Goal: Answer question/provide support

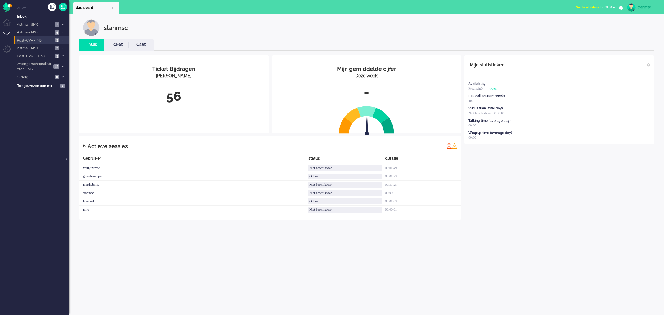
click at [40, 42] on span "Post-CVA - MST" at bounding box center [34, 40] width 37 height 5
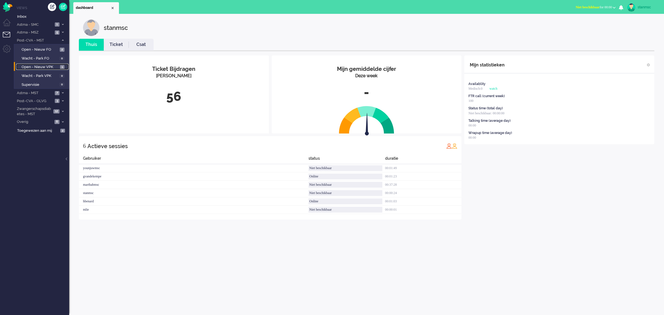
click at [40, 66] on span "Open - Nieuw VPK" at bounding box center [40, 66] width 37 height 5
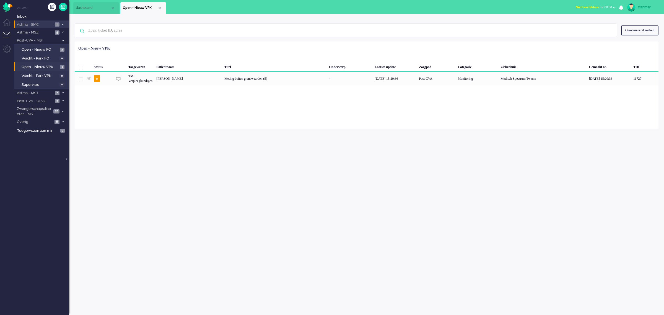
click at [37, 25] on span "Astma - SMC" at bounding box center [34, 24] width 37 height 5
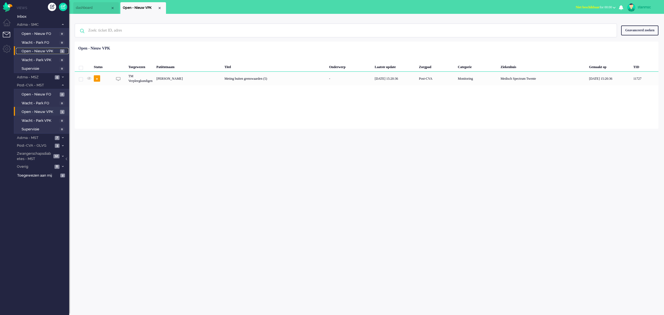
click at [40, 51] on span "Open - Nieuw VPK" at bounding box center [40, 51] width 37 height 5
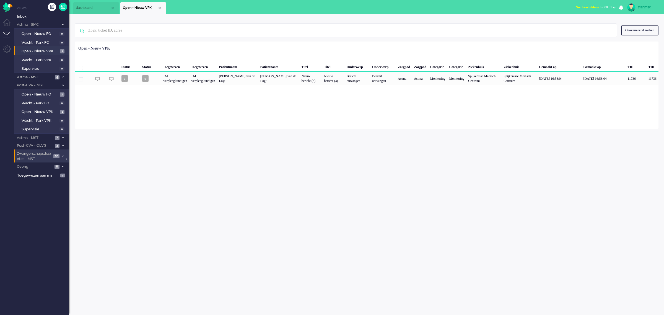
click at [40, 155] on span "Zwangerschapsdiabetes - MST" at bounding box center [34, 156] width 36 height 10
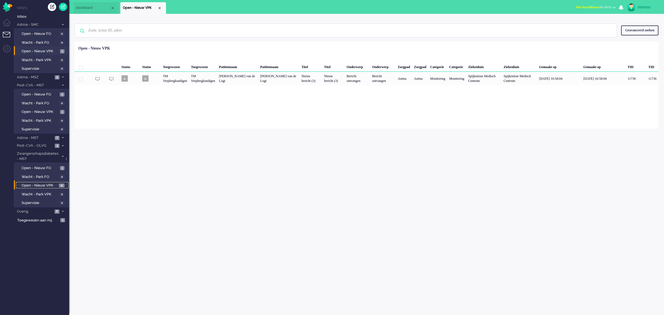
click at [41, 185] on span "Open - Nieuw VPK" at bounding box center [40, 185] width 36 height 5
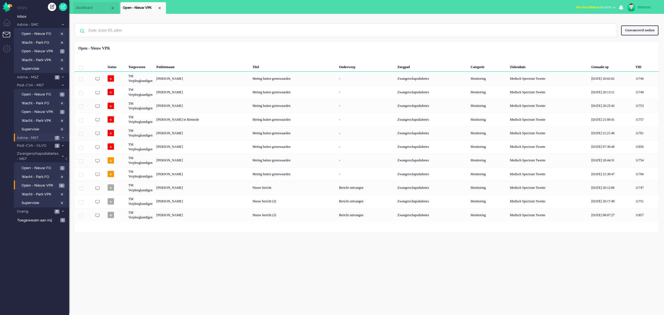
click at [40, 137] on span "Astma - MST" at bounding box center [34, 137] width 37 height 5
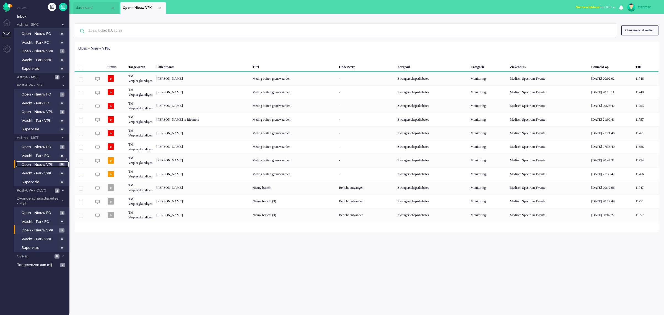
click at [40, 162] on span "Open - Nieuw VPK" at bounding box center [40, 164] width 37 height 5
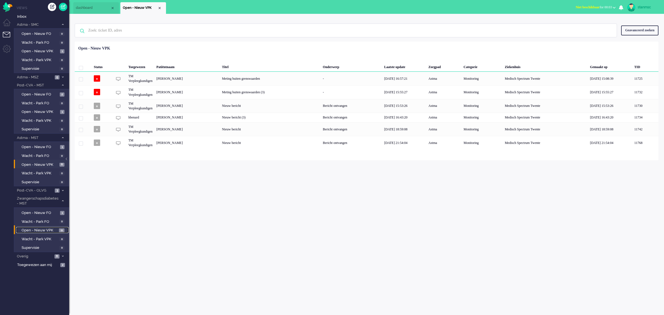
click at [46, 230] on span "Open - Nieuw VPK" at bounding box center [40, 230] width 36 height 5
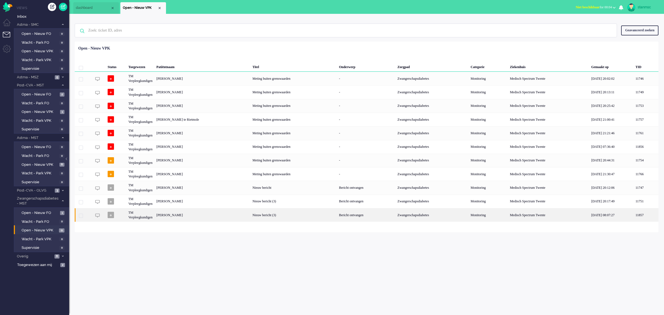
click at [179, 215] on div "[PERSON_NAME]" at bounding box center [202, 215] width 96 height 14
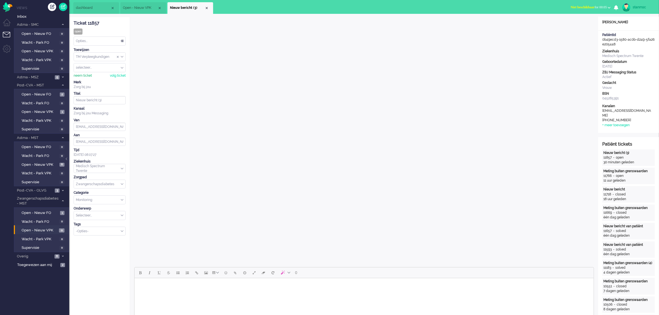
click at [83, 74] on div "neem ticket" at bounding box center [83, 75] width 18 height 5
click at [90, 39] on div "Opties..." at bounding box center [99, 41] width 51 height 9
click at [87, 78] on span "Opgelost" at bounding box center [83, 80] width 14 height 5
click at [207, 7] on div "Close tab" at bounding box center [206, 8] width 4 height 4
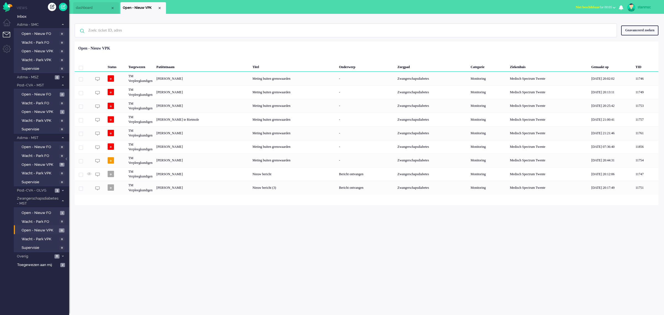
click at [208, 188] on div "[PERSON_NAME]" at bounding box center [202, 188] width 96 height 14
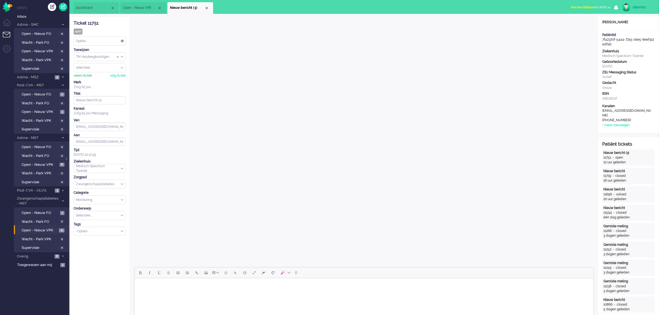
click at [84, 75] on div "neem ticket" at bounding box center [83, 75] width 18 height 5
click at [89, 41] on div "Opties..." at bounding box center [99, 41] width 51 height 9
click at [93, 79] on li "Opgelost" at bounding box center [99, 80] width 51 height 8
click at [206, 7] on div "Close tab" at bounding box center [206, 8] width 4 height 4
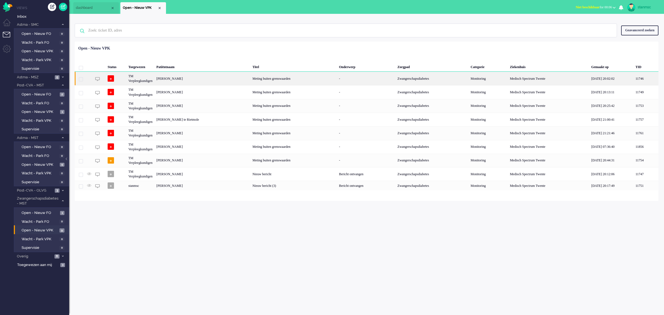
click at [175, 79] on div "[PERSON_NAME]" at bounding box center [202, 79] width 96 height 14
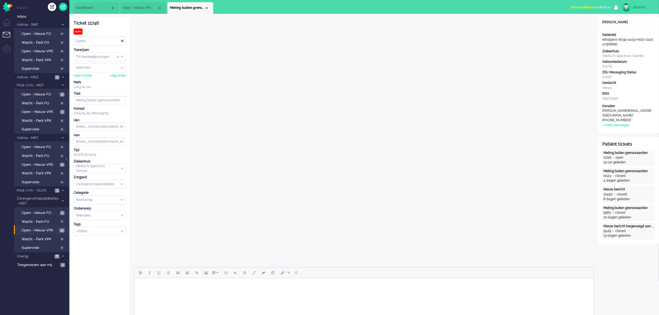
click at [142, 7] on span "Open - Nieuw VPK" at bounding box center [140, 8] width 35 height 5
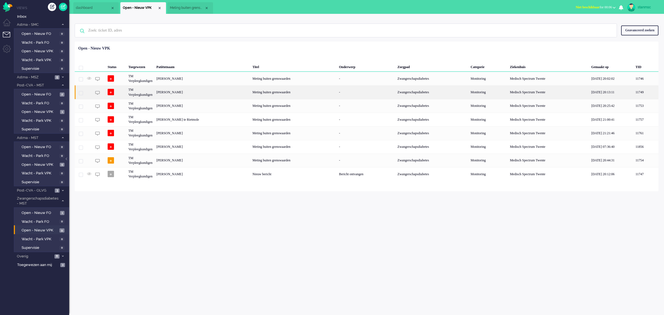
click at [169, 91] on div "[PERSON_NAME]" at bounding box center [202, 92] width 96 height 14
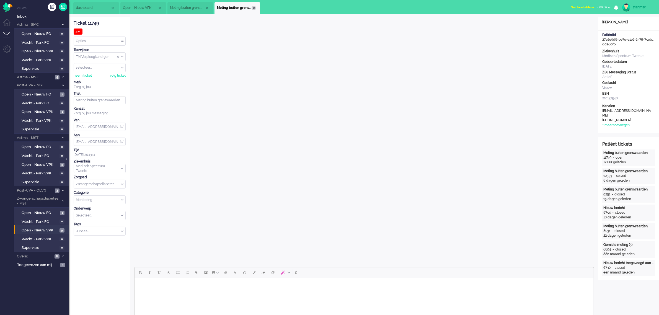
click at [253, 6] on div "Close tab" at bounding box center [253, 8] width 4 height 4
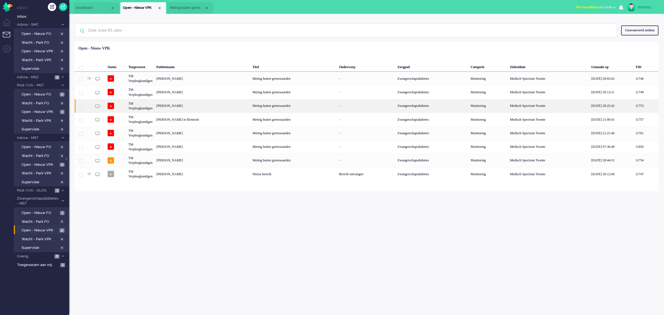
click at [177, 107] on div "[PERSON_NAME]" at bounding box center [202, 106] width 96 height 14
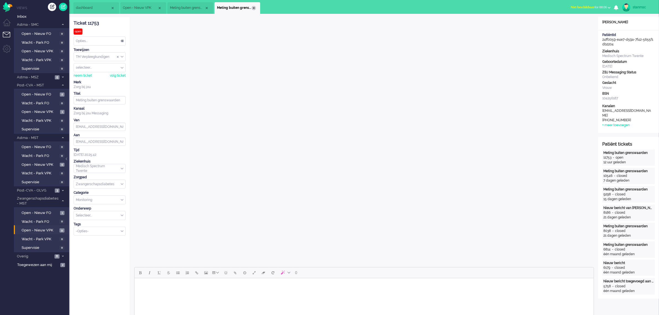
click at [252, 7] on div "Close tab" at bounding box center [253, 8] width 4 height 4
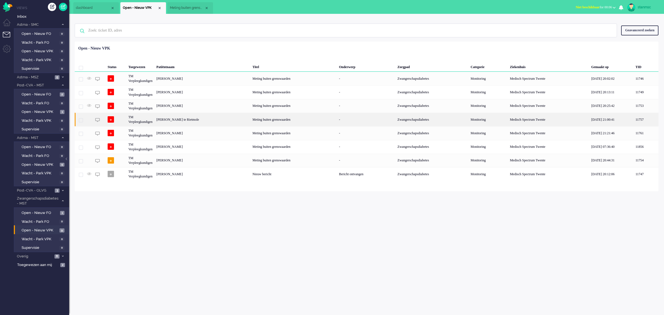
click at [180, 120] on div "[PERSON_NAME] te Rietmole" at bounding box center [202, 120] width 96 height 14
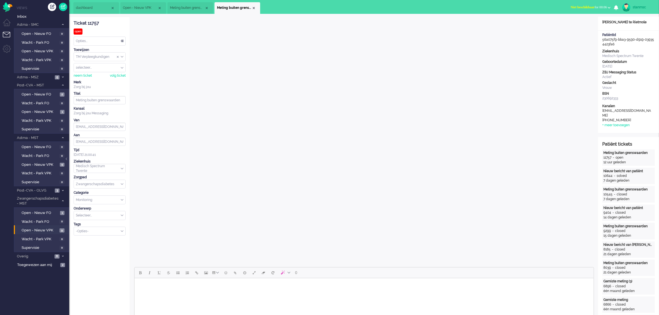
click at [138, 6] on span "Open - Nieuw VPK" at bounding box center [140, 8] width 35 height 5
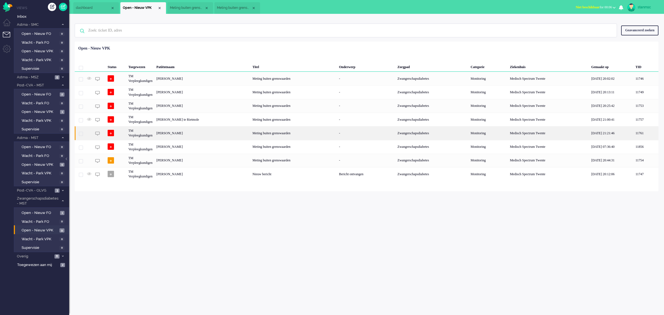
click at [177, 133] on div "[PERSON_NAME]" at bounding box center [202, 133] width 96 height 14
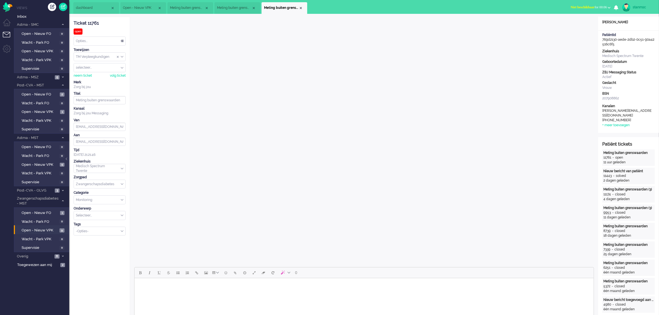
click at [145, 4] on li "Open - Nieuw VPK" at bounding box center [143, 8] width 46 height 12
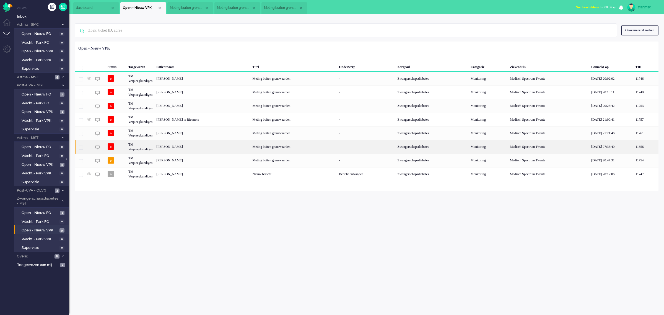
click at [176, 147] on div "[PERSON_NAME]" at bounding box center [202, 147] width 96 height 14
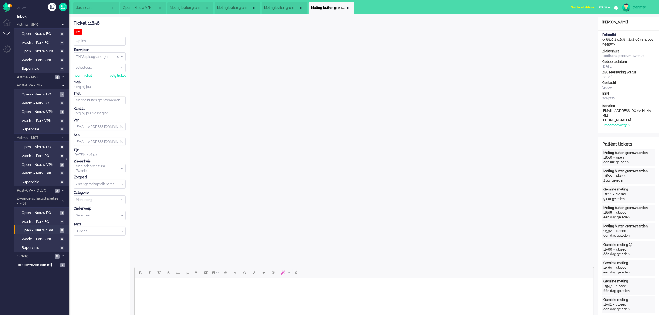
click at [144, 7] on span "Open - Nieuw VPK" at bounding box center [140, 8] width 35 height 5
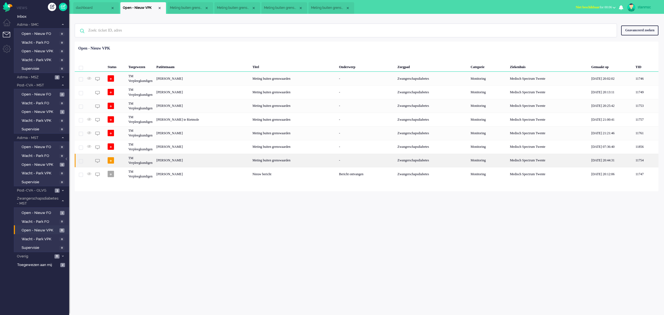
click at [164, 160] on div "[PERSON_NAME]" at bounding box center [202, 161] width 96 height 14
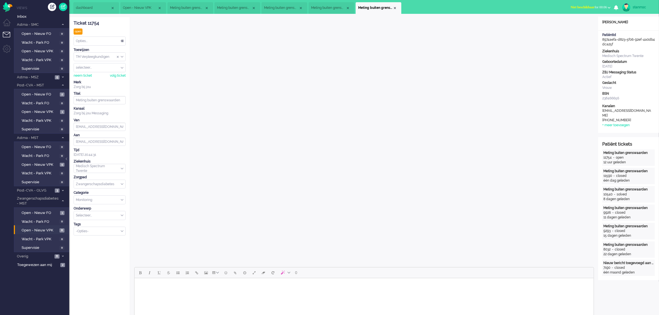
click at [242, 286] on body "Rich Text Area. Press ALT-0 for help." at bounding box center [363, 285] width 455 height 10
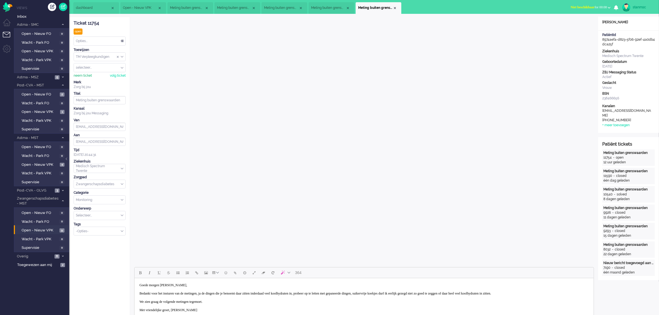
click at [86, 75] on div "neem ticket" at bounding box center [83, 75] width 18 height 5
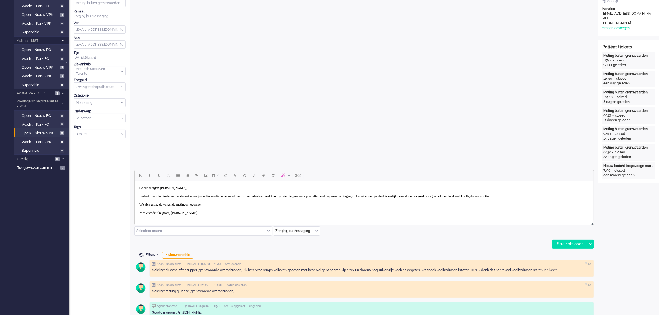
scroll to position [104, 0]
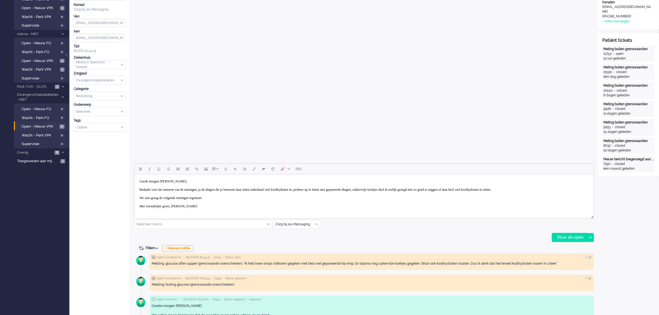
click at [569, 238] on div "Stuur als open" at bounding box center [569, 237] width 35 height 8
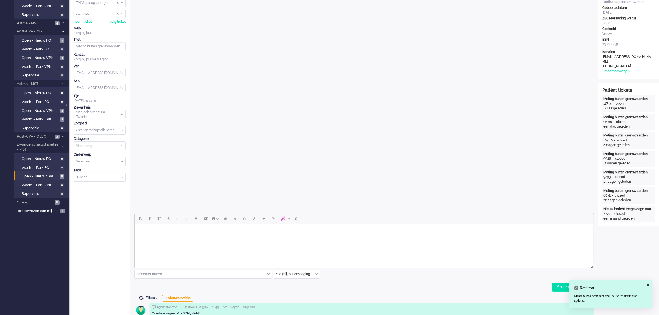
scroll to position [0, 0]
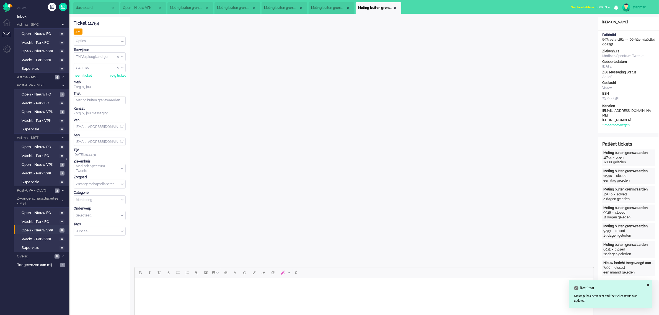
click at [95, 38] on div "Opties..." at bounding box center [99, 41] width 51 height 9
click at [91, 80] on li "Opgelost" at bounding box center [99, 80] width 51 height 8
click at [396, 9] on div "Close tab" at bounding box center [395, 8] width 4 height 4
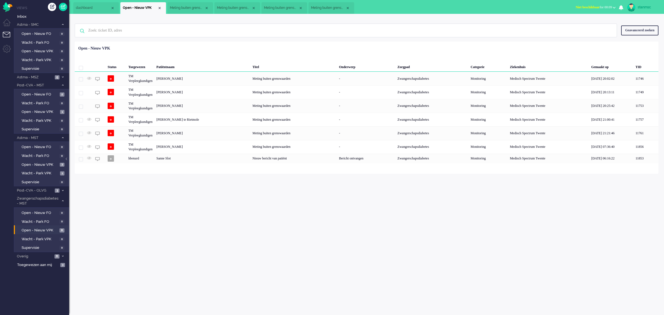
click at [187, 10] on span "Meting buiten grenswaarden" at bounding box center [187, 8] width 35 height 5
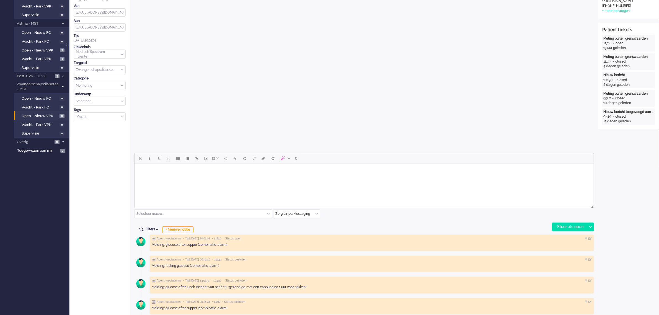
scroll to position [138, 0]
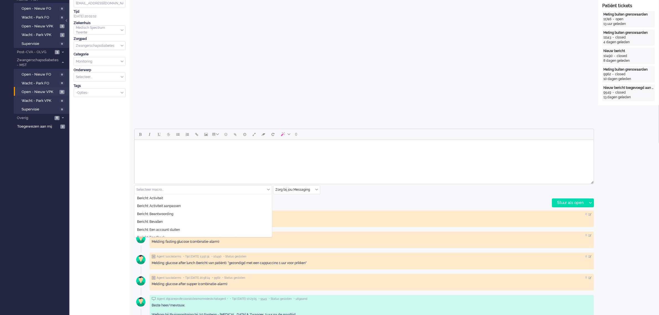
click at [268, 189] on div "Selecteer macro..." at bounding box center [202, 189] width 137 height 9
click at [159, 202] on span "Bericht: Feedback" at bounding box center [151, 203] width 28 height 5
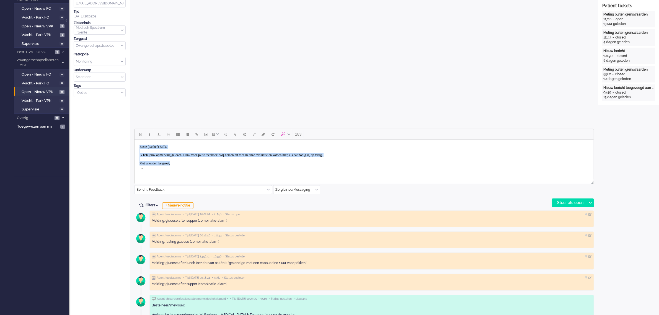
drag, startPoint x: 172, startPoint y: 163, endPoint x: 266, endPoint y: 284, distance: 153.1
click at [134, 144] on html "Beste (aanhef) Bolk, Ik heb jouw opmerking gelezen. Dank voor jouw feedback. Wi…" at bounding box center [363, 157] width 459 height 35
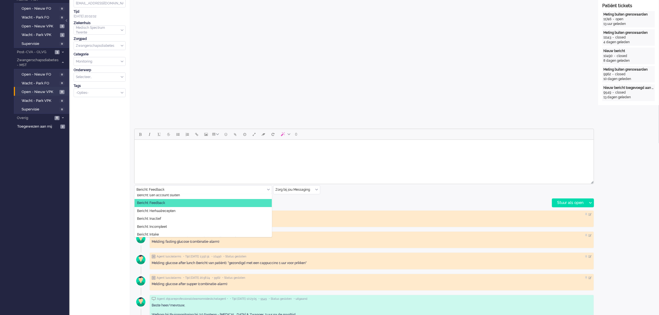
click at [267, 190] on div "Bericht: Feedback" at bounding box center [202, 189] width 137 height 9
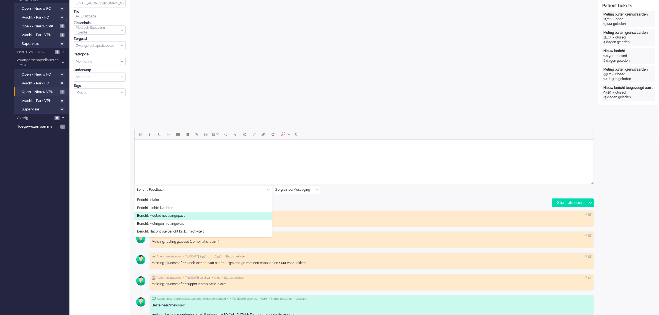
scroll to position [104, 0]
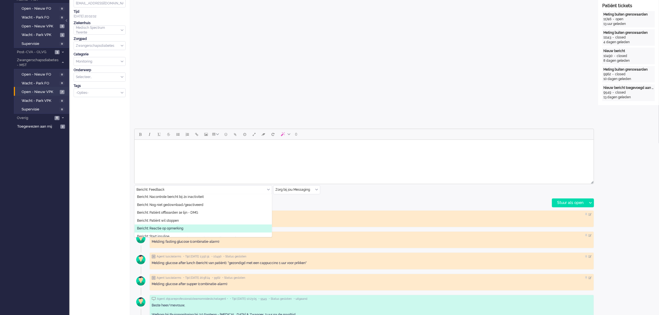
click at [184, 227] on li "Bericht: Reactie op opmerking" at bounding box center [202, 228] width 137 height 8
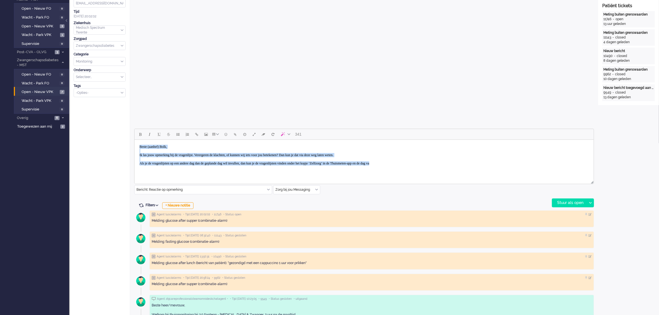
drag, startPoint x: 431, startPoint y: 162, endPoint x: 139, endPoint y: 145, distance: 292.4
click at [139, 145] on body "Beste (aanhef) Bolk, Ik las jouw opmerking bij de vragenlijst. Verergeren de kl…" at bounding box center [363, 155] width 455 height 26
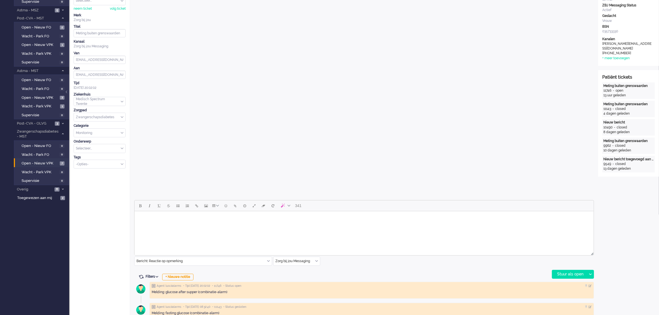
scroll to position [69, 0]
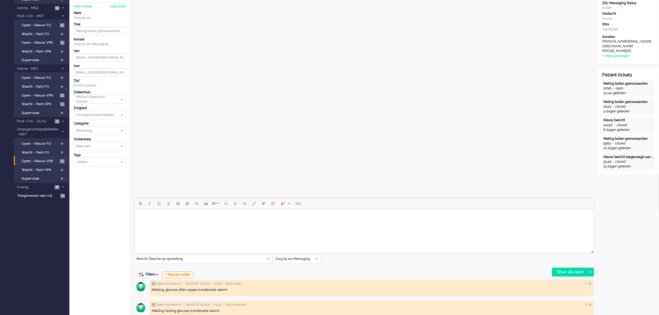
click at [158, 220] on body "Rich Text Area. Press ALT-0 for help." at bounding box center [363, 216] width 455 height 10
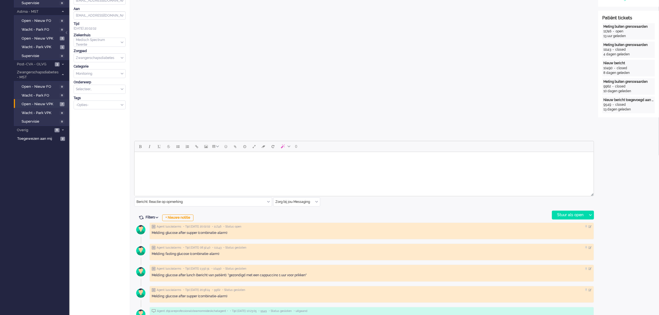
scroll to position [0, 0]
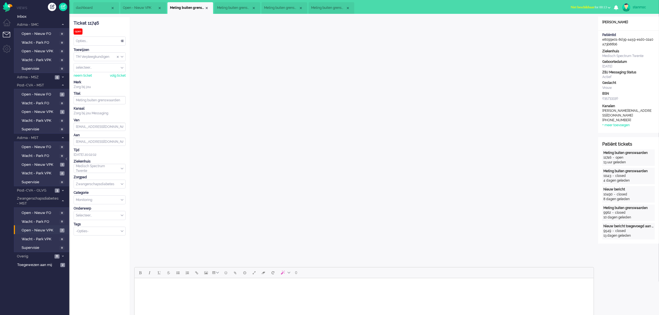
click at [231, 6] on span "Meting buiten grenswaarden" at bounding box center [234, 8] width 35 height 5
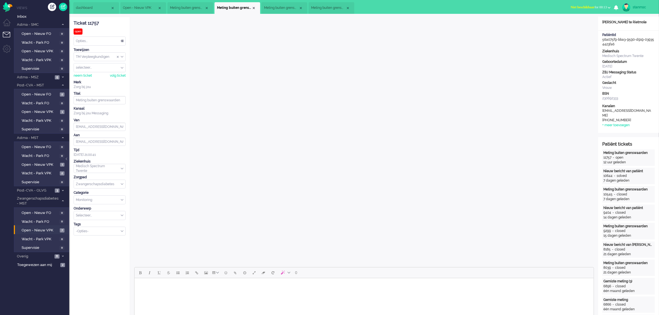
click at [283, 8] on span "Meting buiten grenswaarden" at bounding box center [281, 8] width 35 height 5
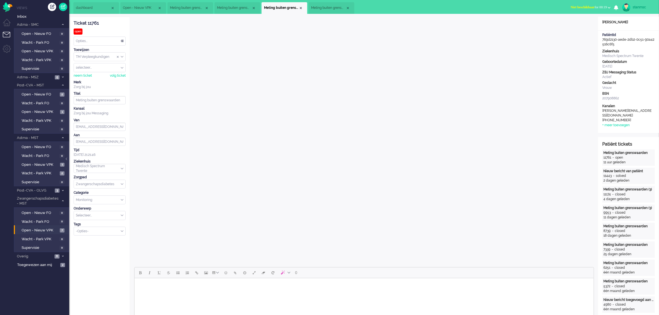
click at [317, 7] on span "Meting buiten grenswaarden" at bounding box center [328, 8] width 35 height 5
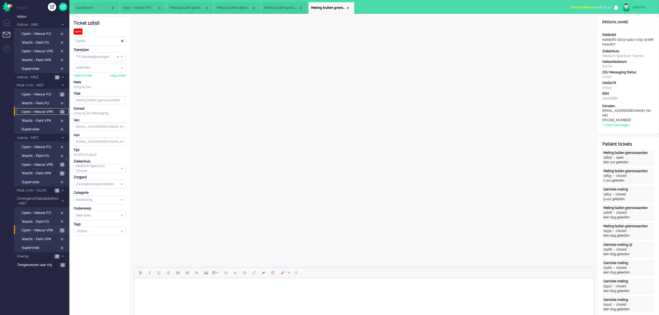
click at [40, 111] on span "Open - Nieuw VPK" at bounding box center [40, 111] width 37 height 5
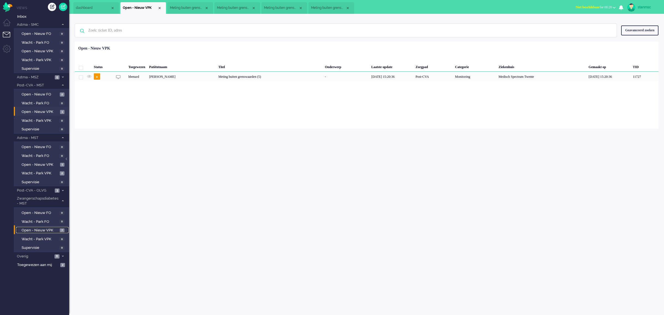
click at [41, 228] on span "Open - Nieuw VPK" at bounding box center [40, 230] width 37 height 5
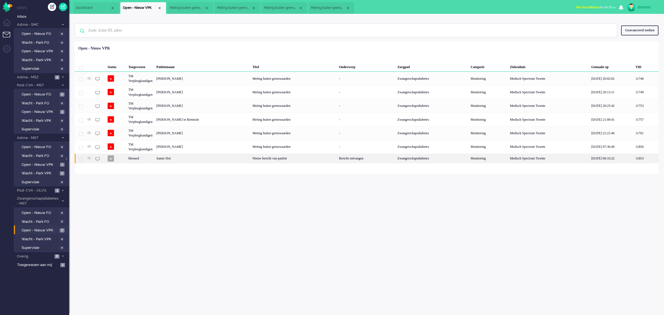
click at [191, 160] on div "Sanne Slot" at bounding box center [202, 159] width 96 height 10
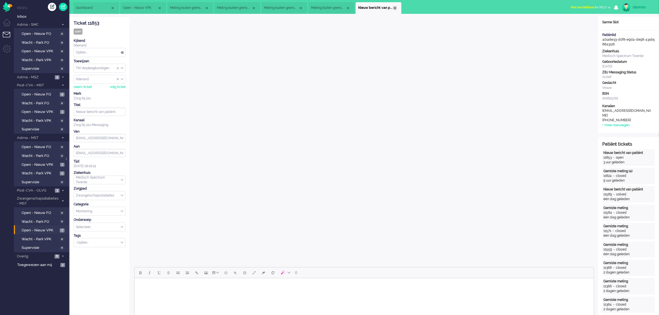
click at [394, 7] on div "Close tab" at bounding box center [395, 8] width 4 height 4
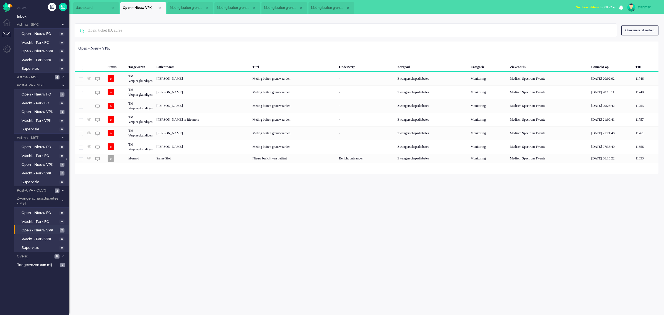
click at [191, 9] on span "Meting buiten grenswaarden" at bounding box center [187, 8] width 35 height 5
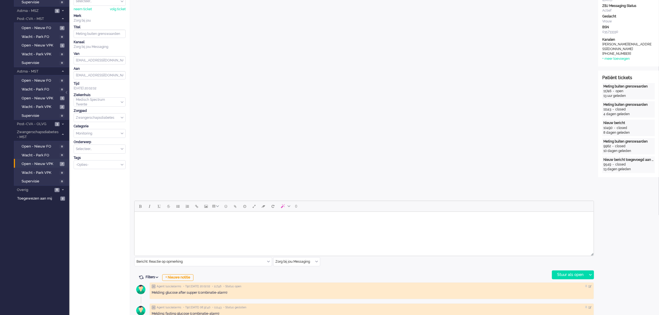
scroll to position [69, 0]
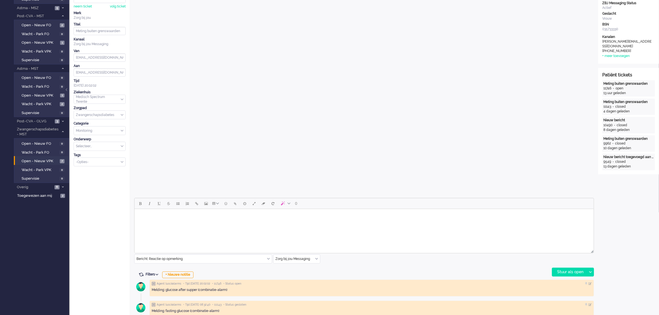
click at [213, 223] on html at bounding box center [363, 216] width 459 height 14
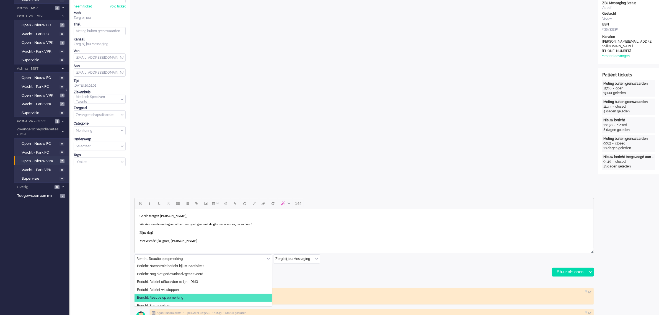
click at [269, 258] on div "Bericht: Reactie op opmerking" at bounding box center [202, 259] width 137 height 9
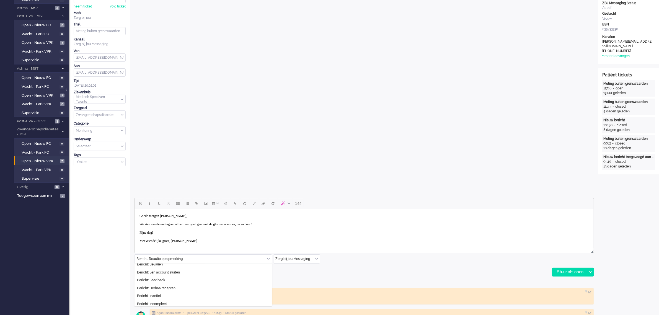
scroll to position [0, 0]
click at [374, 269] on div "144 Bericht: Reactie op opmerking Bericht: Activiteit Bericht: Activiteit aanpa…" at bounding box center [364, 237] width 460 height 79
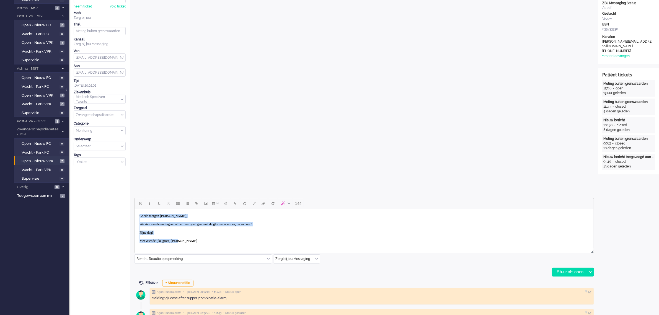
drag, startPoint x: 188, startPoint y: 240, endPoint x: 139, endPoint y: 215, distance: 54.9
click at [139, 215] on body "Goede morgen [PERSON_NAME], We zien aan de metingen dat het zeer goed gaat met …" at bounding box center [363, 228] width 455 height 35
copy body "Goede morgen [PERSON_NAME], We zien aan de metingen dat het zeer goed gaat met …"
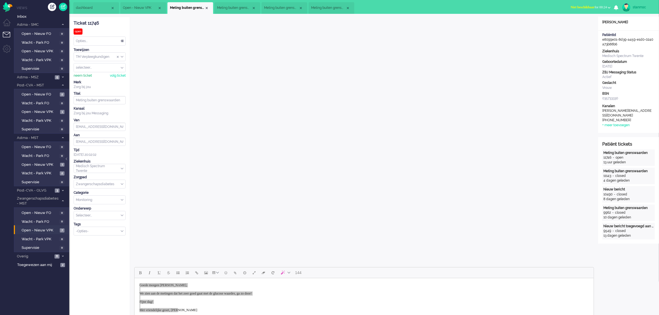
click at [85, 74] on div "neem ticket" at bounding box center [83, 75] width 18 height 5
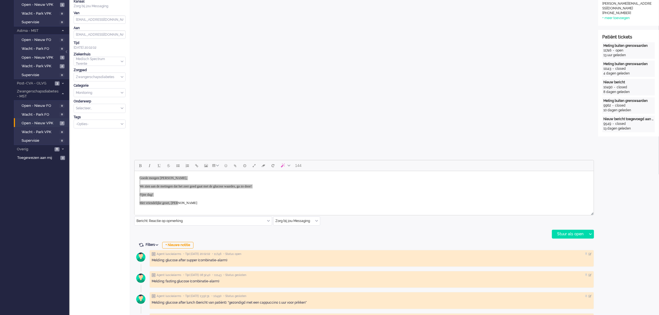
scroll to position [138, 0]
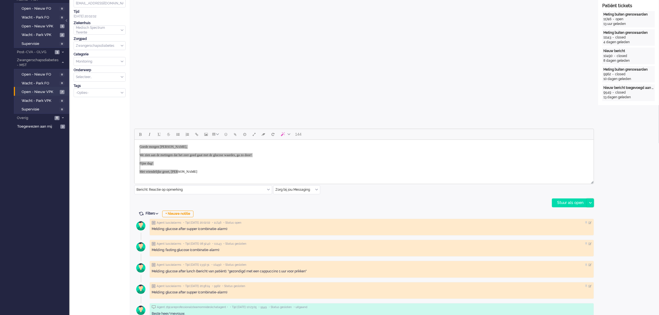
click at [591, 200] on div at bounding box center [589, 203] width 7 height 8
click at [573, 227] on div "Stuur als opgelost" at bounding box center [575, 228] width 46 height 6
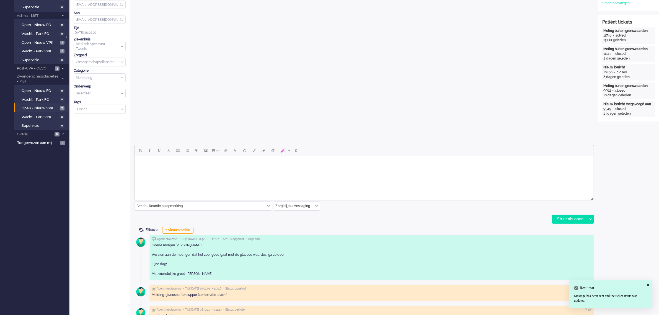
scroll to position [0, 0]
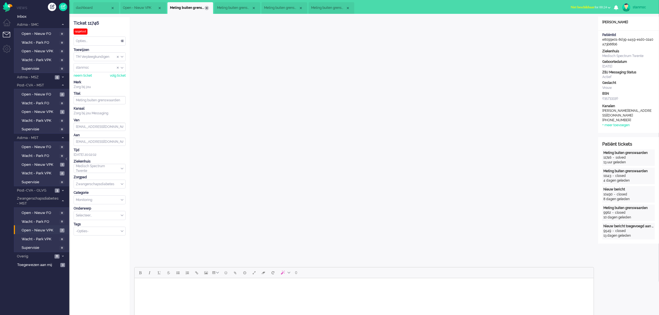
click at [206, 7] on div "Close tab" at bounding box center [206, 8] width 4 height 4
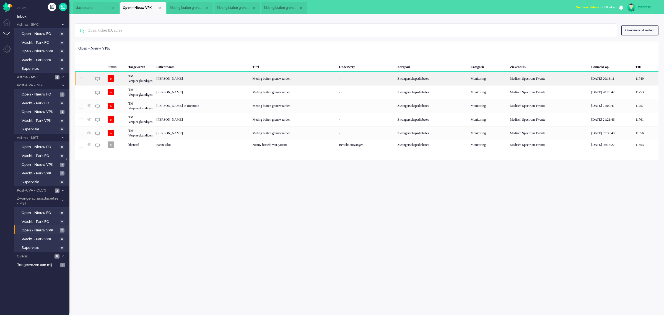
click at [170, 79] on div "[PERSON_NAME]" at bounding box center [202, 79] width 96 height 14
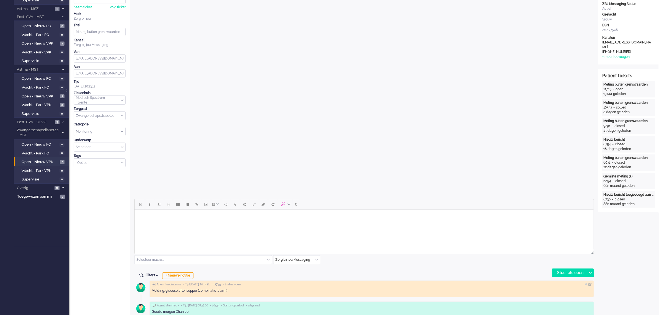
scroll to position [69, 0]
click at [163, 220] on body "Rich Text Area. Press ALT-0 for help." at bounding box center [363, 216] width 455 height 10
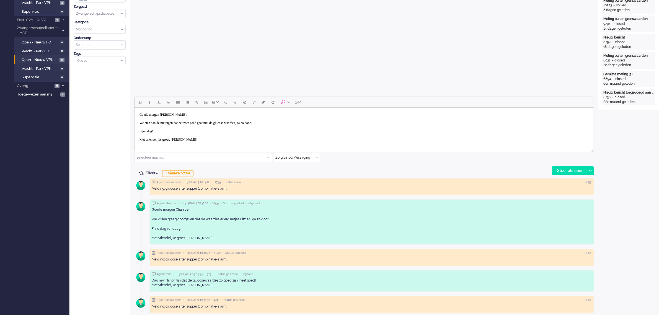
scroll to position [173, 0]
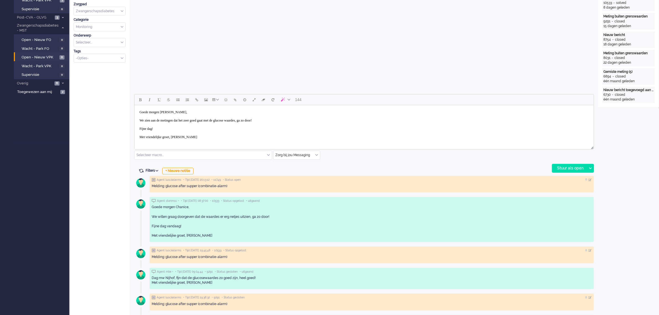
click at [172, 111] on body "Goede morgen [PERSON_NAME], We zien aan de metingen dat het zeer goed gaat met …" at bounding box center [363, 124] width 455 height 35
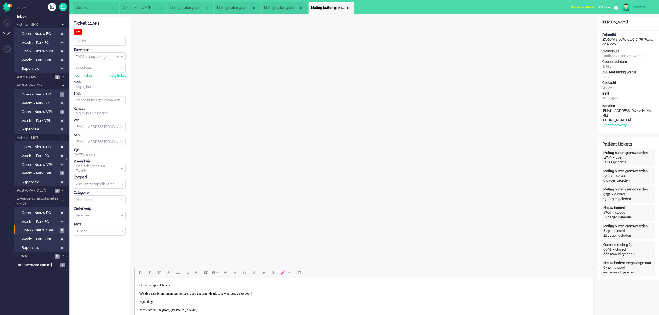
click at [89, 76] on div "neem ticket" at bounding box center [83, 75] width 18 height 5
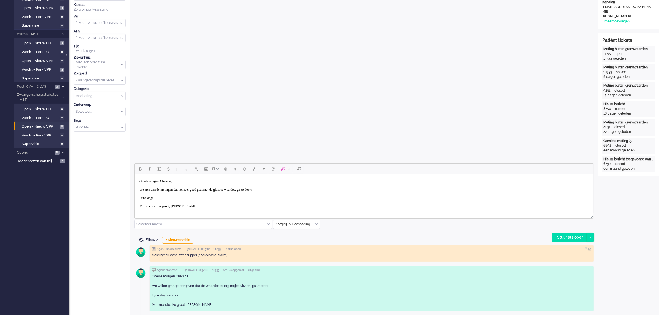
click at [590, 235] on div at bounding box center [589, 237] width 7 height 8
click at [575, 261] on div "Stuur als opgelost" at bounding box center [575, 262] width 46 height 6
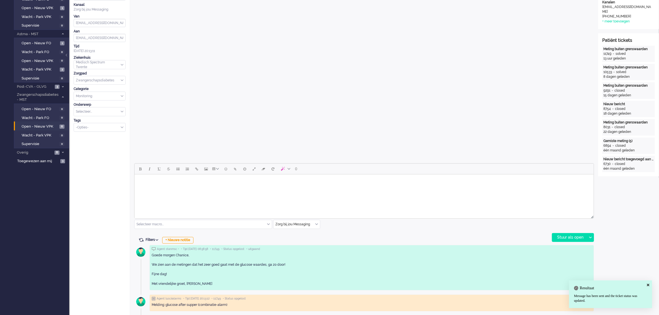
scroll to position [0, 0]
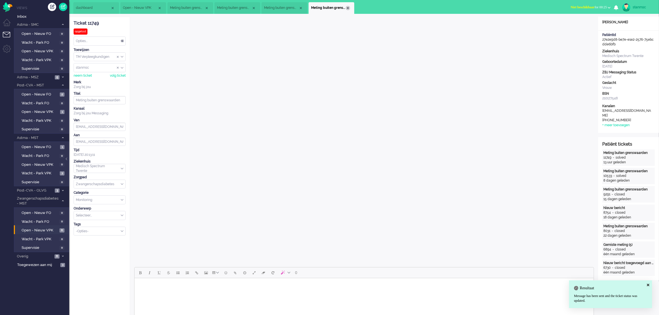
click at [348, 7] on div "Close tab" at bounding box center [348, 8] width 4 height 4
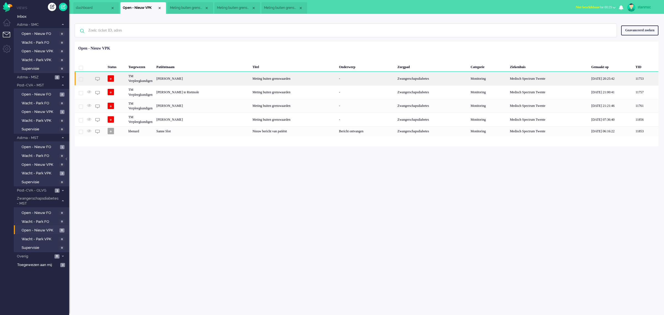
click at [142, 78] on div "TM Verpleegkundigen" at bounding box center [140, 79] width 28 height 14
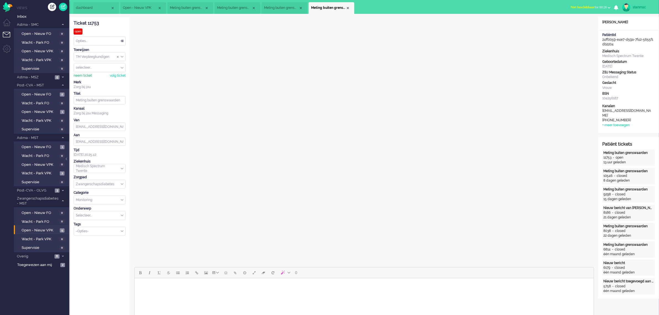
click at [84, 75] on div "neem ticket" at bounding box center [83, 75] width 18 height 5
click at [97, 41] on div "Opties..." at bounding box center [99, 41] width 51 height 9
click at [84, 82] on span "Opgelost" at bounding box center [83, 80] width 14 height 5
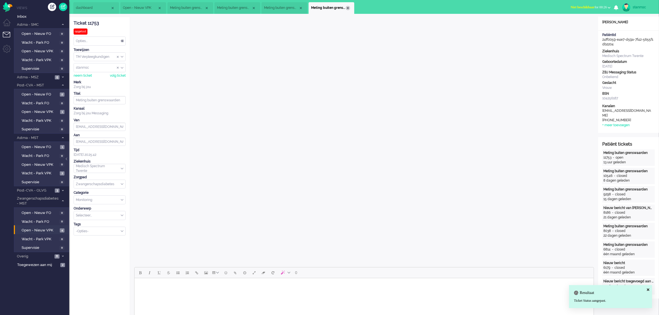
click at [348, 7] on div "Close tab" at bounding box center [348, 8] width 4 height 4
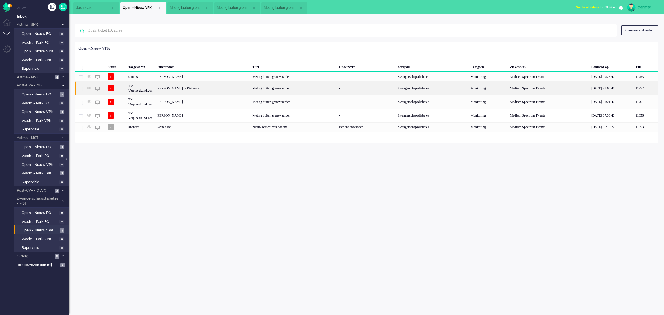
click at [182, 89] on div "[PERSON_NAME] te Rietmole" at bounding box center [202, 88] width 96 height 14
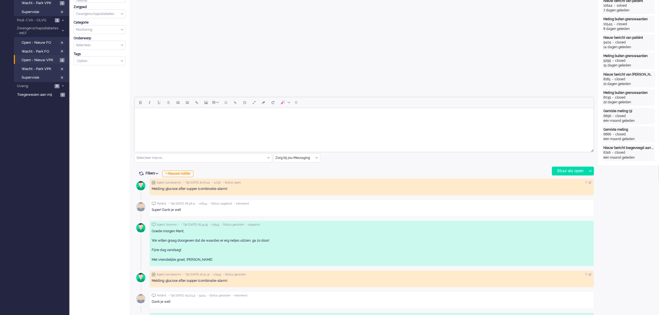
scroll to position [173, 0]
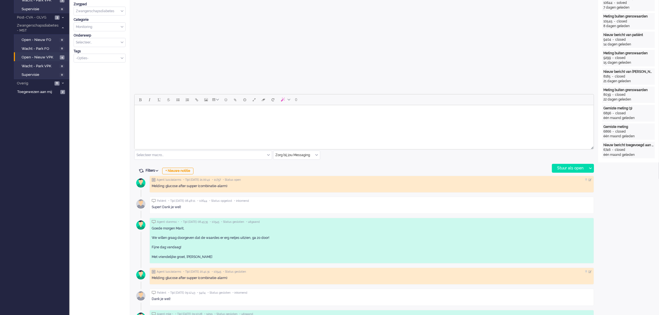
click at [171, 114] on body "Rich Text Area. Press ALT-0 for help." at bounding box center [363, 112] width 455 height 10
paste body "Rich Text Area. Press ALT-0 for help."
click at [172, 113] on body "Goede morgen [PERSON_NAME], We zien aan de metingen dat het zeer goed gaat met …" at bounding box center [363, 124] width 455 height 35
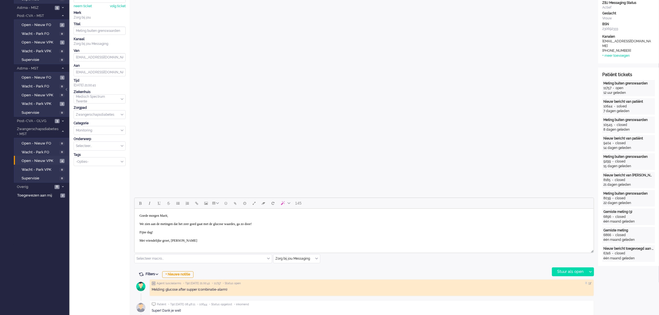
scroll to position [242, 0]
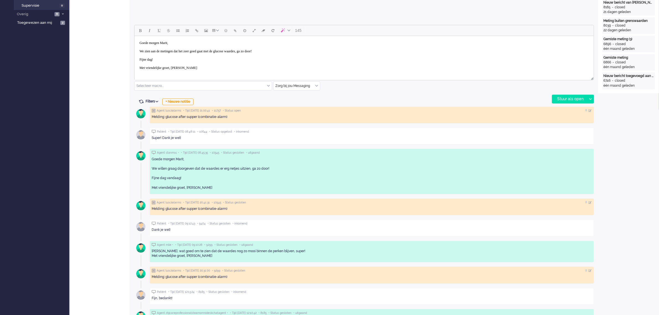
click at [286, 52] on body "Goede morgen [PERSON_NAME], We zien aan de metingen dat het zeer goed gaat met …" at bounding box center [363, 55] width 455 height 35
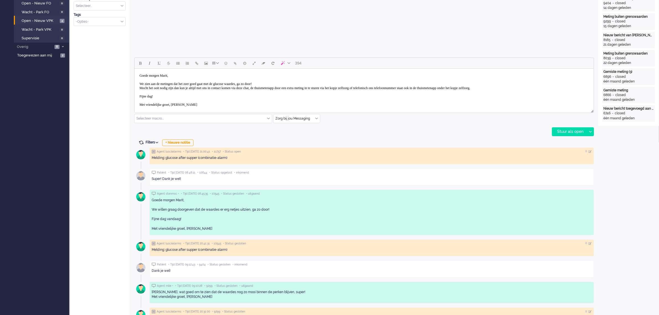
scroll to position [0, 0]
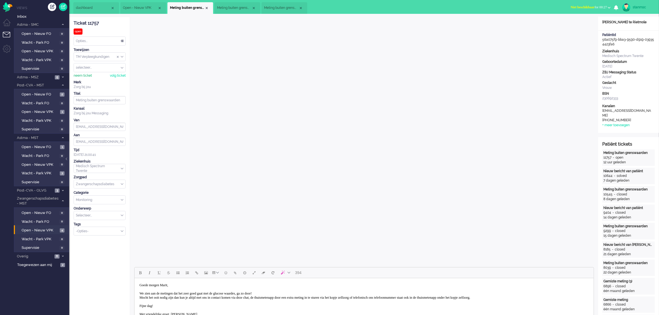
click at [89, 77] on div "neem ticket" at bounding box center [83, 75] width 18 height 5
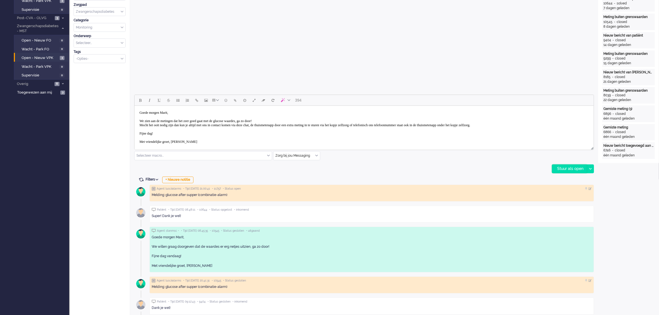
scroll to position [173, 0]
click at [592, 168] on div at bounding box center [589, 168] width 7 height 8
click at [579, 193] on div "Stuur als opgelost" at bounding box center [575, 193] width 46 height 6
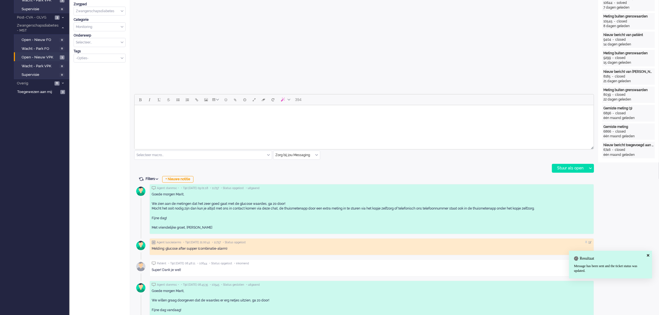
scroll to position [0, 0]
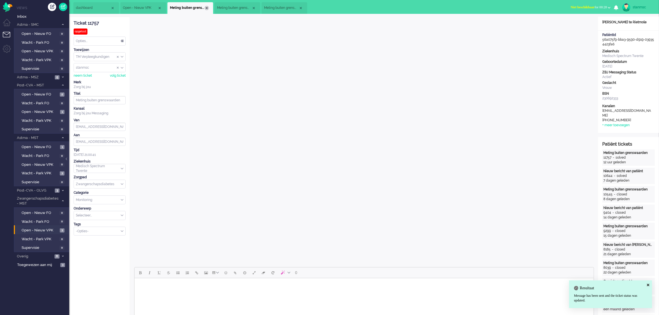
click at [207, 8] on div "Close tab" at bounding box center [206, 8] width 4 height 4
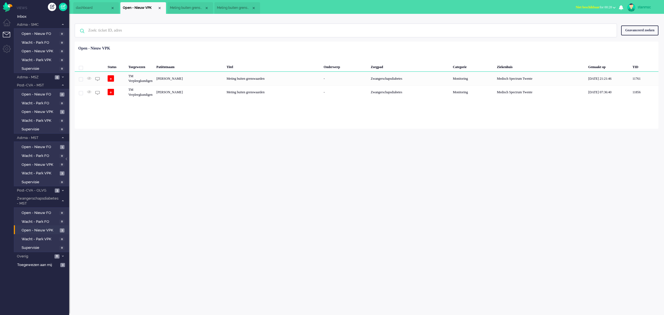
click at [190, 8] on span "Meting buiten grenswaarden" at bounding box center [187, 8] width 35 height 5
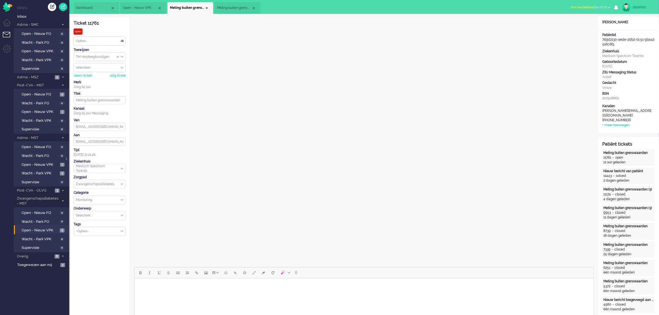
click at [231, 6] on span "Meting buiten grenswaarden" at bounding box center [234, 8] width 35 height 5
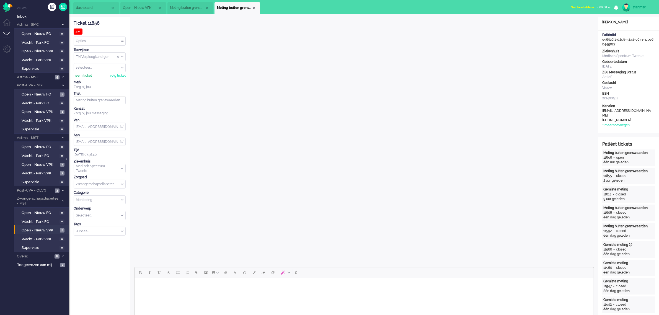
click at [82, 77] on div "neem ticket" at bounding box center [83, 75] width 18 height 5
click at [190, 7] on span "Meting buiten grenswaarden" at bounding box center [187, 8] width 35 height 5
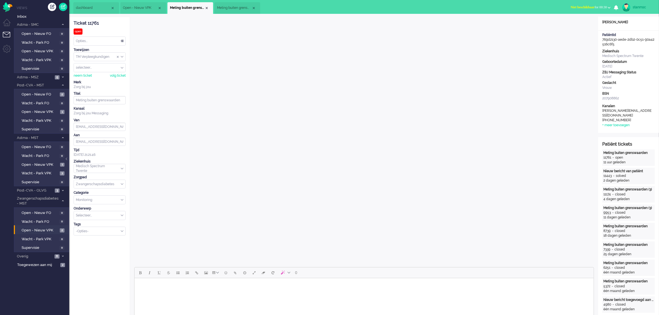
click at [138, 7] on span "Open - Nieuw VPK" at bounding box center [140, 8] width 35 height 5
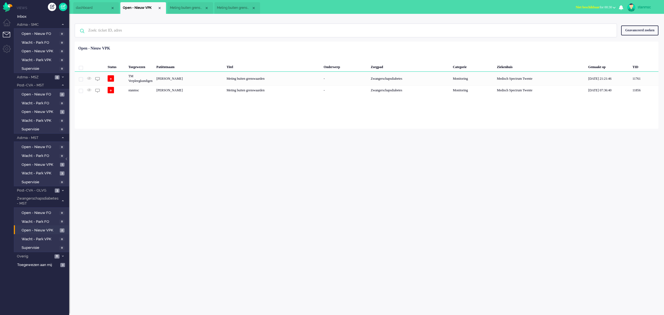
click at [187, 7] on span "Meting buiten grenswaarden" at bounding box center [187, 8] width 35 height 5
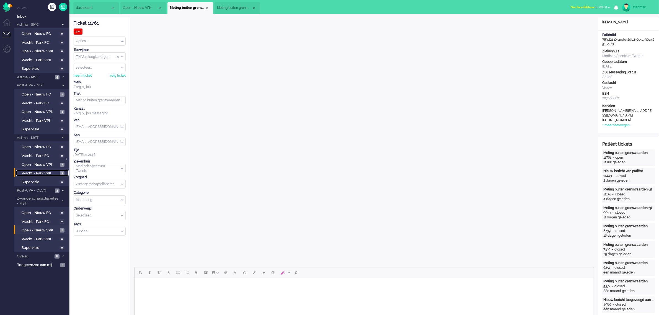
click at [46, 172] on span "Wacht - Park VPK" at bounding box center [40, 173] width 37 height 5
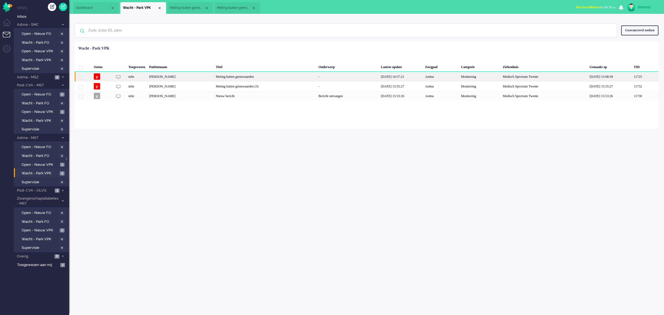
click at [184, 77] on div "[PERSON_NAME]" at bounding box center [180, 77] width 67 height 10
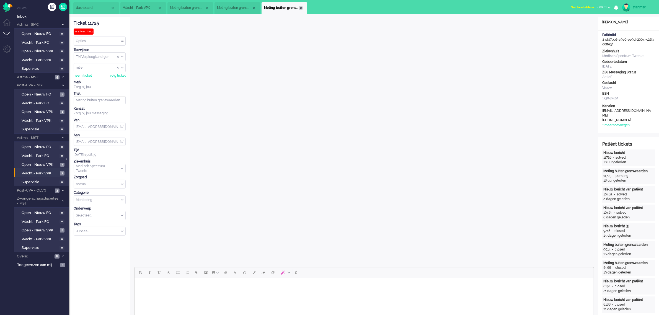
click at [299, 9] on div "Close tab" at bounding box center [301, 8] width 4 height 4
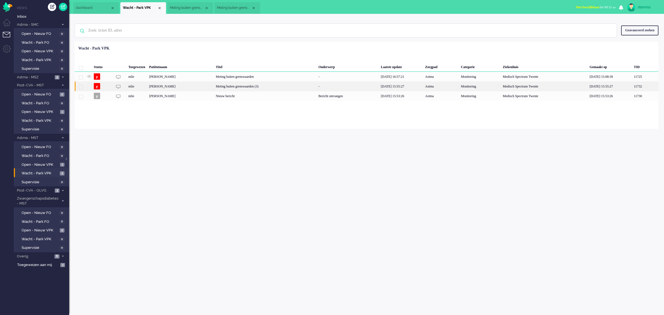
click at [205, 87] on div "[PERSON_NAME]" at bounding box center [180, 86] width 67 height 10
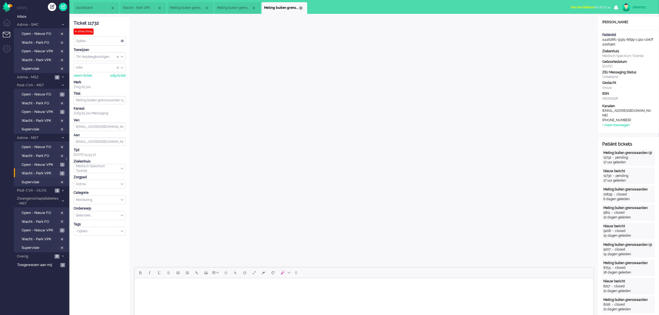
click at [300, 7] on div "Close tab" at bounding box center [301, 8] width 4 height 4
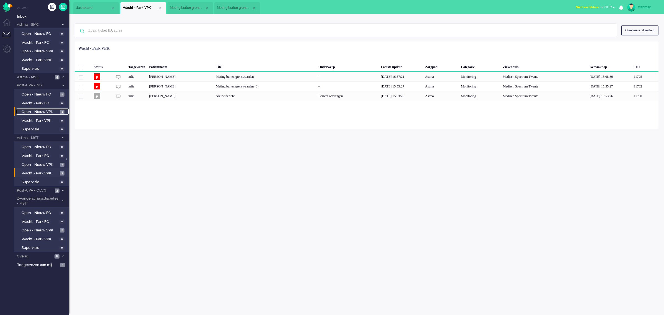
click at [36, 110] on span "Open - Nieuw VPK" at bounding box center [40, 111] width 37 height 5
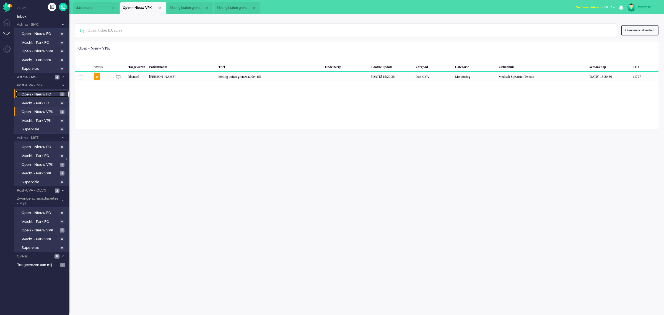
click at [42, 95] on span "Open - Nieuw FO" at bounding box center [40, 94] width 37 height 5
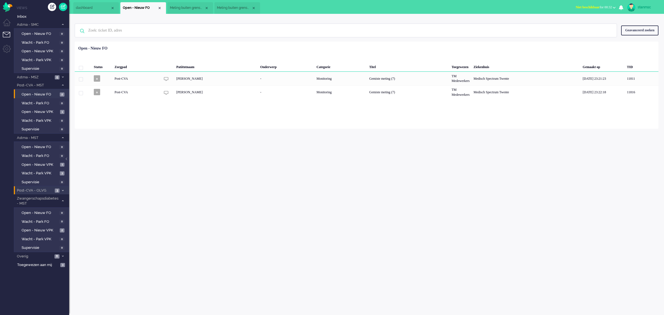
click at [45, 188] on span "Post-CVA - OLVG" at bounding box center [34, 190] width 37 height 5
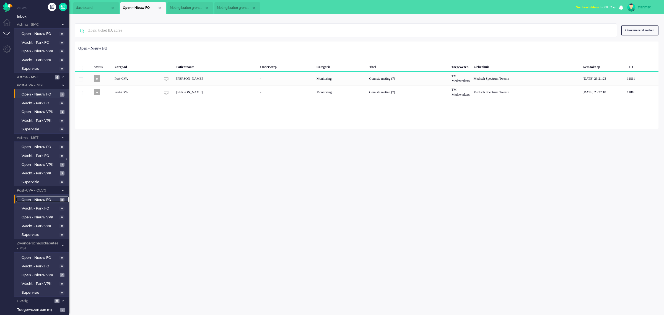
click at [48, 197] on span "Open - Nieuw FO" at bounding box center [40, 199] width 37 height 5
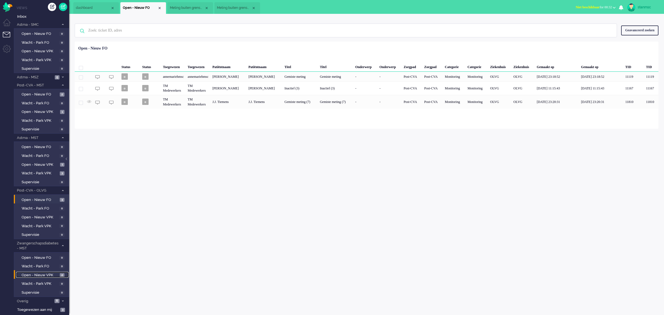
click at [49, 272] on span "Open - Nieuw VPK" at bounding box center [40, 274] width 37 height 5
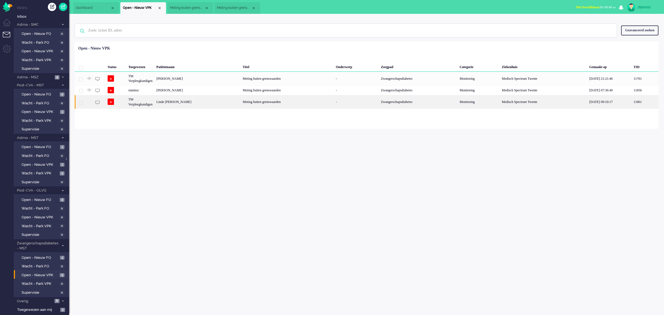
click at [190, 104] on div "Linde [PERSON_NAME]" at bounding box center [197, 102] width 86 height 14
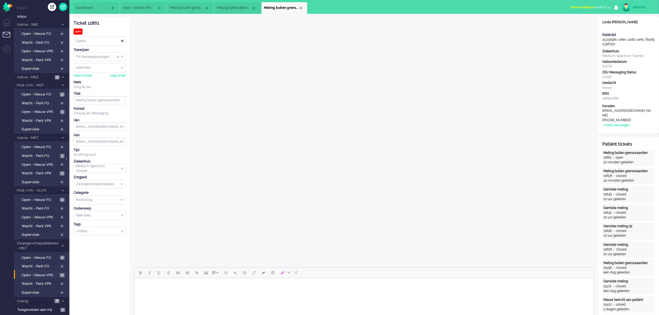
click at [141, 6] on span "Open - Nieuw VPK" at bounding box center [140, 8] width 35 height 5
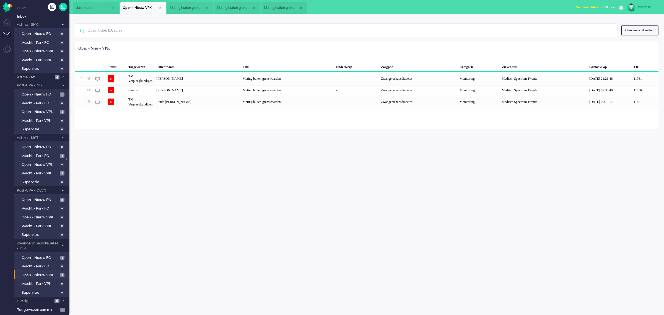
click at [186, 4] on li "Meting buiten grenswaarden" at bounding box center [190, 8] width 46 height 12
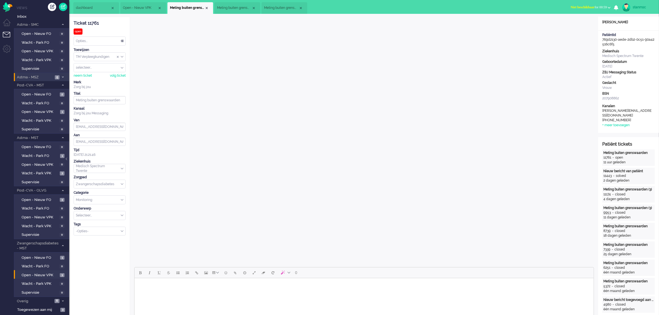
click at [41, 77] on span "Astma - MSZ" at bounding box center [34, 77] width 37 height 5
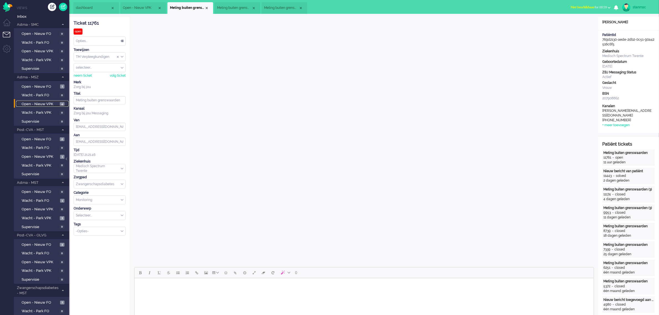
click at [40, 102] on span "Open - Nieuw VPK" at bounding box center [40, 104] width 37 height 5
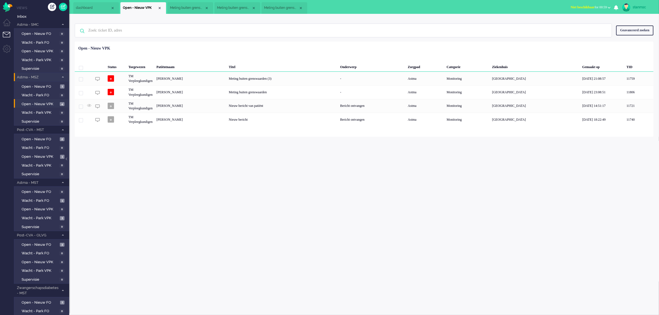
click at [46, 76] on span "Astma - MSZ" at bounding box center [37, 77] width 43 height 5
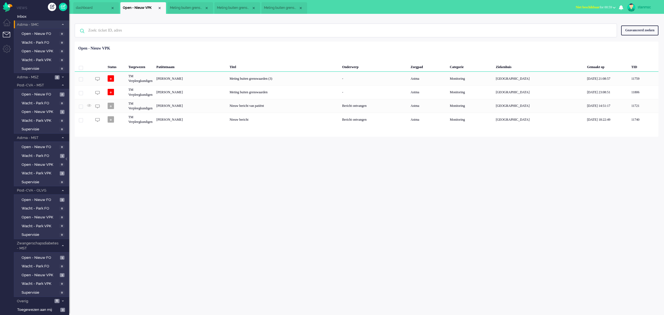
click at [46, 24] on span "Astma - SMC" at bounding box center [37, 24] width 43 height 5
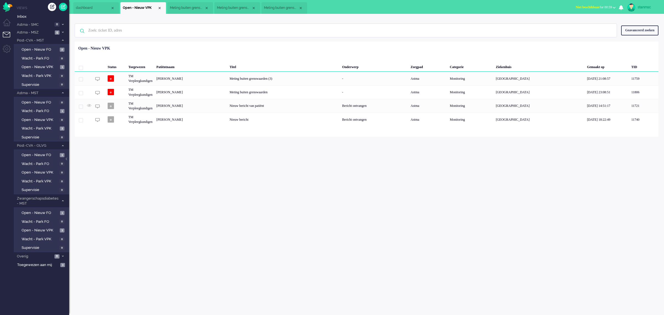
click at [92, 10] on span "dashboard" at bounding box center [93, 8] width 35 height 5
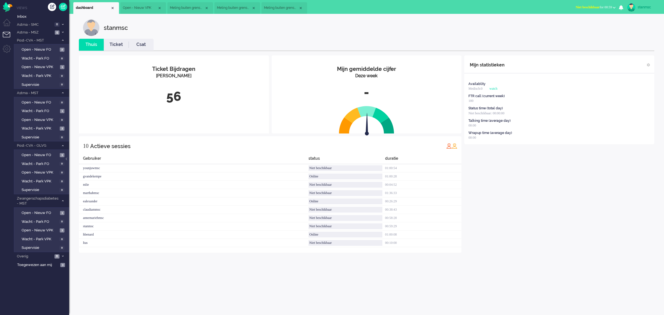
click at [121, 44] on link "Ticket" at bounding box center [116, 44] width 25 height 6
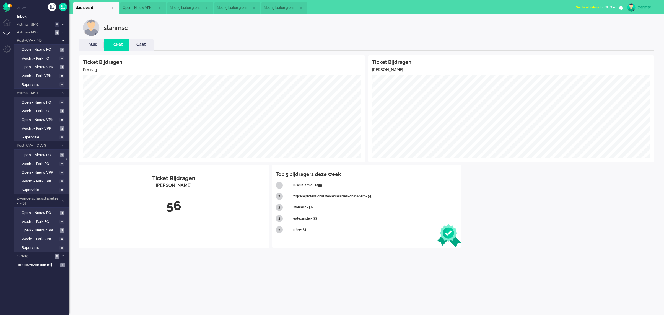
click at [95, 47] on link "Thuis" at bounding box center [91, 44] width 25 height 6
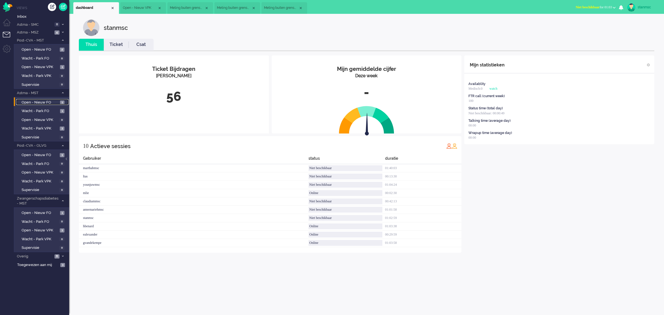
click at [43, 102] on span "Open - Nieuw FO" at bounding box center [40, 102] width 37 height 5
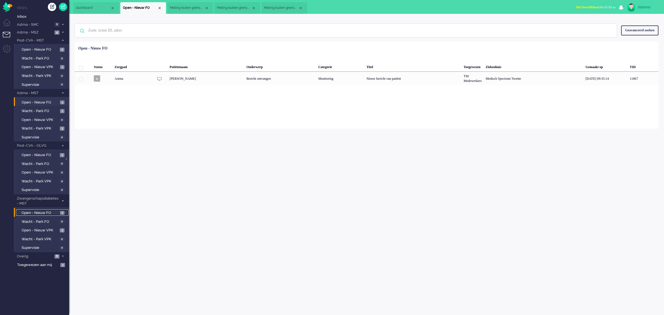
click at [47, 210] on span "Open - Nieuw FO" at bounding box center [40, 212] width 37 height 5
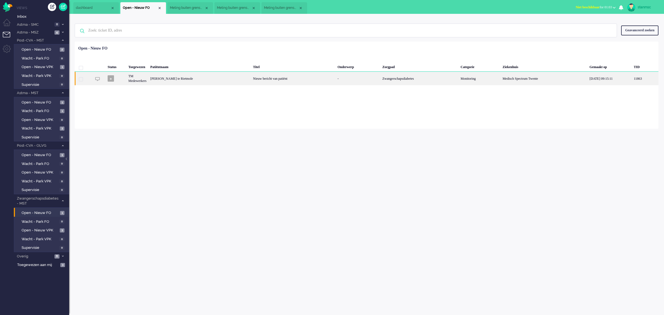
click at [225, 79] on div "[PERSON_NAME] te Rietmole" at bounding box center [199, 79] width 103 height 14
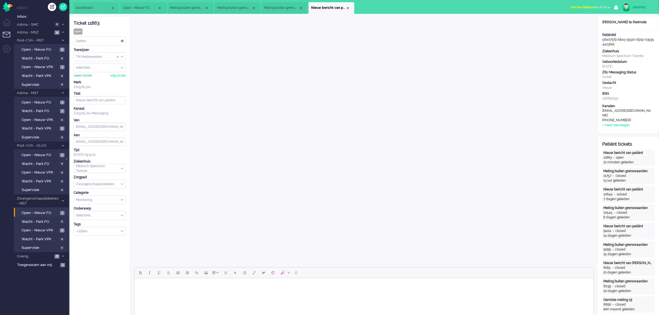
click at [85, 76] on div "neem ticket" at bounding box center [83, 75] width 18 height 5
click at [98, 7] on span "dashboard" at bounding box center [93, 8] width 35 height 5
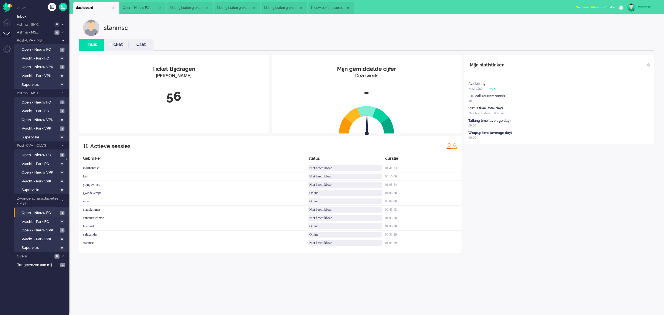
click at [114, 42] on link "Ticket" at bounding box center [116, 44] width 25 height 6
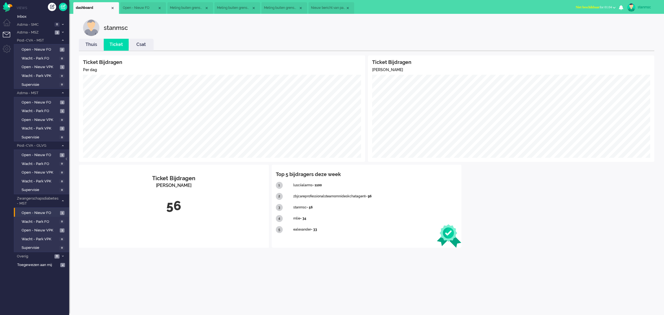
click at [90, 45] on link "Thuis" at bounding box center [91, 44] width 25 height 6
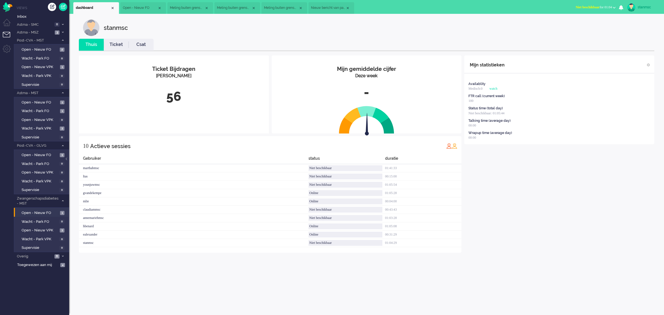
click at [322, 9] on span "Nieuw bericht van patiënt" at bounding box center [328, 8] width 35 height 5
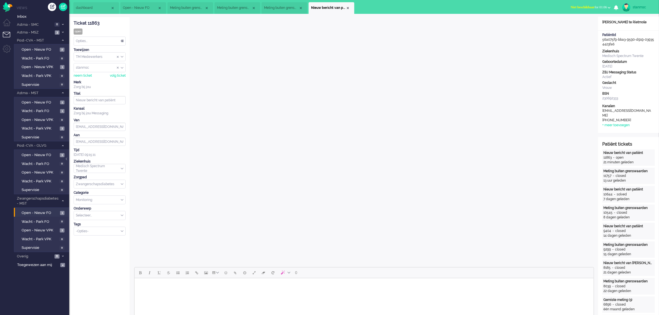
click at [603, 6] on span "Niet beschikbaar for 01:06" at bounding box center [588, 7] width 36 height 4
click at [579, 24] on label "Online" at bounding box center [587, 24] width 44 height 5
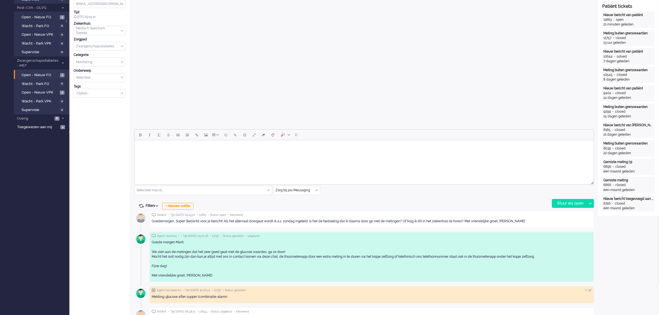
scroll to position [138, 0]
click at [198, 154] on html at bounding box center [363, 147] width 459 height 14
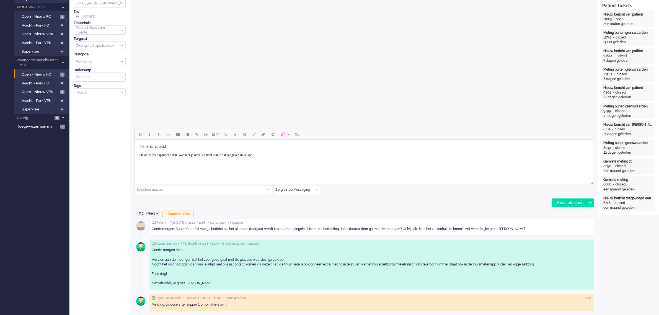
click at [286, 155] on body "Hoi Marit, Oh dat is zeer spannend dan. Wanneer je bevallen bent kun je dat aan…" at bounding box center [363, 151] width 455 height 18
click at [377, 155] on body "Hoi Marit, Oh dat is zeer spannend dan. Wanneer je bevallen bent kun je dat aan…" at bounding box center [363, 151] width 455 height 18
click at [420, 158] on body "Hoi Marit, Oh dat is zeer spannend dan. Wanneer je bevallen bent kun je dat aan…" at bounding box center [363, 161] width 455 height 39
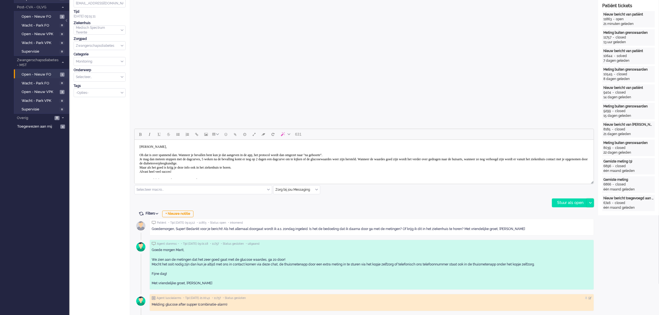
click at [591, 202] on icon at bounding box center [590, 203] width 3 height 2
click at [573, 226] on div "Stuur als opgelost" at bounding box center [575, 228] width 46 height 6
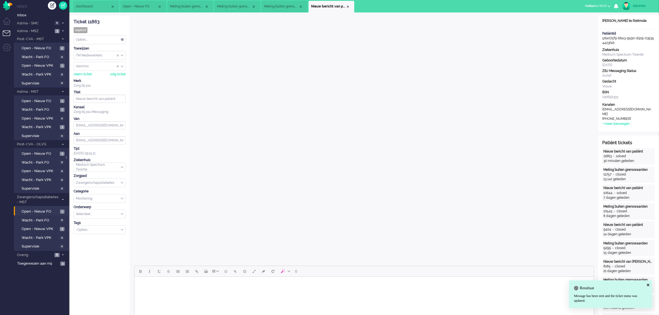
scroll to position [0, 0]
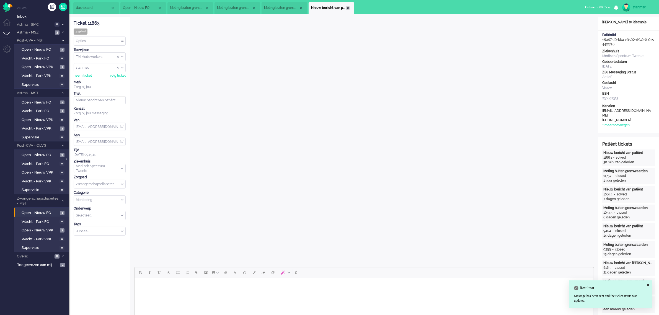
click at [347, 6] on div "Close tab" at bounding box center [348, 8] width 4 height 4
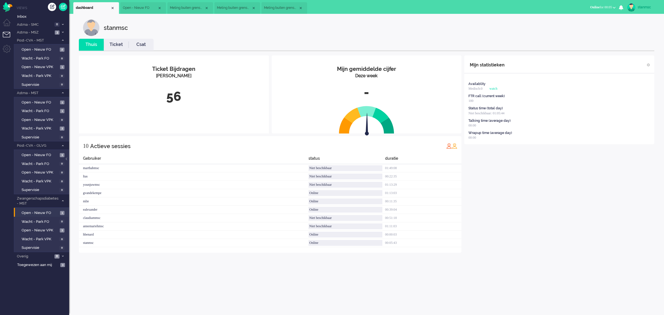
click at [278, 8] on span "Meting buiten grenswaarden" at bounding box center [281, 8] width 35 height 5
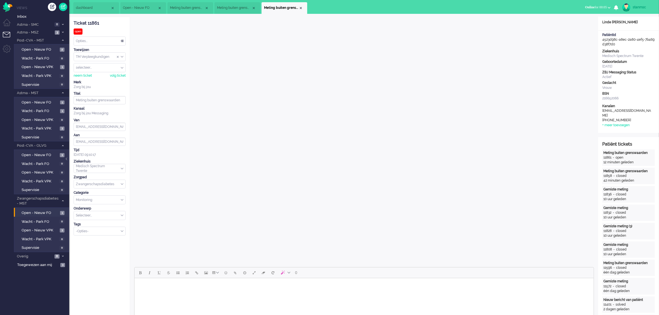
click at [234, 8] on span "Meting buiten grenswaarden" at bounding box center [234, 8] width 35 height 5
click at [188, 7] on span "Meting buiten grenswaarden" at bounding box center [187, 8] width 35 height 5
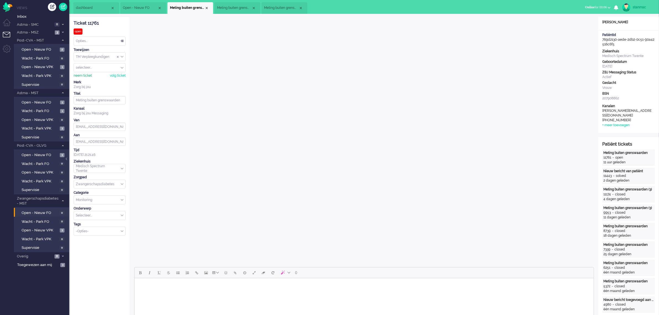
click at [77, 75] on div "neem ticket" at bounding box center [83, 75] width 18 height 5
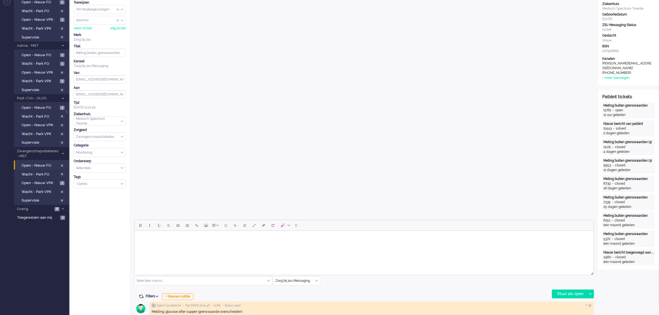
scroll to position [173, 0]
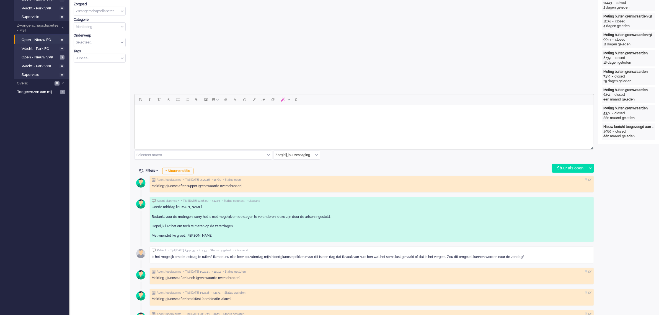
click at [316, 154] on div "Zorg bij jou Messaging" at bounding box center [296, 155] width 46 height 9
click at [302, 169] on span "uitgaand telefoon" at bounding box center [289, 171] width 27 height 5
click at [573, 167] on div "Stuur als open" at bounding box center [569, 168] width 35 height 8
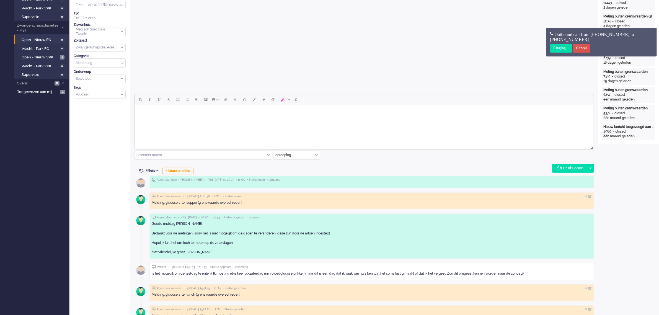
scroll to position [0, 0]
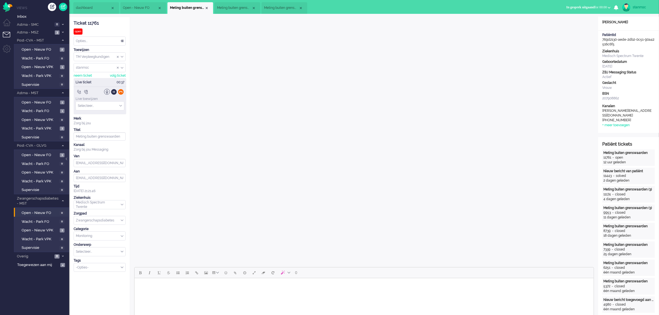
click at [121, 92] on div at bounding box center [121, 92] width 6 height 6
click at [214, 288] on body "Rich Text Area. Press ALT-0 for help." at bounding box center [363, 285] width 455 height 10
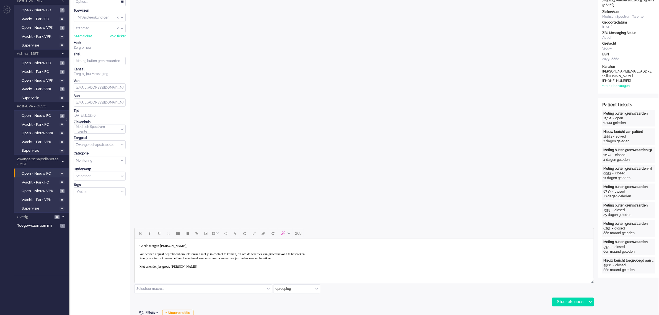
scroll to position [138, 0]
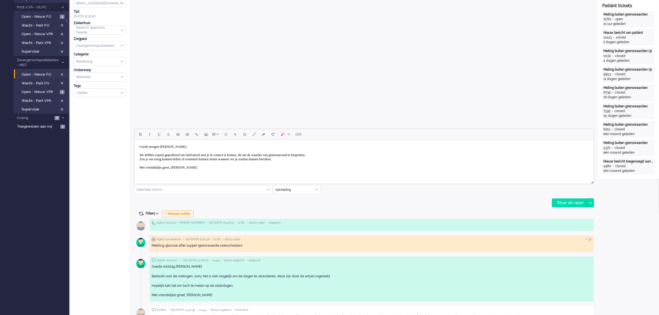
click at [590, 202] on icon at bounding box center [590, 203] width 3 height 2
click at [582, 210] on div "Stuur als open" at bounding box center [575, 211] width 46 height 6
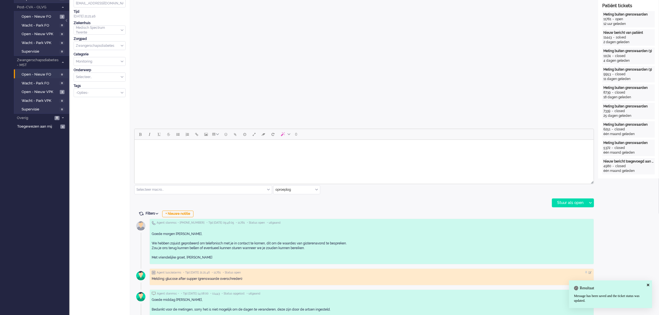
scroll to position [0, 0]
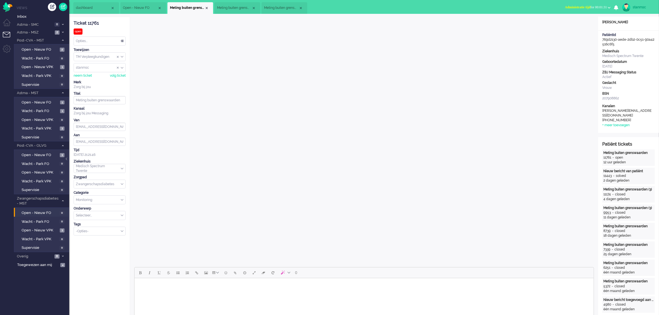
click at [232, 4] on li "Meting buiten grenswaarden" at bounding box center [237, 8] width 46 height 12
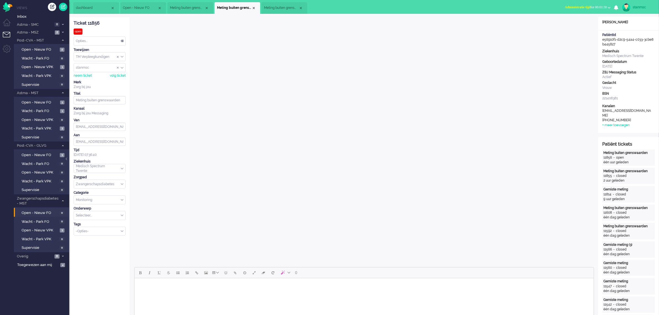
click at [591, 5] on span "Administratie tijd for 00:01:38" at bounding box center [586, 7] width 42 height 4
click at [578, 24] on label "Online" at bounding box center [587, 24] width 44 height 5
click at [274, 7] on span "Meting buiten grenswaarden" at bounding box center [281, 8] width 35 height 5
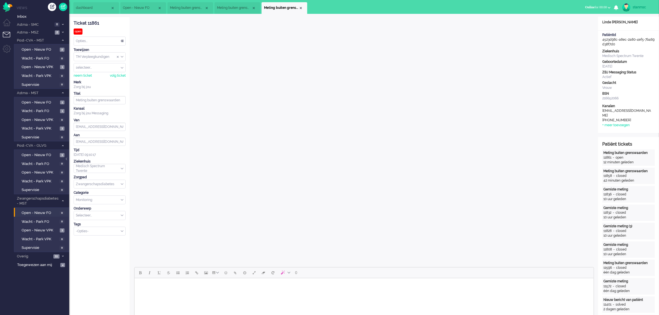
click at [234, 7] on span "Meting buiten grenswaarden" at bounding box center [234, 8] width 35 height 5
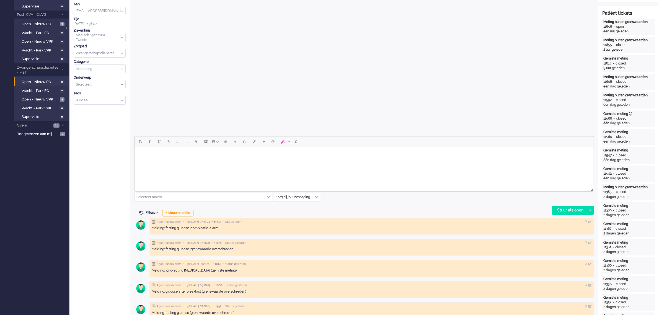
scroll to position [138, 0]
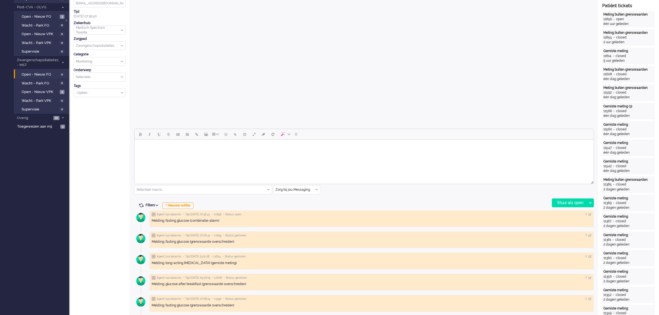
click at [316, 189] on div "Zorg bij jou Messaging" at bounding box center [296, 189] width 46 height 9
click at [300, 205] on span "uitgaand telefoon" at bounding box center [289, 206] width 27 height 5
click at [572, 201] on div "Stuur als open" at bounding box center [569, 203] width 35 height 8
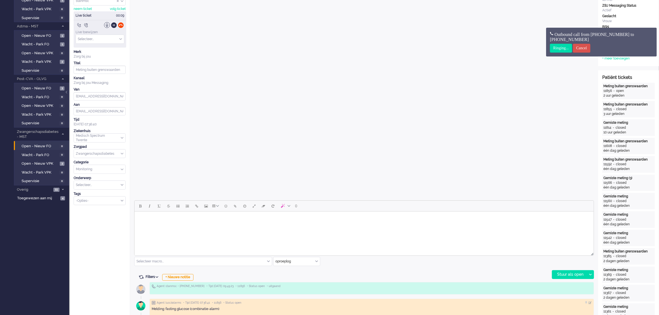
scroll to position [0, 0]
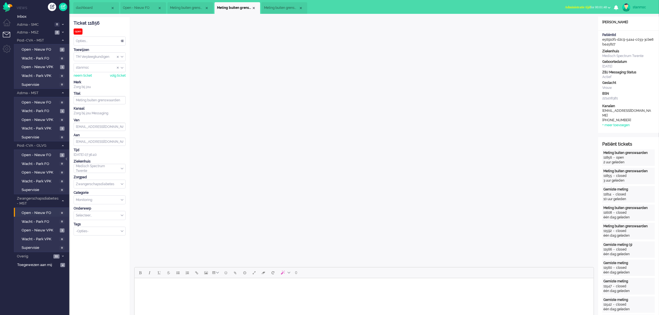
click at [278, 8] on span "Meting buiten grenswaarden" at bounding box center [281, 8] width 35 height 5
click at [602, 7] on span "Administratie tijd for 00:02:08" at bounding box center [586, 7] width 42 height 4
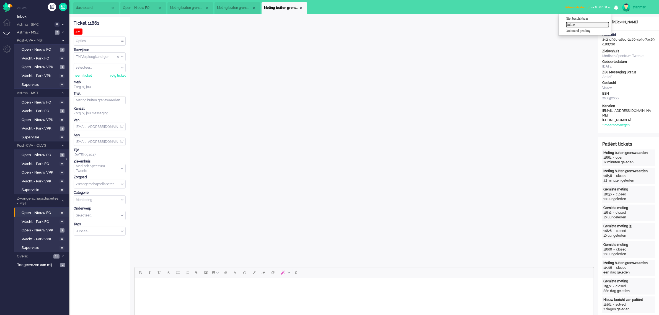
click at [580, 24] on label "Online" at bounding box center [587, 24] width 44 height 5
click at [232, 8] on span "Meting buiten grenswaarden" at bounding box center [234, 8] width 35 height 5
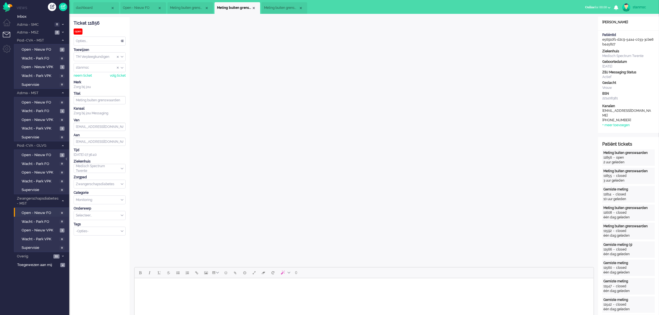
click at [193, 8] on span "Meting buiten grenswaarden" at bounding box center [187, 8] width 35 height 5
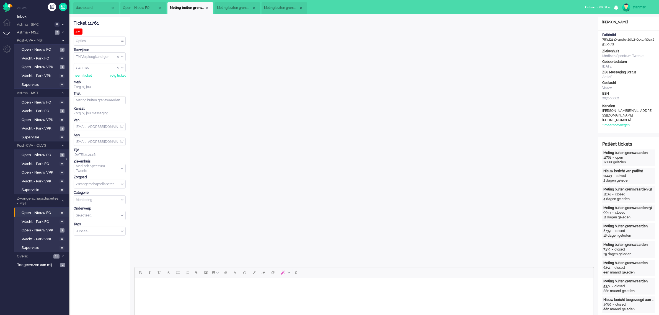
click at [145, 6] on span "Open - Nieuw FO" at bounding box center [140, 8] width 35 height 5
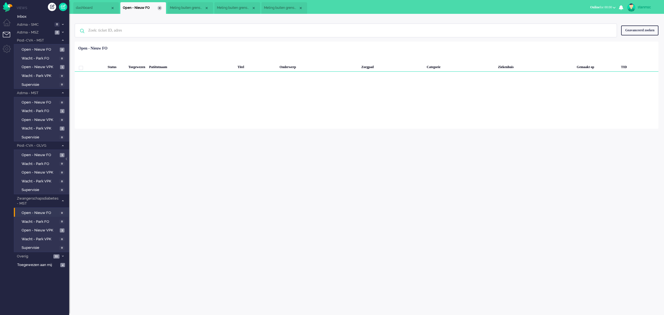
click at [160, 8] on div "Close tab" at bounding box center [159, 8] width 4 height 4
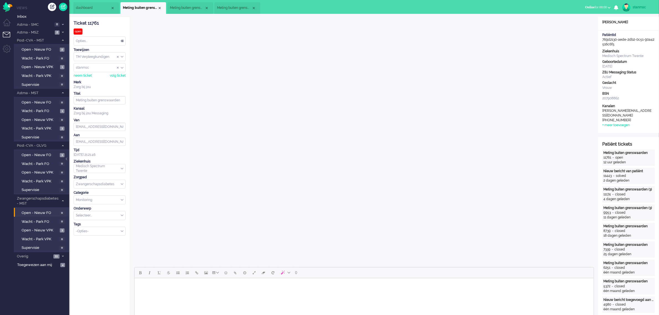
click at [180, 7] on span "Meting buiten grenswaarden" at bounding box center [187, 8] width 35 height 5
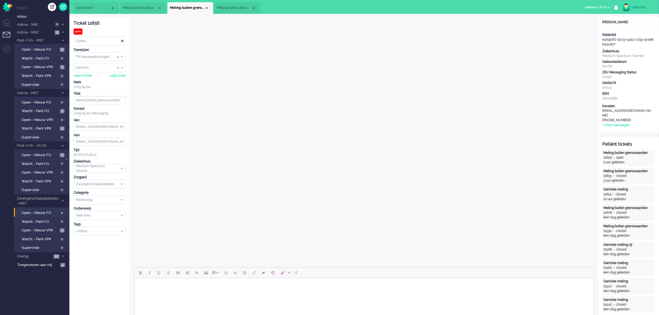
click at [229, 8] on span "Meting buiten grenswaarden" at bounding box center [234, 8] width 35 height 5
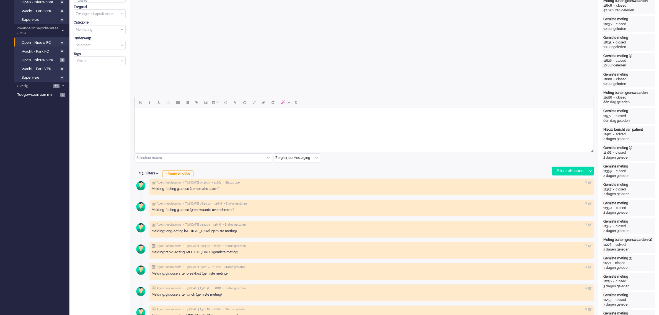
scroll to position [173, 0]
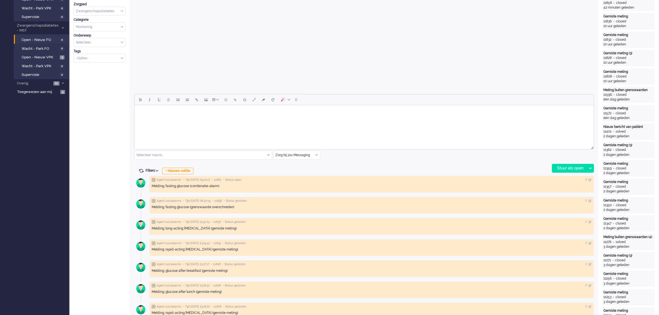
click at [295, 156] on input "text" at bounding box center [296, 155] width 46 height 9
click at [294, 170] on span "uitgaand telefoon" at bounding box center [289, 171] width 27 height 5
click at [567, 167] on div "Stuur als open" at bounding box center [569, 168] width 35 height 8
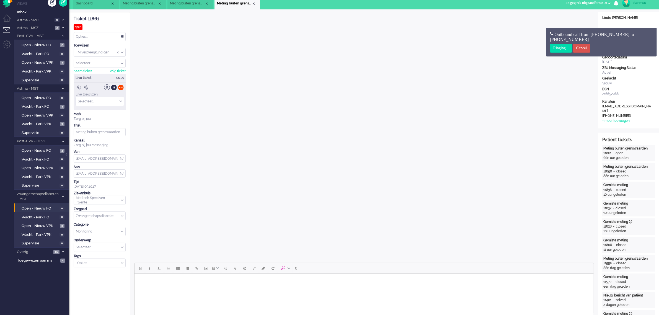
scroll to position [0, 0]
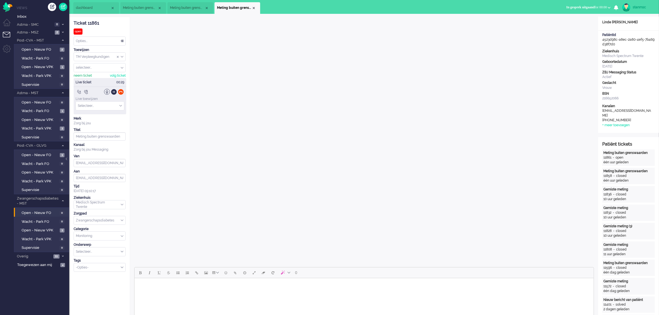
click at [81, 77] on div "neem ticket" at bounding box center [83, 75] width 18 height 5
click at [120, 92] on div at bounding box center [121, 92] width 6 height 6
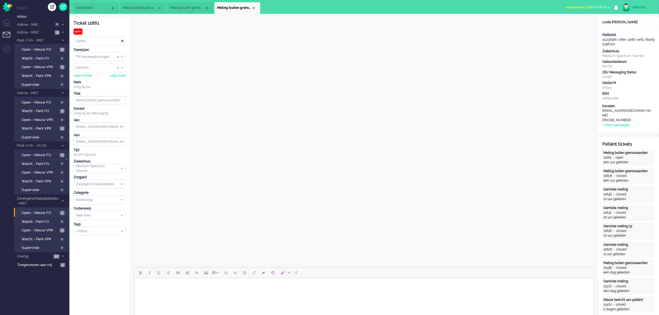
click at [591, 7] on span "Administratie tijd for 00:00:00" at bounding box center [586, 7] width 42 height 4
click at [578, 24] on label "Online" at bounding box center [587, 24] width 44 height 5
click at [186, 6] on span "Meting buiten grenswaarden" at bounding box center [187, 8] width 35 height 5
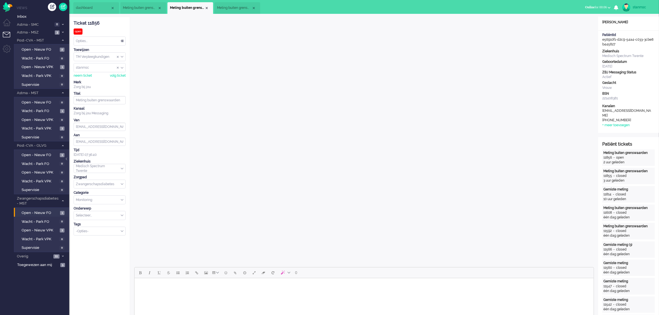
click at [151, 6] on span "Meting buiten grenswaarden" at bounding box center [140, 8] width 35 height 5
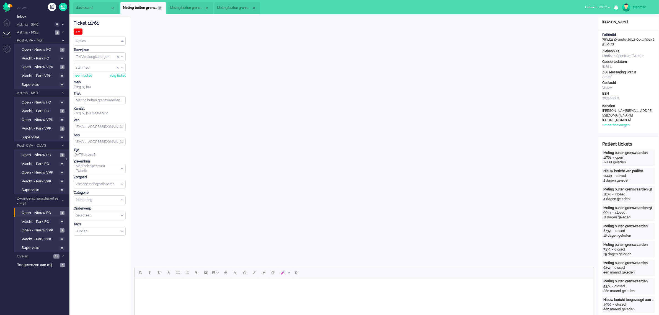
click at [161, 7] on div "Close tab" at bounding box center [159, 8] width 4 height 4
click at [93, 10] on span "dashboard" at bounding box center [93, 8] width 35 height 5
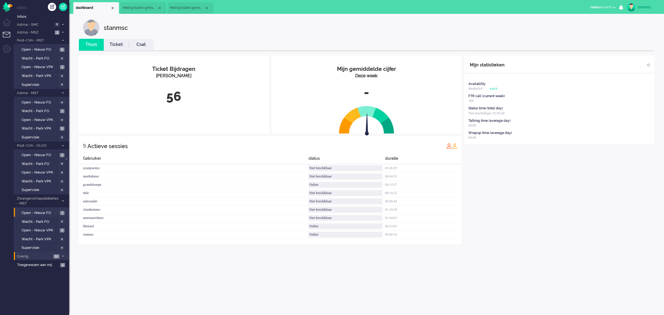
click at [42, 255] on span "Overig" at bounding box center [34, 256] width 36 height 5
click at [42, 280] on span "Telefonie" at bounding box center [40, 282] width 37 height 5
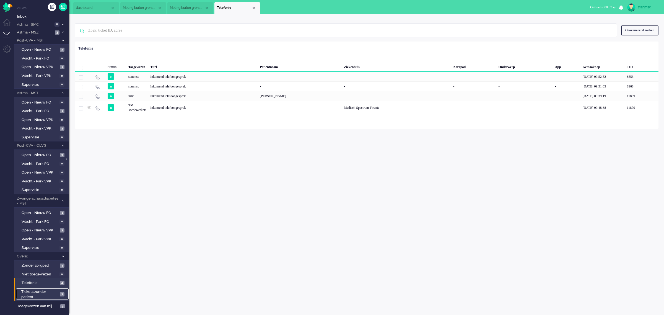
click at [41, 291] on span "Tickets zonder patient" at bounding box center [39, 294] width 37 height 10
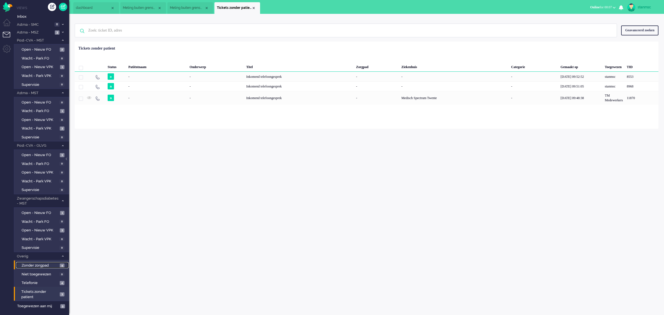
click at [43, 266] on span "Zonder zorgpad" at bounding box center [40, 265] width 37 height 5
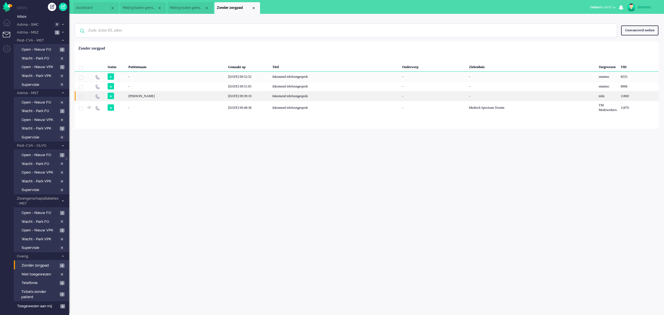
click at [199, 96] on div "[PERSON_NAME]" at bounding box center [176, 96] width 100 height 10
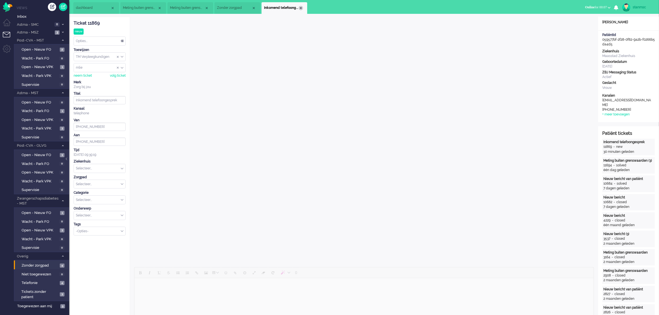
click at [300, 9] on div "Close tab" at bounding box center [301, 8] width 4 height 4
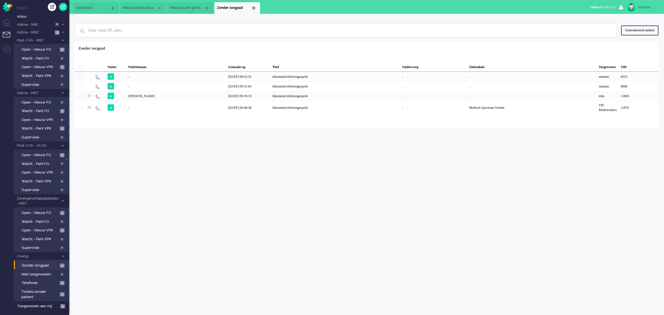
click at [253, 9] on div "Close tab" at bounding box center [253, 8] width 4 height 4
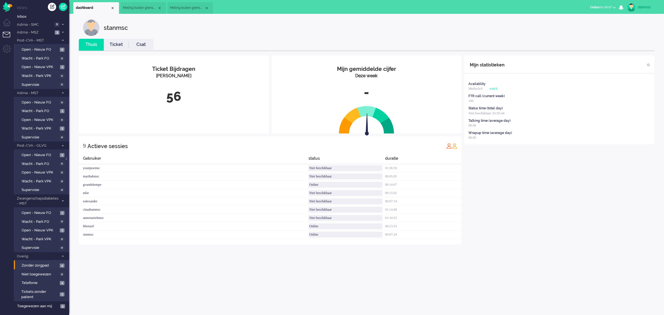
click at [144, 9] on span "Meting buiten grenswaarden" at bounding box center [140, 8] width 35 height 5
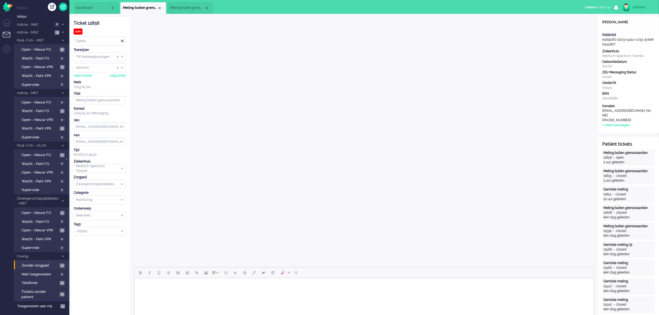
click at [185, 8] on span "Meting buiten grenswaarden" at bounding box center [187, 8] width 35 height 5
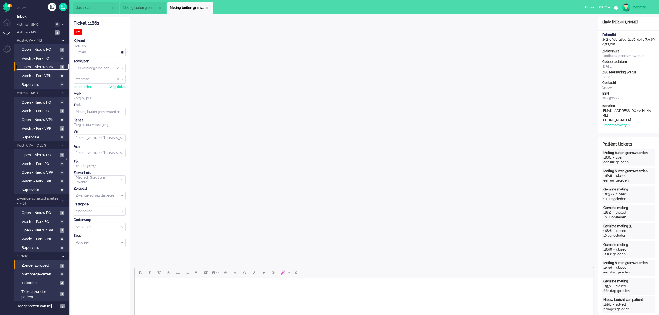
click at [41, 65] on span "Open - Nieuw VPK" at bounding box center [40, 66] width 37 height 5
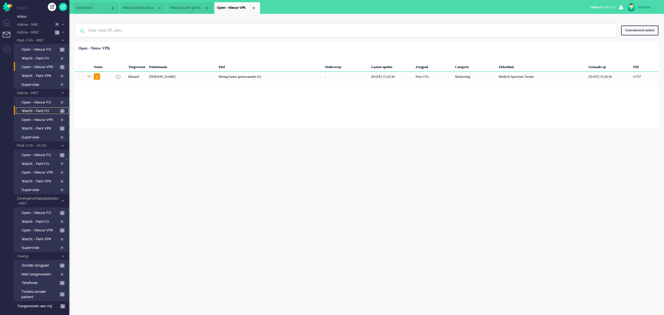
click at [44, 110] on span "Wacht - Park FO" at bounding box center [40, 110] width 37 height 5
click at [212, 75] on div "[PERSON_NAME]" at bounding box center [182, 77] width 70 height 10
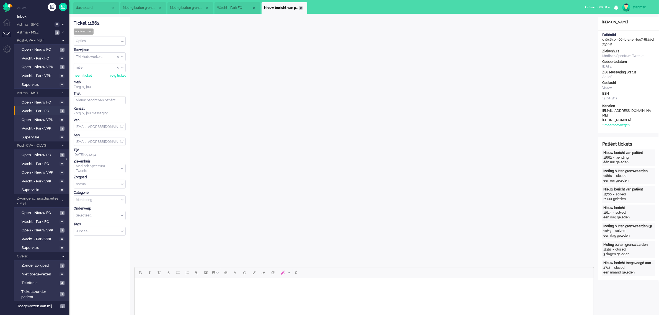
click at [300, 8] on div "Close tab" at bounding box center [301, 8] width 4 height 4
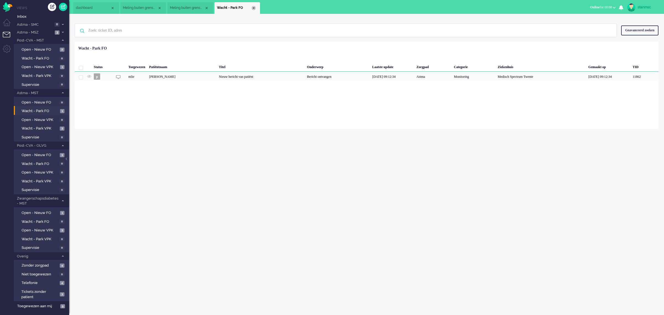
click at [254, 9] on div "Close tab" at bounding box center [253, 8] width 4 height 4
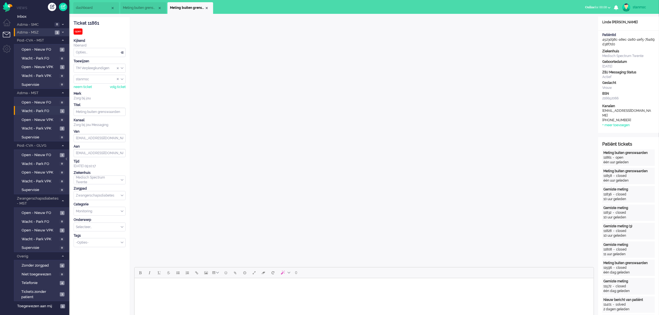
click at [42, 33] on span "Astma - MSZ" at bounding box center [34, 32] width 37 height 5
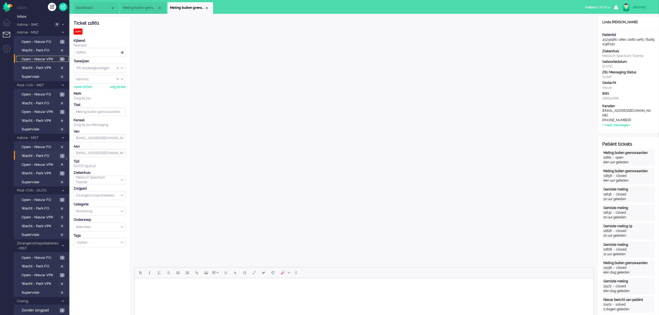
click at [44, 56] on link "Open - Nieuw VPK 2" at bounding box center [42, 59] width 53 height 6
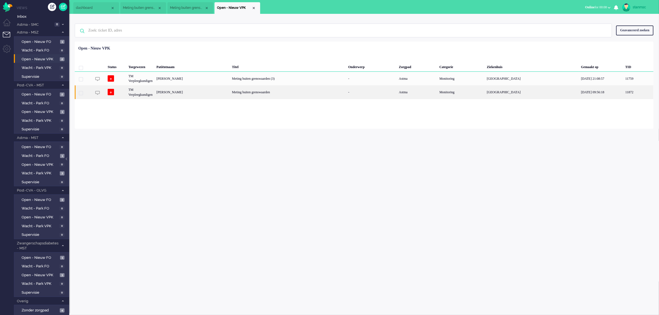
click at [219, 92] on div "[PERSON_NAME]" at bounding box center [192, 92] width 76 height 14
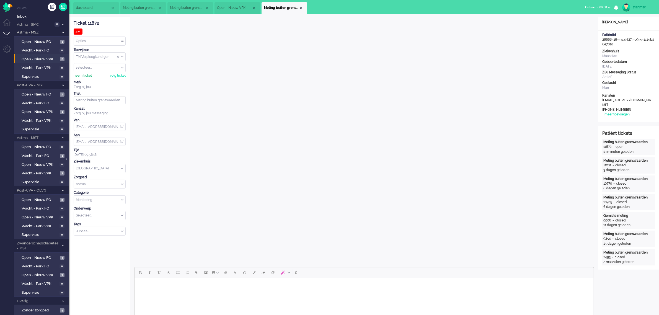
click at [84, 75] on div "neem ticket" at bounding box center [83, 75] width 18 height 5
click at [94, 42] on div "Opties..." at bounding box center [99, 41] width 51 height 9
click at [87, 79] on span "Opgelost" at bounding box center [83, 80] width 14 height 5
click at [299, 7] on div "Close tab" at bounding box center [301, 8] width 4 height 4
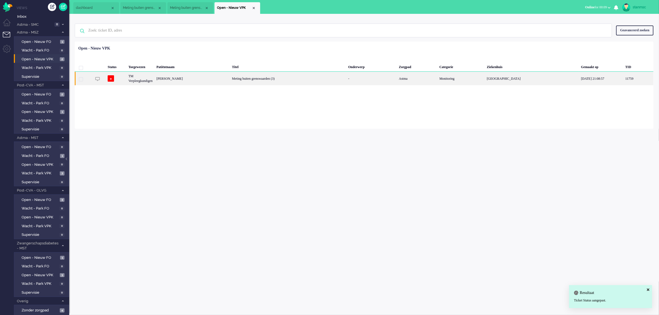
click at [192, 77] on div "[PERSON_NAME]" at bounding box center [192, 79] width 76 height 14
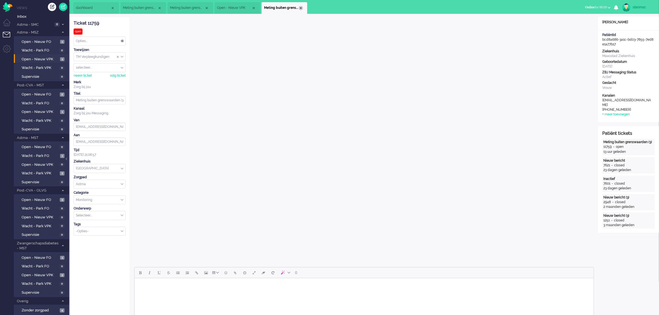
click at [300, 9] on div "Close tab" at bounding box center [301, 8] width 4 height 4
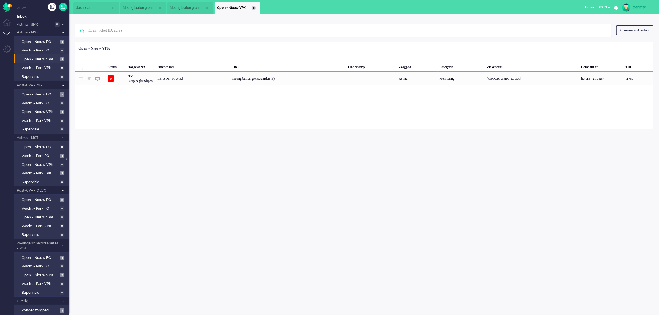
click at [253, 7] on div "Close tab" at bounding box center [253, 8] width 4 height 4
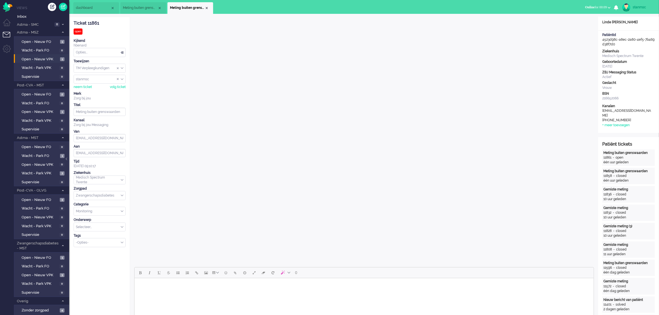
click at [96, 6] on span "dashboard" at bounding box center [93, 8] width 35 height 5
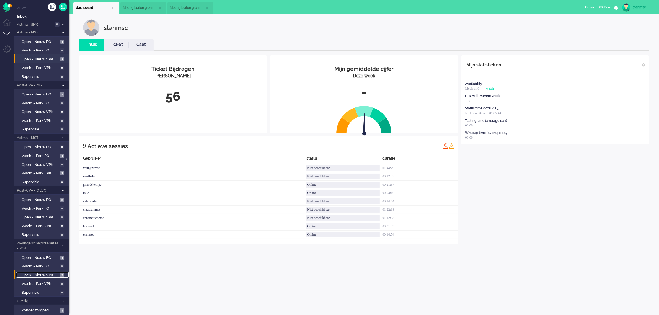
click at [38, 272] on span "Open - Nieuw VPK" at bounding box center [40, 274] width 37 height 5
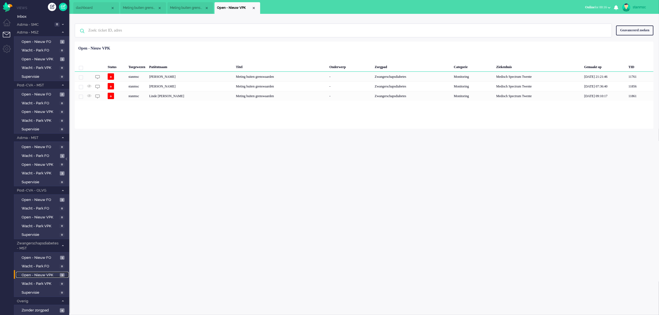
click at [186, 9] on span "Meting buiten grenswaarden" at bounding box center [187, 8] width 35 height 5
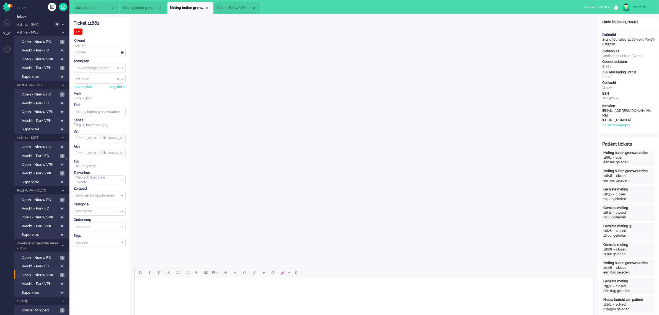
click at [233, 5] on li "Open - Nieuw VPK" at bounding box center [237, 8] width 46 height 12
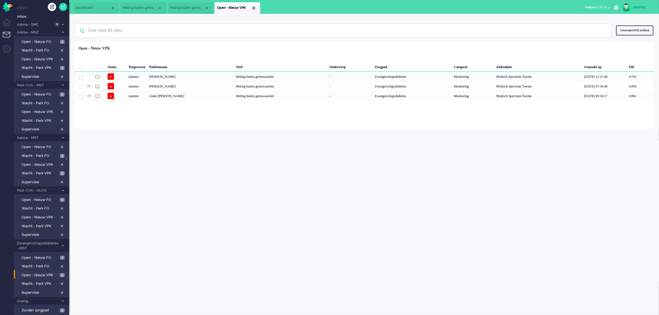
click at [253, 9] on div "Close tab" at bounding box center [253, 8] width 4 height 4
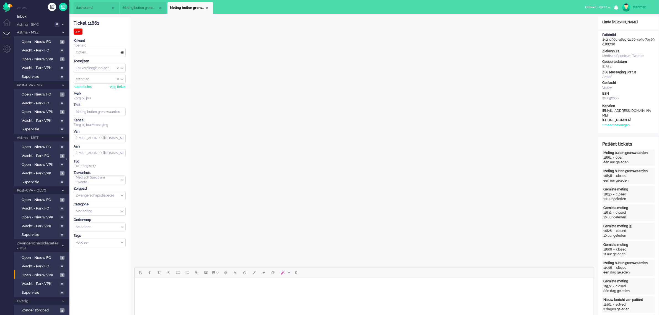
click at [143, 7] on span "Meting buiten grenswaarden" at bounding box center [140, 8] width 35 height 5
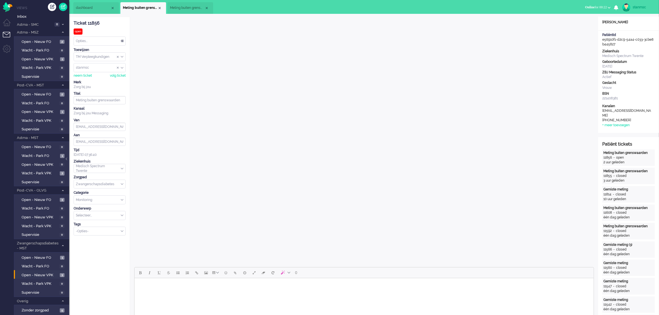
click at [178, 7] on span "Meting buiten grenswaarden" at bounding box center [187, 8] width 35 height 5
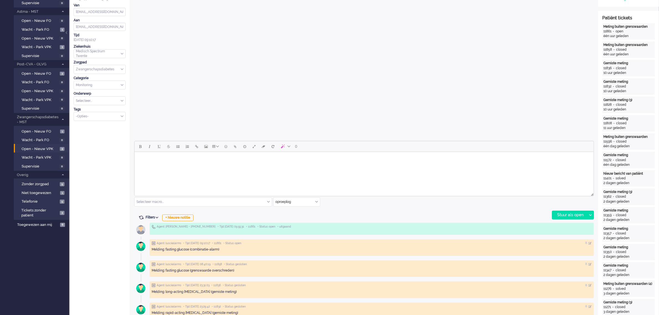
scroll to position [138, 0]
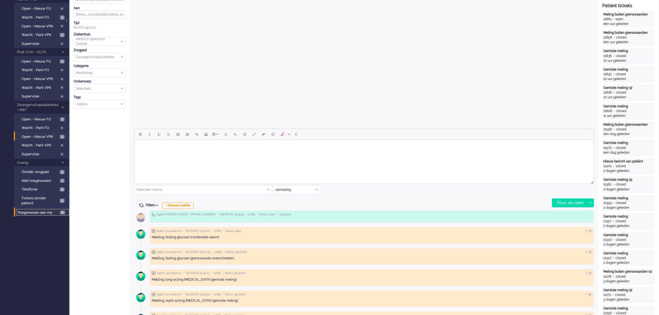
click at [45, 210] on span "Toegewezen aan mij" at bounding box center [37, 212] width 41 height 5
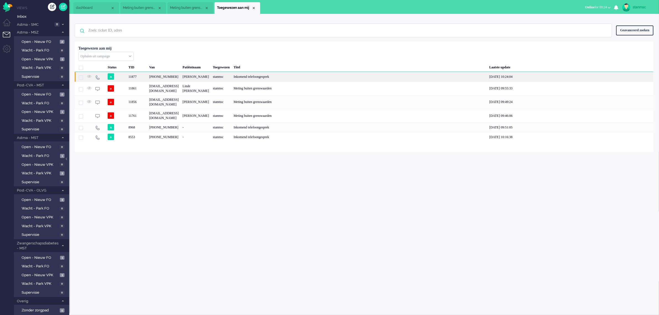
click at [143, 82] on div "11877" at bounding box center [136, 77] width 21 height 10
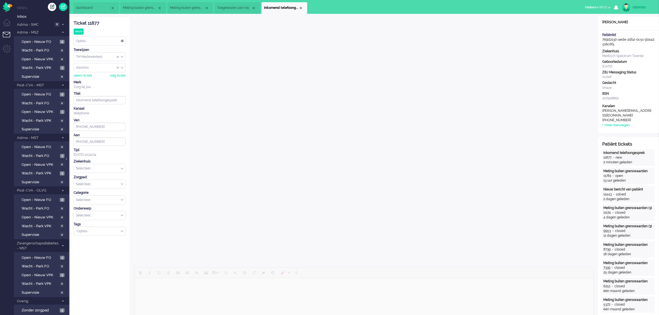
click at [83, 7] on span "dashboard" at bounding box center [93, 8] width 35 height 5
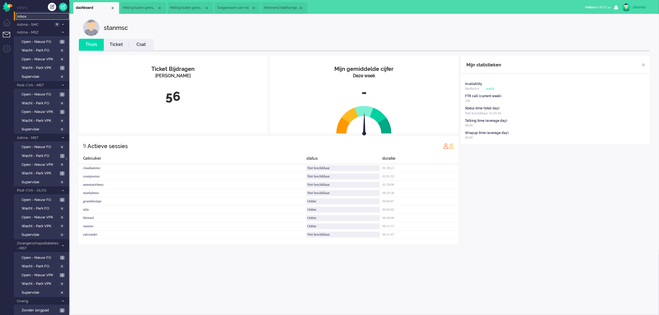
click at [25, 17] on span "Inbox" at bounding box center [43, 16] width 52 height 5
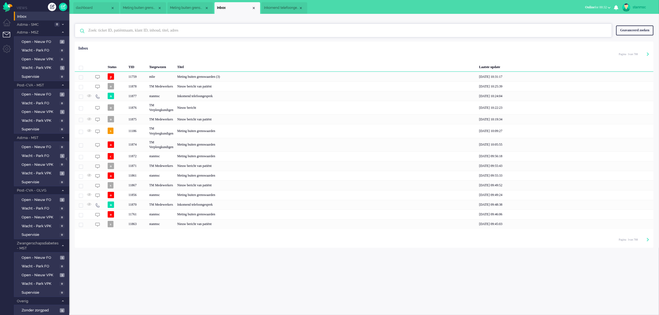
click at [105, 28] on input "text" at bounding box center [344, 30] width 520 height 13
paste input "01655377"
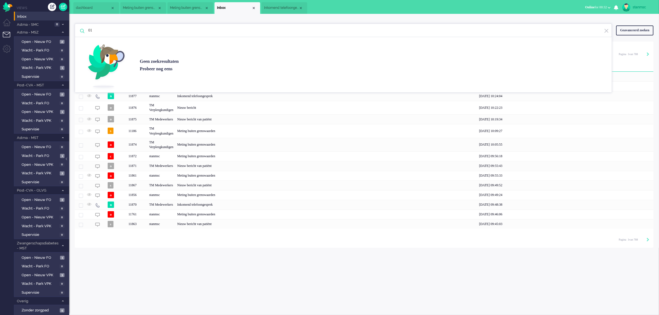
type input "0"
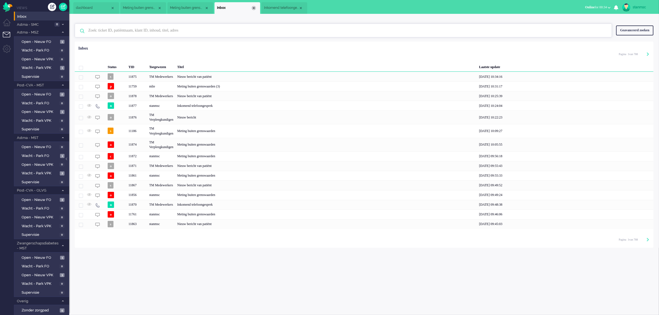
click at [255, 9] on div "Close tab" at bounding box center [253, 8] width 4 height 4
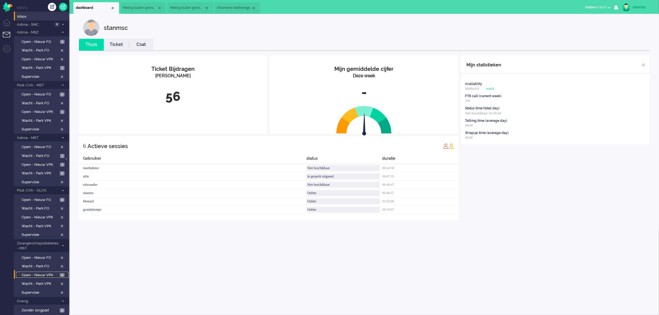
click at [44, 273] on span "Open - Nieuw VPK" at bounding box center [40, 274] width 37 height 5
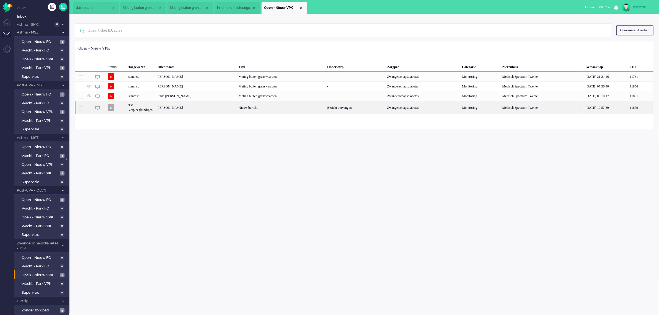
click at [197, 108] on div "[PERSON_NAME]" at bounding box center [195, 108] width 82 height 14
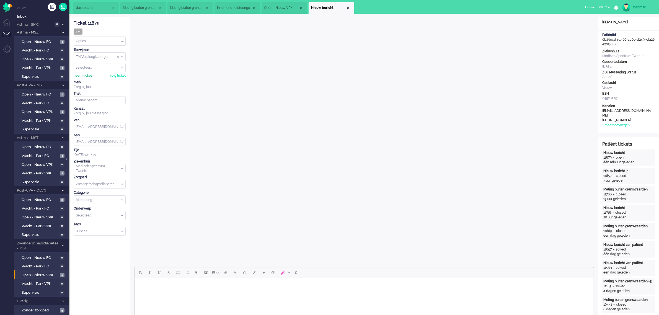
click at [81, 76] on div "neem ticket" at bounding box center [83, 75] width 18 height 5
click at [96, 44] on div "Opties..." at bounding box center [99, 41] width 51 height 9
click at [91, 78] on li "Opgelost" at bounding box center [99, 80] width 51 height 8
click at [347, 7] on div "Close tab" at bounding box center [348, 8] width 4 height 4
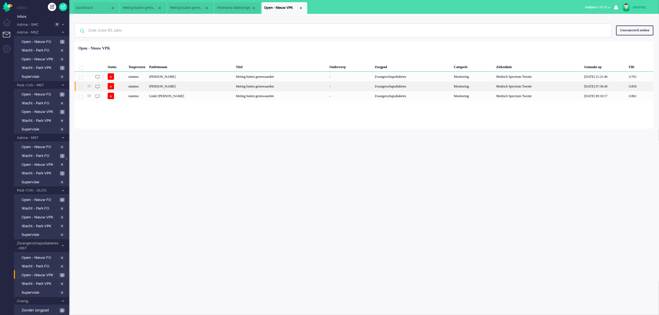
click at [180, 86] on div "[PERSON_NAME]" at bounding box center [190, 86] width 87 height 10
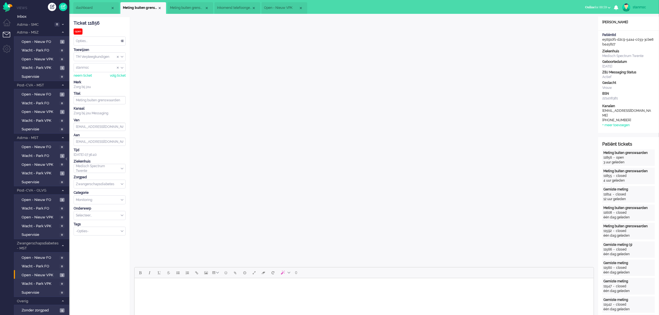
click at [281, 6] on span "Open - Nieuw VPK" at bounding box center [281, 8] width 35 height 5
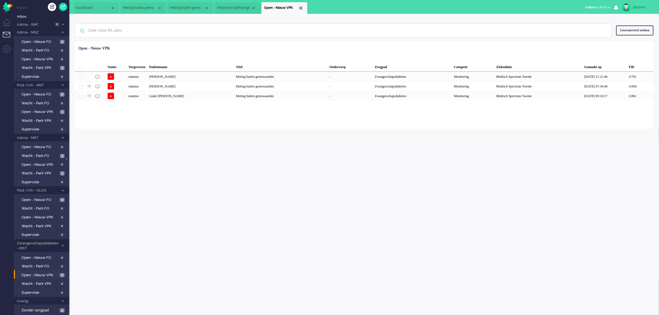
click at [300, 8] on div "Close tab" at bounding box center [301, 8] width 4 height 4
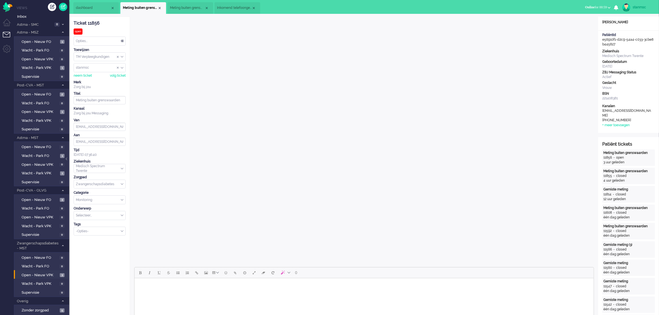
click at [193, 9] on span "Meting buiten grenswaarden" at bounding box center [187, 8] width 35 height 5
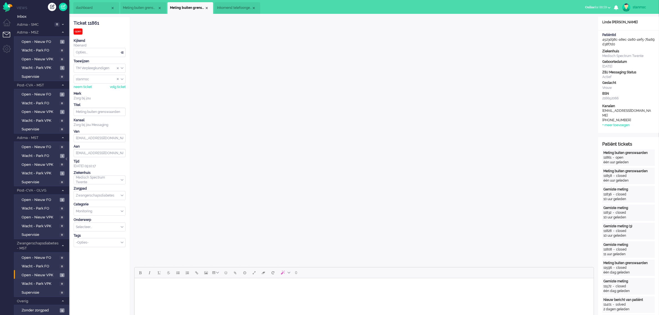
click at [233, 7] on span "Inkomend telefoongesprek" at bounding box center [234, 8] width 35 height 5
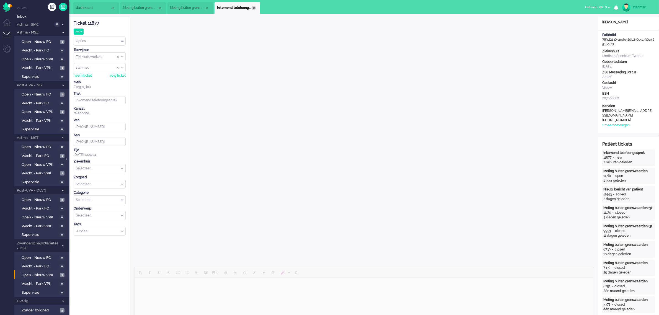
click at [255, 7] on div "Close tab" at bounding box center [253, 8] width 4 height 4
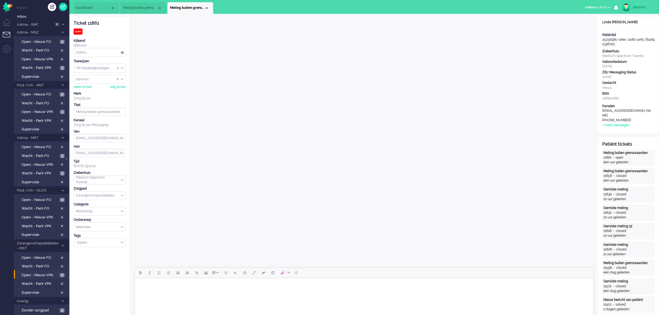
click at [143, 6] on span "Meting buiten grenswaarden" at bounding box center [140, 8] width 35 height 5
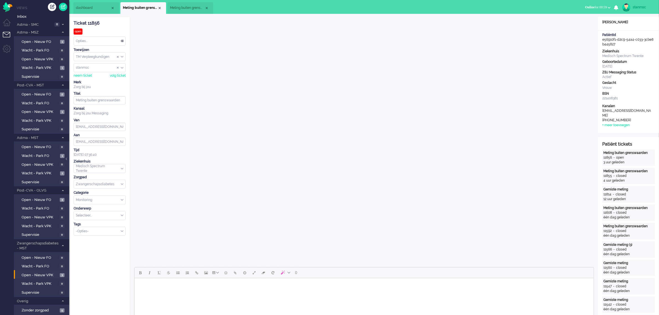
click at [192, 8] on span "Meting buiten grenswaarden" at bounding box center [187, 8] width 35 height 5
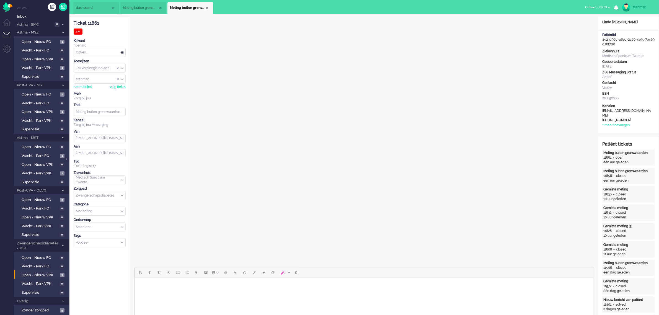
click at [140, 6] on span "Meting buiten grenswaarden" at bounding box center [140, 8] width 35 height 5
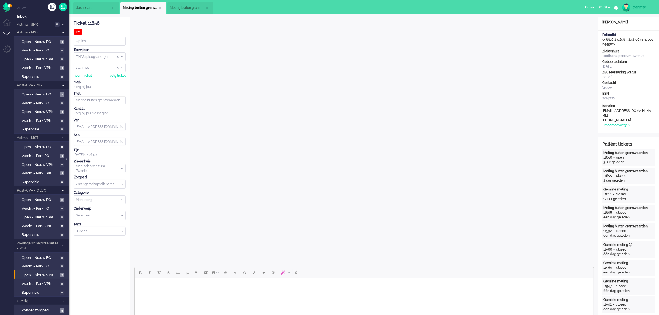
click at [184, 6] on span "Meting buiten grenswaarden" at bounding box center [187, 8] width 35 height 5
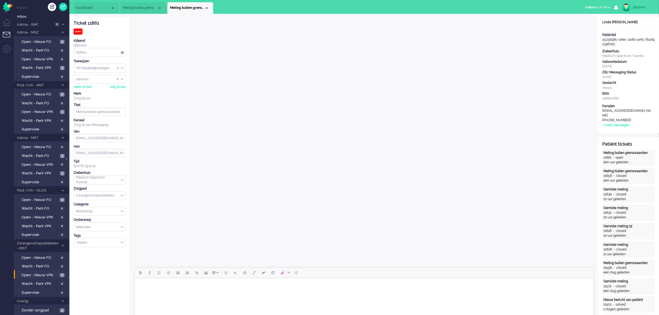
click at [137, 7] on span "Meting buiten grenswaarden" at bounding box center [140, 8] width 35 height 5
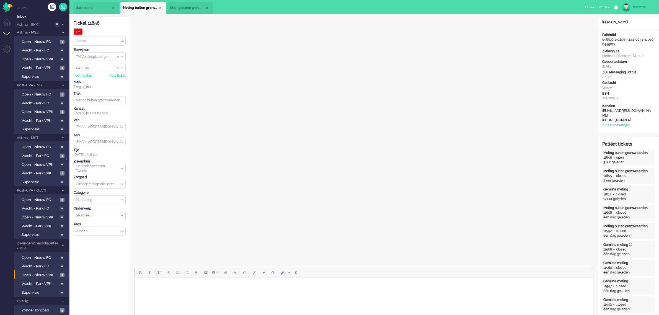
click at [93, 7] on span "dashboard" at bounding box center [93, 8] width 35 height 5
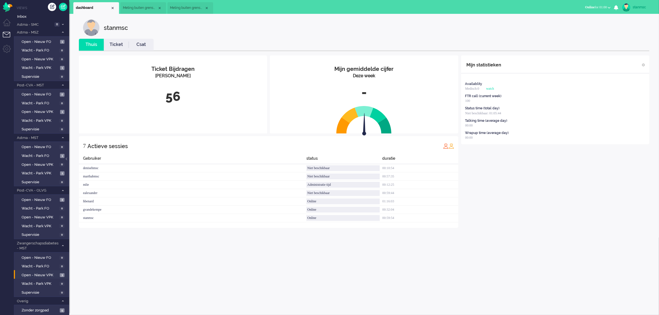
click at [148, 7] on span "Meting buiten grenswaarden" at bounding box center [140, 8] width 35 height 5
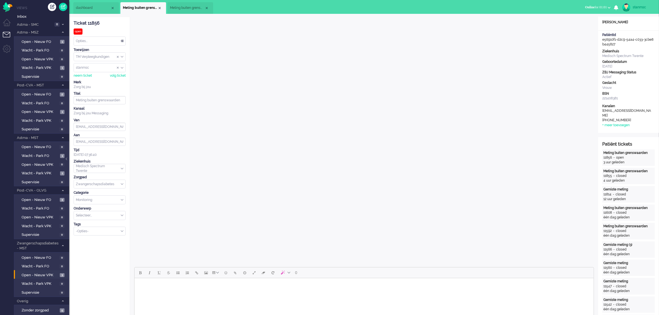
click at [191, 10] on span "Meting buiten grenswaarden" at bounding box center [187, 8] width 35 height 5
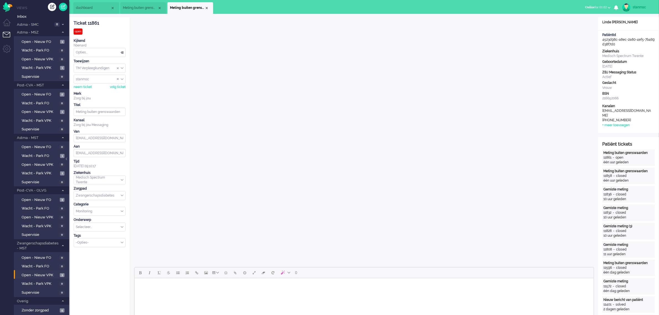
click at [87, 8] on span "dashboard" at bounding box center [93, 8] width 35 height 5
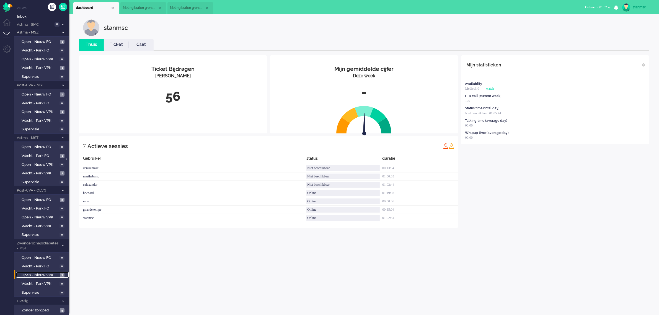
click at [41, 272] on span "Open - Nieuw VPK" at bounding box center [40, 274] width 37 height 5
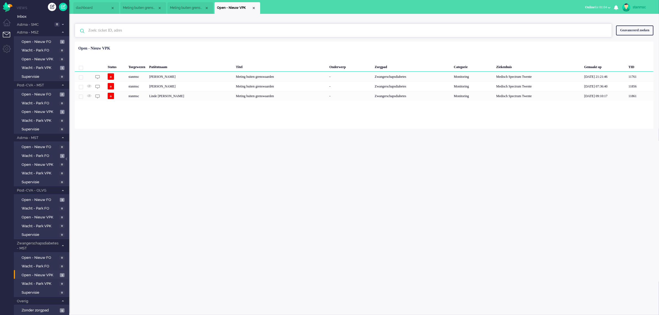
click at [107, 29] on input "text" at bounding box center [344, 30] width 520 height 13
paste input "08831319"
type input "08831319"
click at [22, 17] on span "Inbox" at bounding box center [43, 16] width 52 height 5
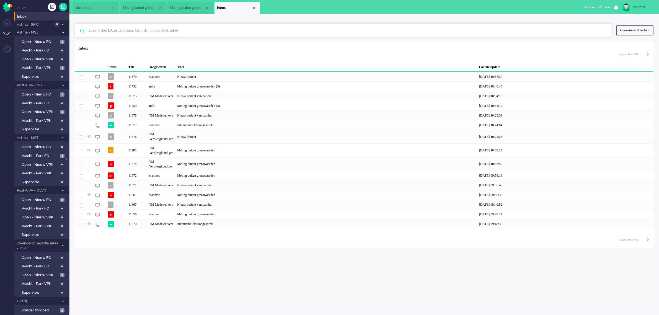
click at [113, 32] on input "text" at bounding box center [344, 30] width 520 height 13
paste input "08831319"
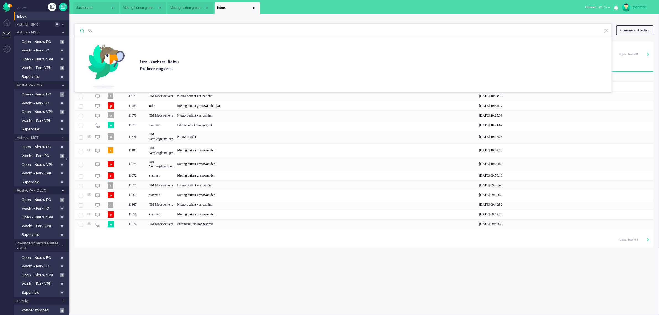
type input "0"
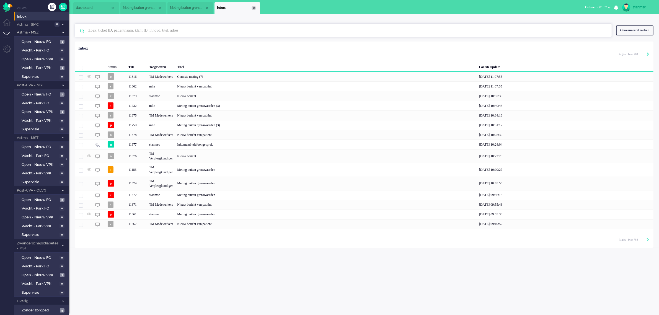
click at [254, 7] on div "Close tab" at bounding box center [253, 8] width 4 height 4
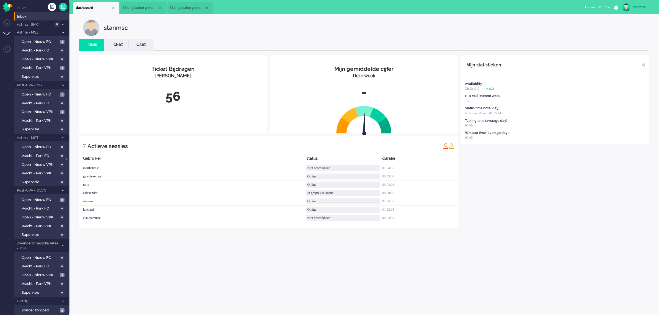
click at [187, 7] on span "Meting buiten grenswaarden" at bounding box center [187, 8] width 35 height 5
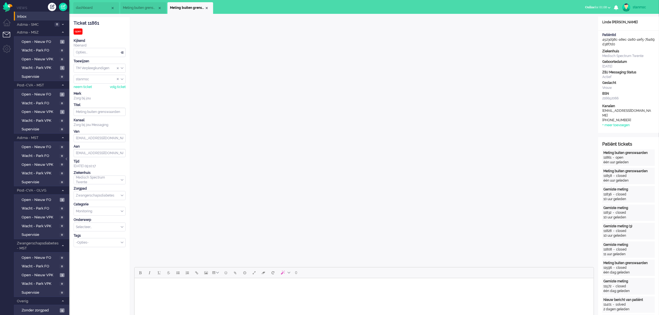
click at [94, 9] on span "dashboard" at bounding box center [93, 8] width 35 height 5
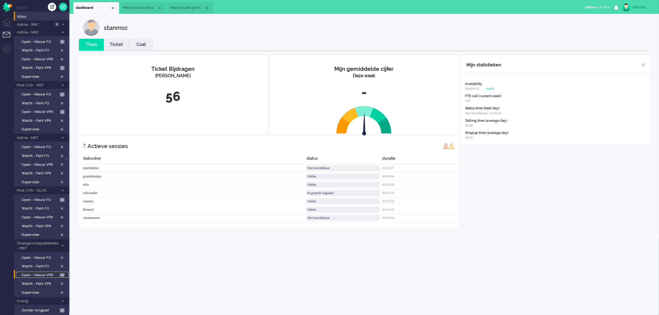
click at [41, 273] on span "Open - Nieuw VPK" at bounding box center [40, 274] width 37 height 5
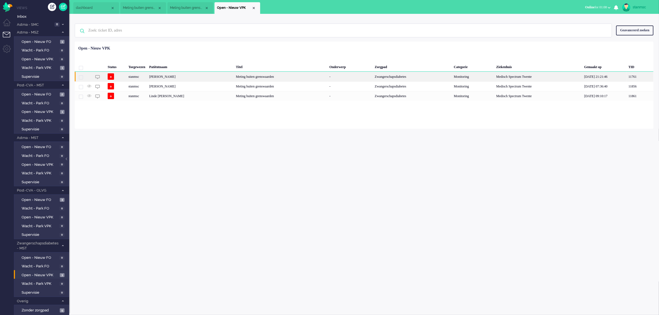
click at [173, 75] on div "[PERSON_NAME]" at bounding box center [190, 77] width 87 height 10
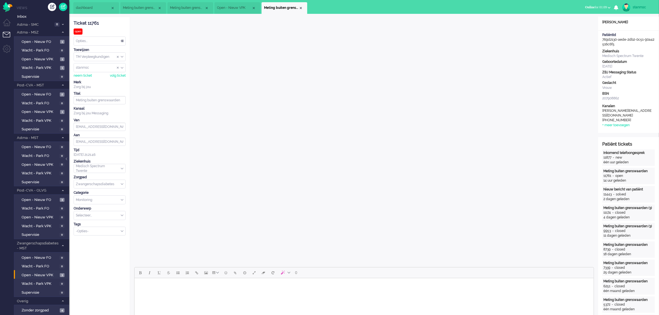
click at [302, 6] on div "Close tab" at bounding box center [301, 8] width 4 height 4
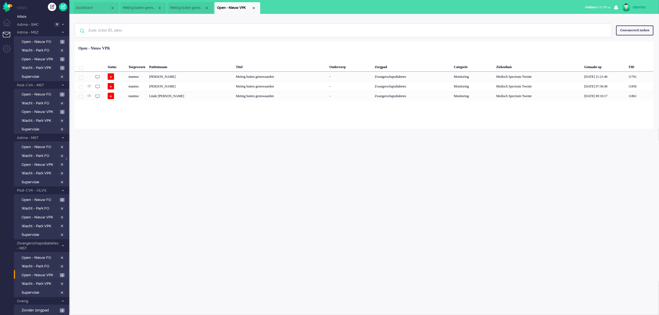
click at [139, 6] on span "Meting buiten grenswaarden" at bounding box center [140, 8] width 35 height 5
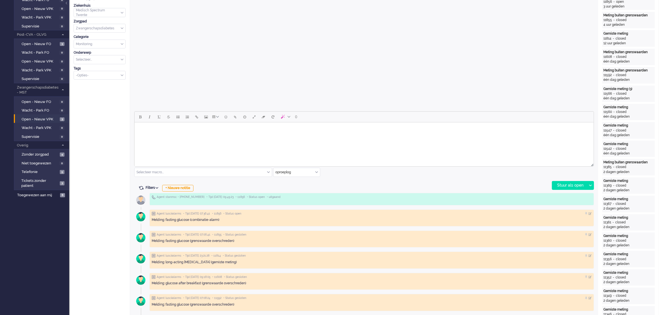
scroll to position [173, 0]
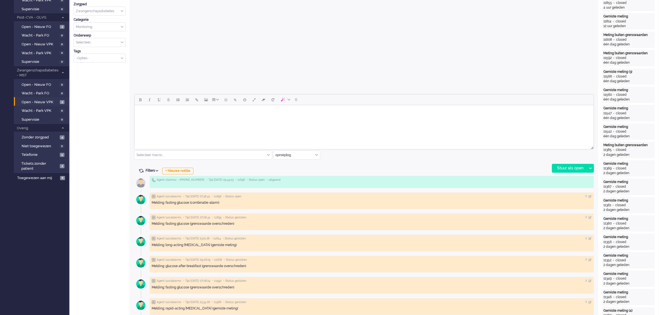
click at [178, 119] on html at bounding box center [363, 112] width 459 height 14
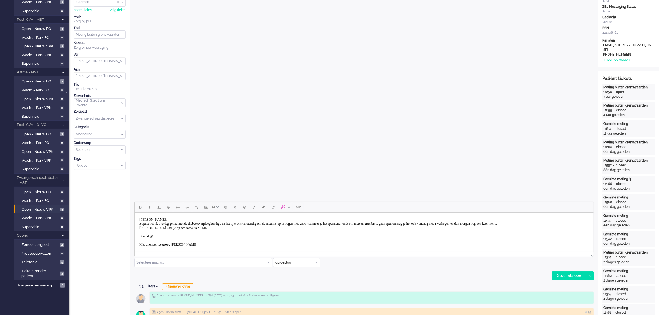
scroll to position [138, 0]
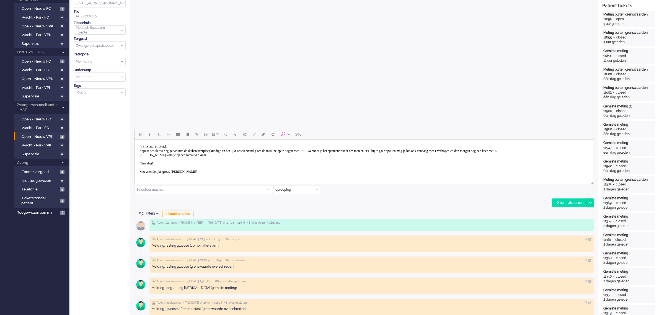
click at [587, 203] on div at bounding box center [589, 203] width 7 height 8
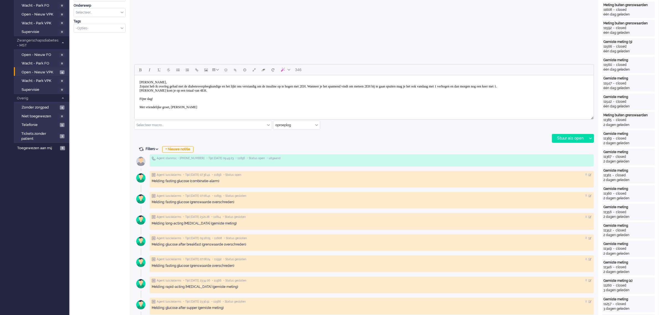
scroll to position [207, 0]
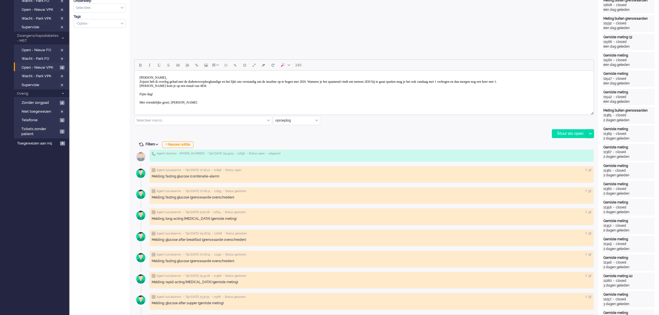
click at [591, 132] on div at bounding box center [589, 133] width 7 height 8
click at [569, 158] on div "Stuur als opgelost" at bounding box center [575, 159] width 46 height 6
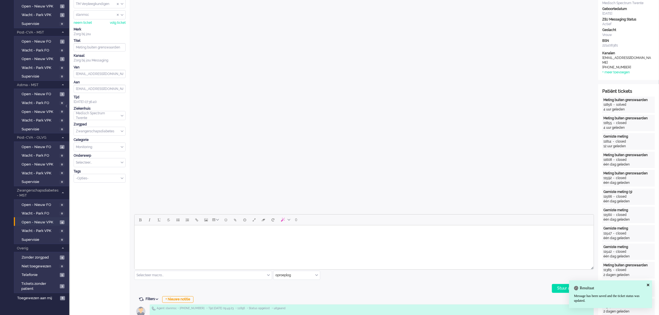
scroll to position [0, 0]
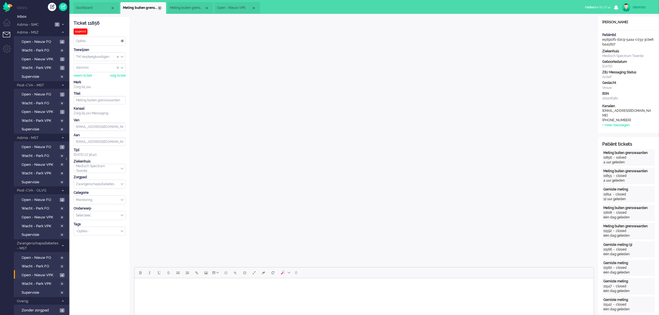
click at [159, 8] on div "Close tab" at bounding box center [159, 8] width 4 height 4
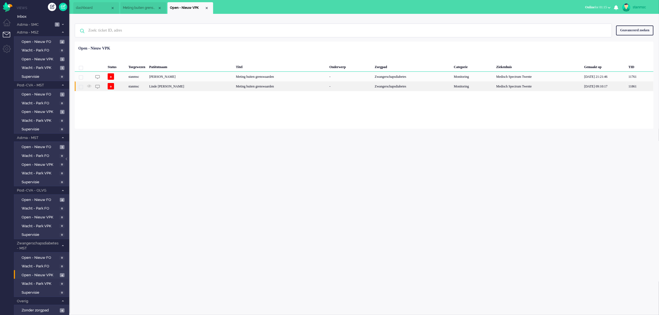
click at [147, 86] on div "stanmsc" at bounding box center [136, 86] width 21 height 10
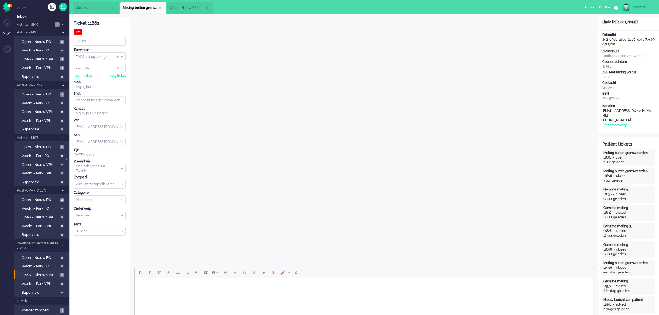
click at [176, 284] on body "Rich Text Area. Press ALT-0 for help." at bounding box center [363, 285] width 455 height 10
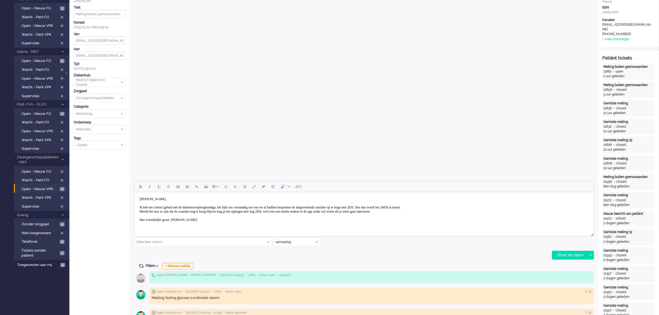
scroll to position [104, 0]
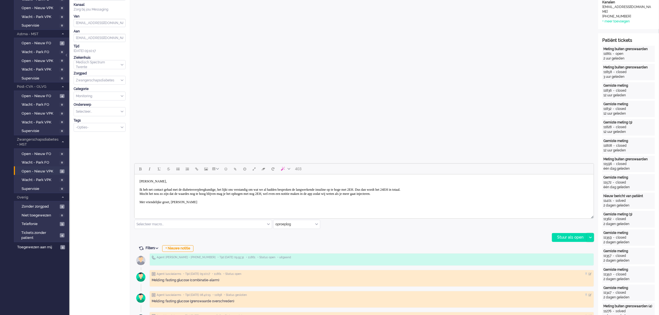
click at [593, 234] on div at bounding box center [589, 237] width 7 height 8
click at [573, 261] on div "Stuur als opgelost" at bounding box center [575, 262] width 46 height 6
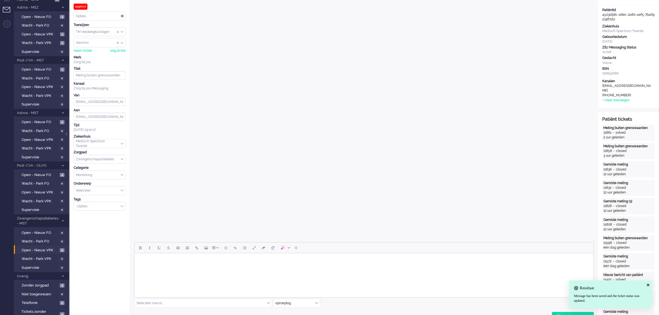
scroll to position [0, 0]
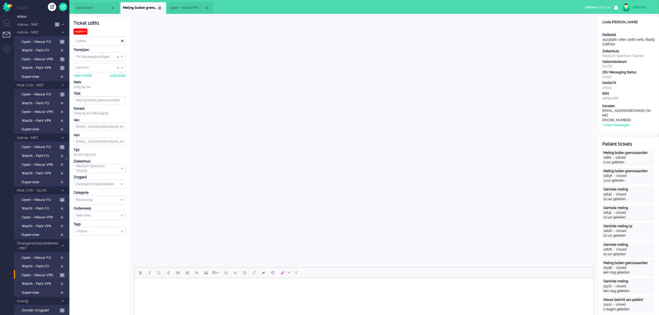
click at [160, 8] on div "Close tab" at bounding box center [159, 8] width 4 height 4
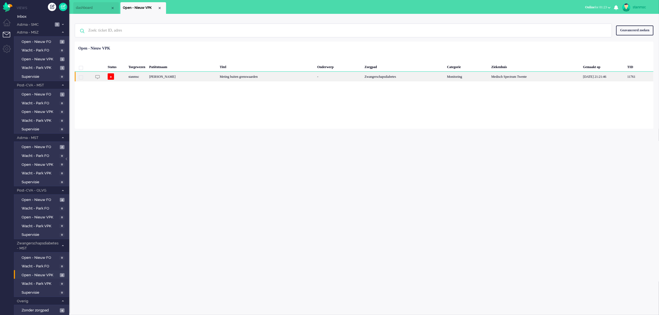
click at [177, 73] on div "[PERSON_NAME]" at bounding box center [182, 77] width 71 height 10
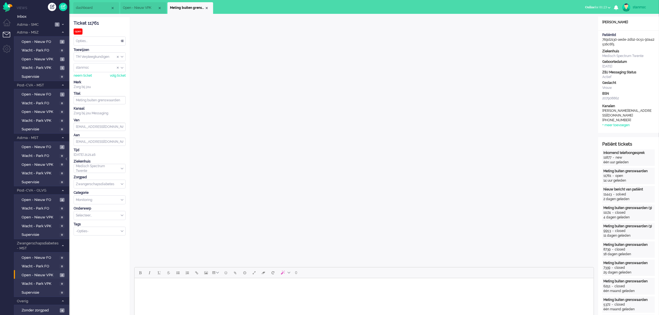
click at [123, 41] on div "Opties..." at bounding box center [99, 41] width 51 height 9
click at [93, 126] on li "Snooze" at bounding box center [99, 128] width 51 height 8
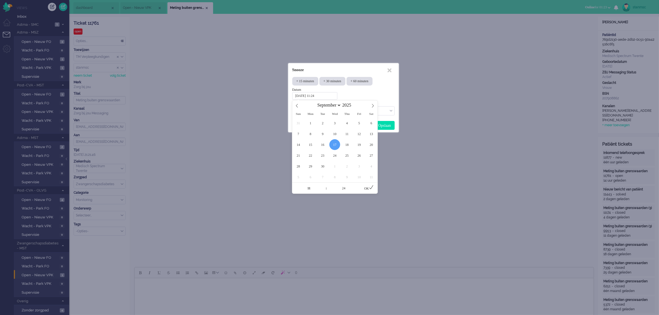
click at [327, 95] on input "2025-09-17 11:24" at bounding box center [314, 95] width 45 height 7
click at [323, 186] on span at bounding box center [324, 186] width 4 height 6
type input "2025-09-17 12:24"
type input "12"
click at [323, 186] on span at bounding box center [324, 186] width 4 height 6
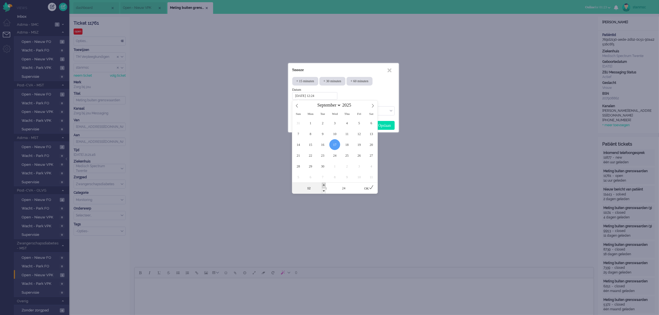
type input "2025-09-17 13:24"
type input "13"
click at [372, 188] on icon at bounding box center [371, 187] width 4 height 4
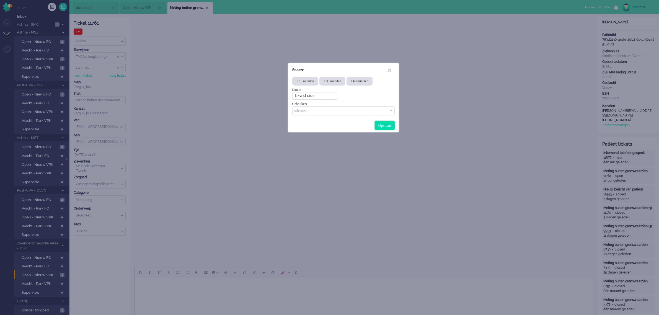
click at [381, 125] on div "Opslaan" at bounding box center [385, 125] width 20 height 9
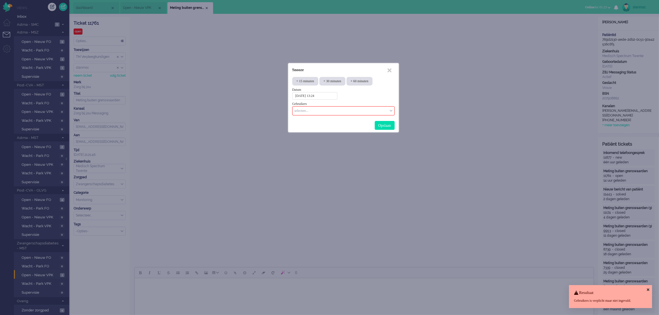
click at [390, 109] on div "selecteer..." at bounding box center [343, 111] width 102 height 9
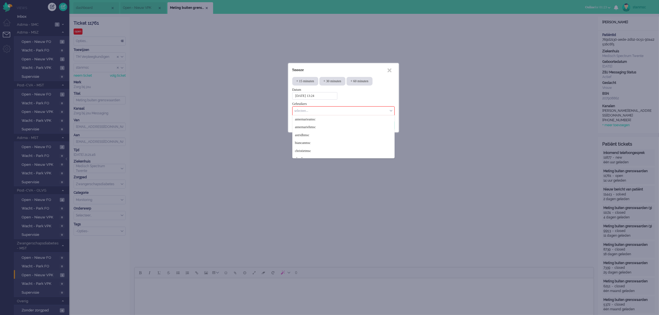
click at [313, 110] on input "Select User" at bounding box center [342, 110] width 94 height 5
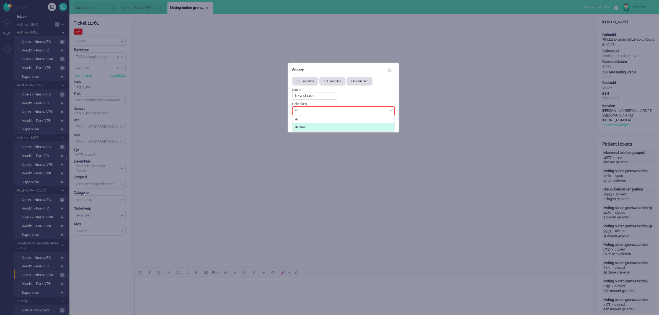
type input "sta"
click at [301, 129] on span "stanmsc" at bounding box center [300, 127] width 11 height 5
click at [381, 124] on div "Opslaan" at bounding box center [385, 125] width 20 height 9
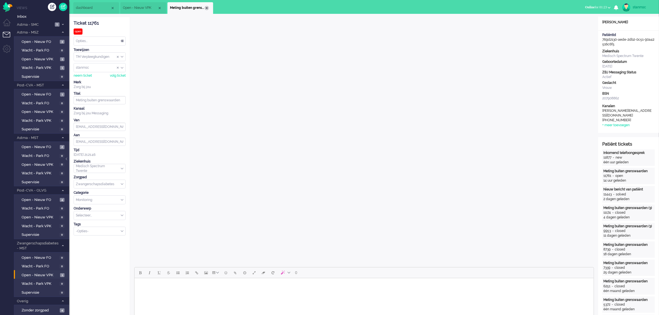
click at [207, 7] on div "Close tab" at bounding box center [206, 8] width 4 height 4
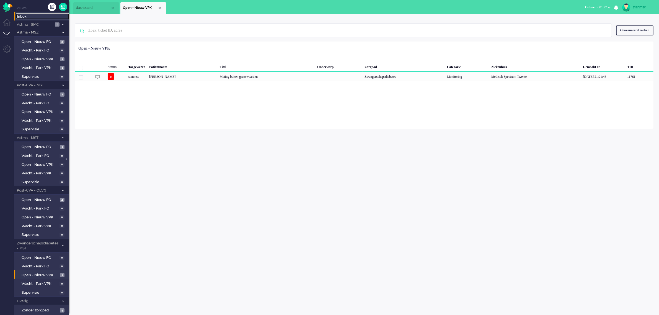
click at [25, 17] on span "Inbox" at bounding box center [43, 16] width 52 height 5
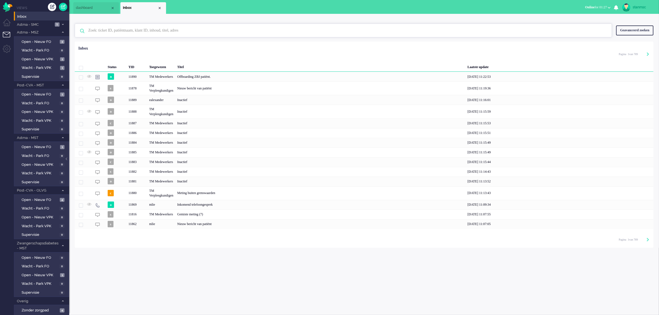
click at [113, 31] on input "text" at bounding box center [344, 30] width 520 height 13
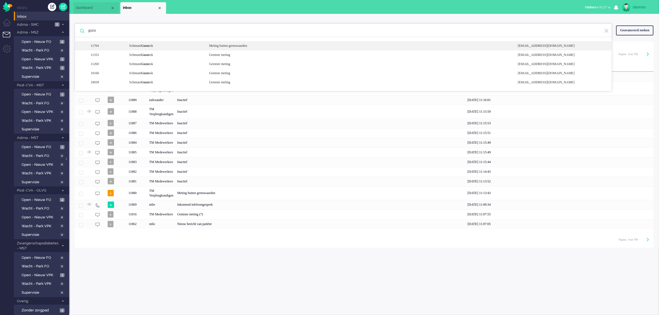
type input "guzu"
click at [152, 48] on div "Schmuni Guzu tok" at bounding box center [165, 45] width 80 height 5
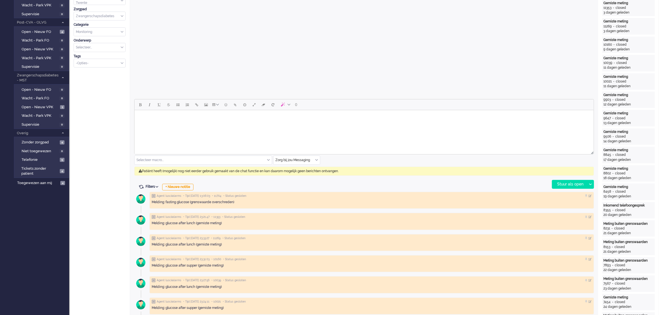
scroll to position [173, 0]
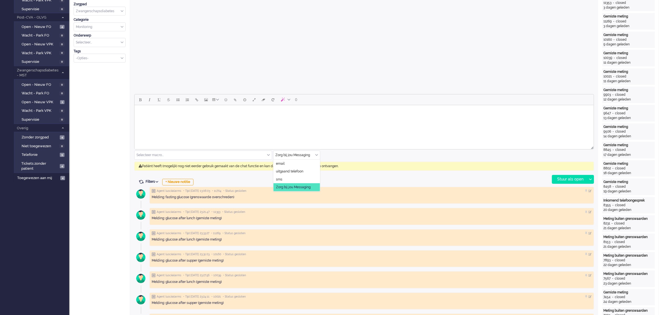
click at [315, 155] on div "Zorg bij jou Messaging" at bounding box center [296, 155] width 46 height 9
click at [295, 172] on span "uitgaand telefoon" at bounding box center [289, 171] width 27 height 5
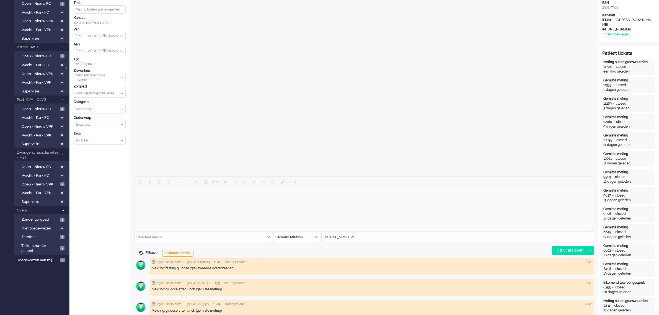
scroll to position [104, 0]
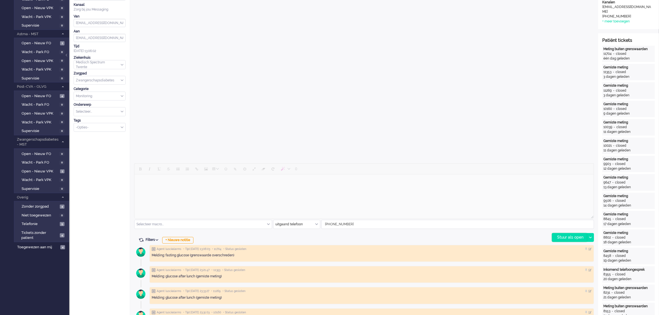
click at [574, 237] on div "Stuur als open" at bounding box center [569, 237] width 35 height 8
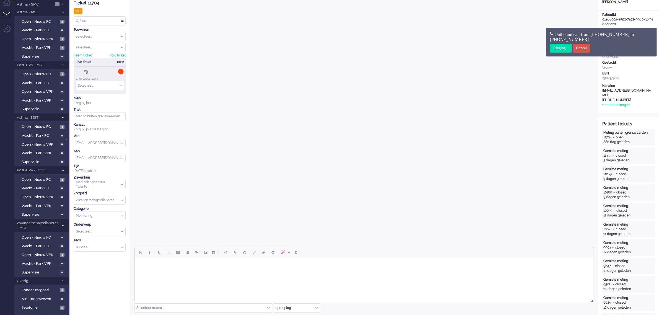
scroll to position [0, 0]
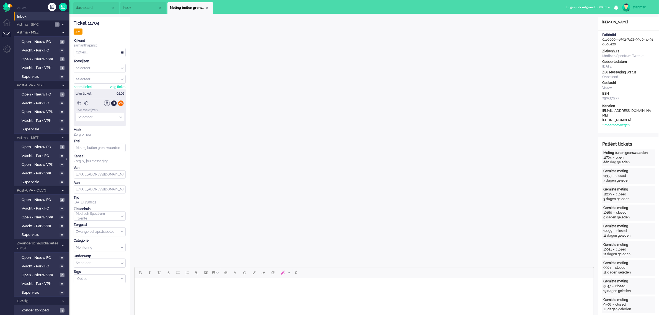
click at [122, 105] on div at bounding box center [121, 103] width 6 height 6
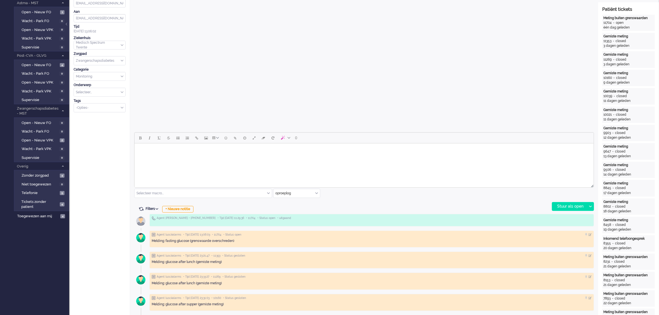
scroll to position [138, 0]
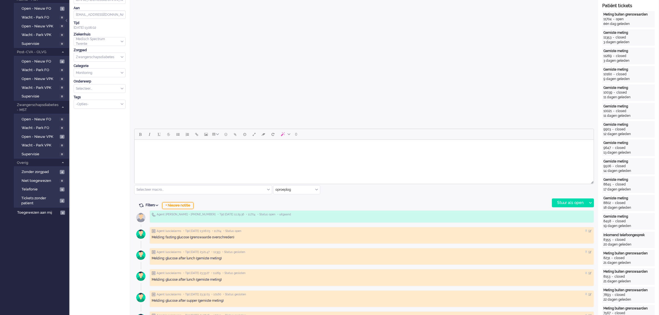
click at [182, 206] on div "+ Nieuwe notitie" at bounding box center [177, 205] width 31 height 7
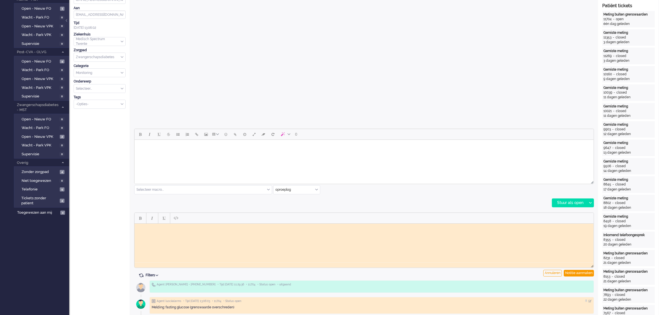
scroll to position [0, 0]
click at [163, 230] on html at bounding box center [363, 227] width 459 height 9
click at [580, 273] on div "Notitie aanmaken" at bounding box center [579, 273] width 30 height 7
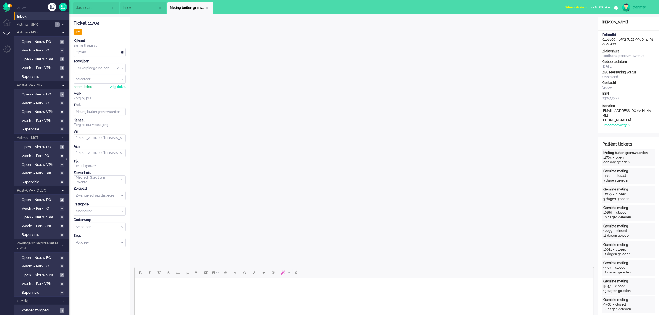
click at [84, 87] on div "neem ticket" at bounding box center [83, 87] width 18 height 5
click at [95, 51] on div "Opties..." at bounding box center [99, 52] width 51 height 9
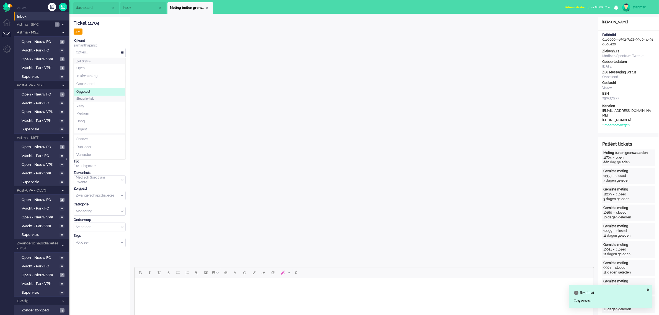
click at [94, 91] on li "Opgelost" at bounding box center [99, 92] width 51 height 8
click at [207, 7] on div "Close tab" at bounding box center [206, 8] width 4 height 4
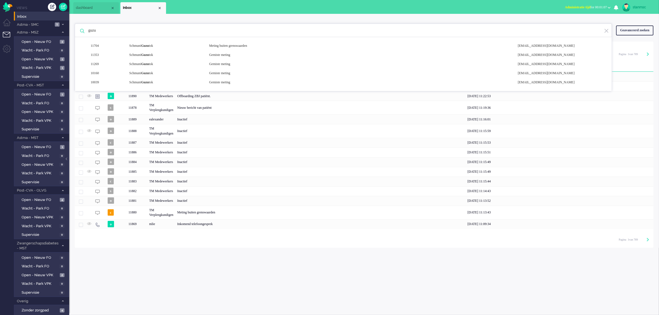
click at [585, 6] on span "Administratie tijd for 00:01:07" at bounding box center [586, 7] width 42 height 4
click at [582, 24] on label "Online" at bounding box center [587, 24] width 44 height 5
click at [159, 8] on div "Close tab" at bounding box center [159, 8] width 4 height 4
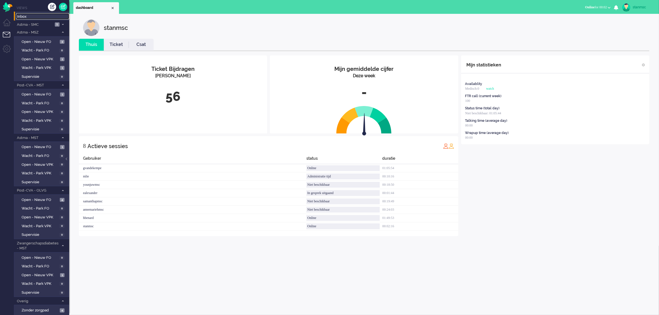
click at [24, 17] on span "Inbox" at bounding box center [43, 16] width 52 height 5
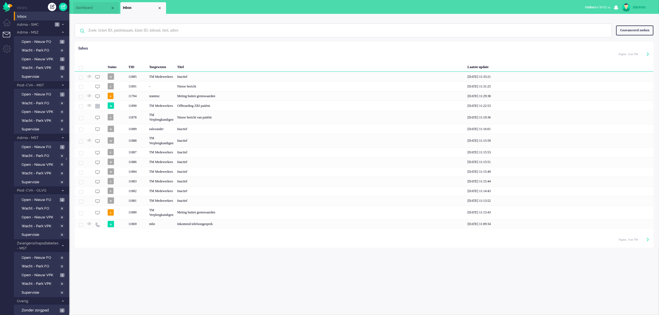
click at [635, 8] on div "stanmsc" at bounding box center [642, 7] width 21 height 6
click at [632, 38] on link "Instellingen" at bounding box center [636, 38] width 38 height 6
select select
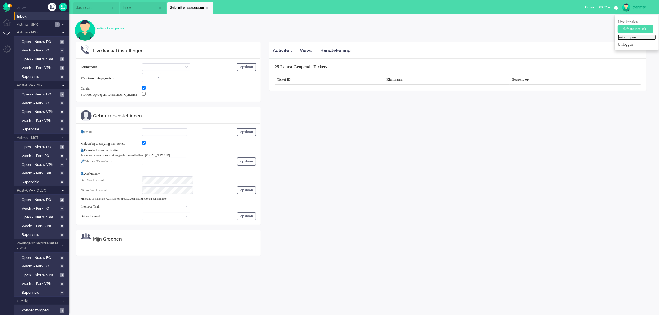
select select "inbound-new"
type input "+31610129390"
checkbox input "true"
type input "stan.msc@zorgbijjou.nl"
checkbox input "true"
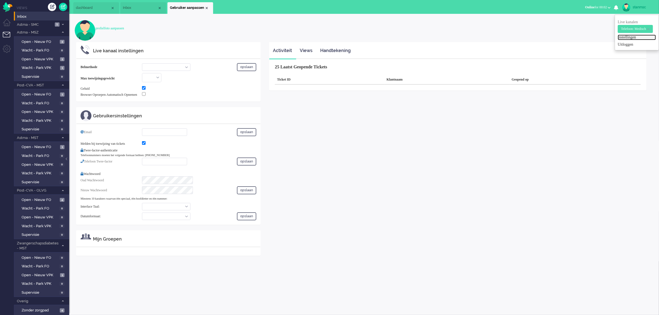
type input "+31612345678"
select select "nl"
select select "nl_NL"
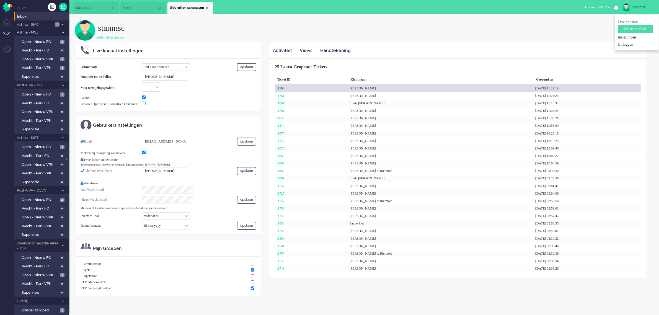
click at [280, 88] on link "11704" at bounding box center [280, 88] width 8 height 4
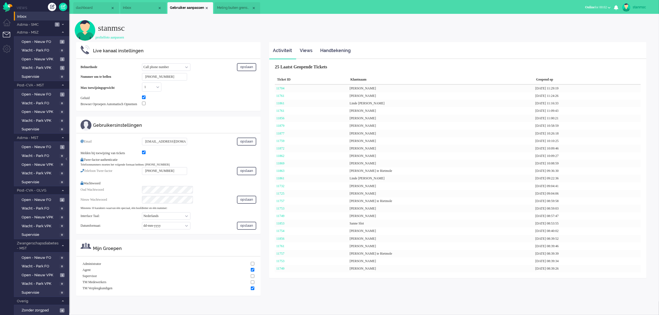
click at [231, 7] on span "Meting buiten grenswaarden" at bounding box center [234, 8] width 35 height 5
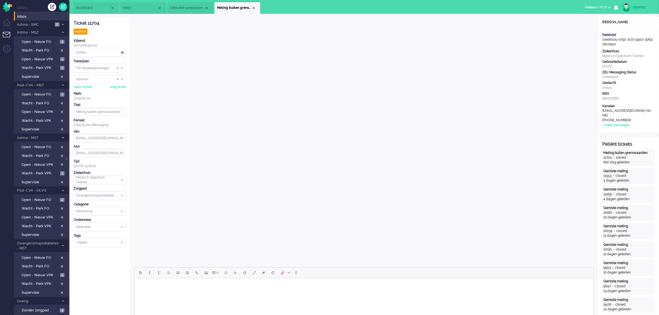
click at [594, 7] on span "Online for 00:29" at bounding box center [596, 7] width 22 height 4
click at [583, 19] on label "Niet beschikbaar" at bounding box center [587, 18] width 44 height 5
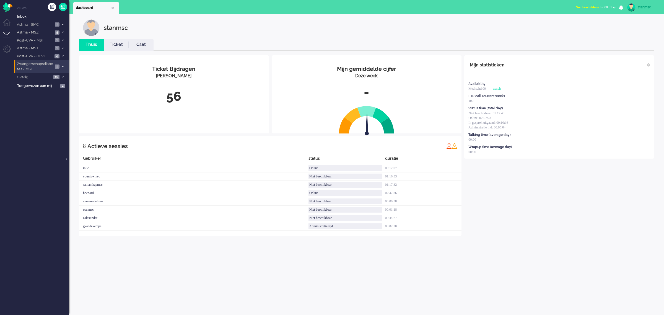
click at [43, 66] on span "Zwangerschapsdiabetes - MST" at bounding box center [34, 66] width 37 height 10
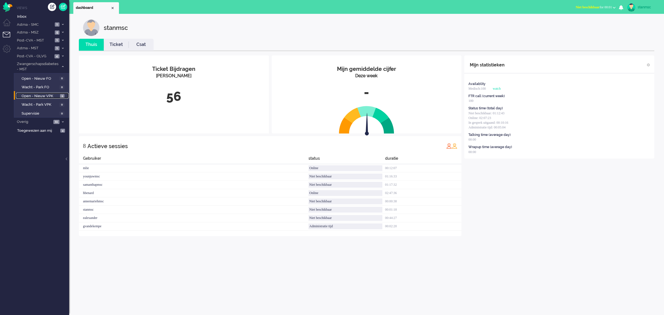
click at [46, 94] on span "Open - Nieuw VPK" at bounding box center [40, 96] width 37 height 5
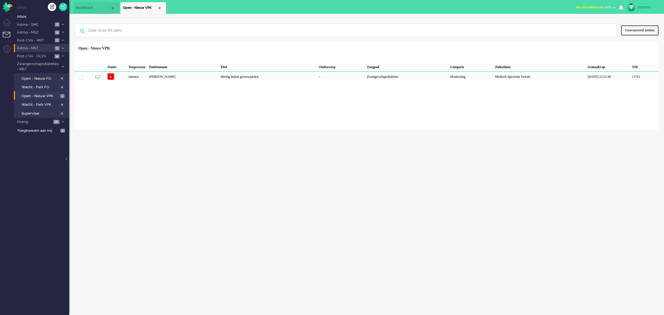
click at [39, 49] on span "Astma - MST" at bounding box center [34, 48] width 37 height 5
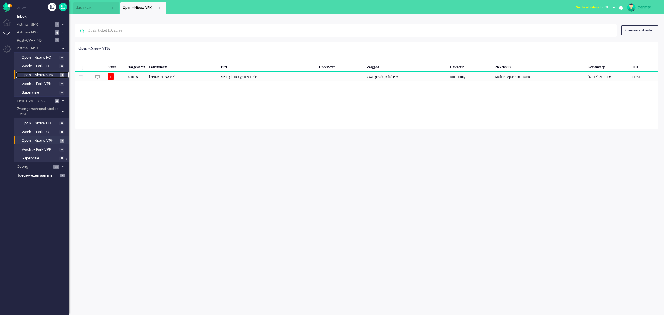
click at [40, 75] on span "Open - Nieuw VPK" at bounding box center [40, 74] width 37 height 5
click at [40, 39] on span "Post-CVA - MST" at bounding box center [34, 40] width 37 height 5
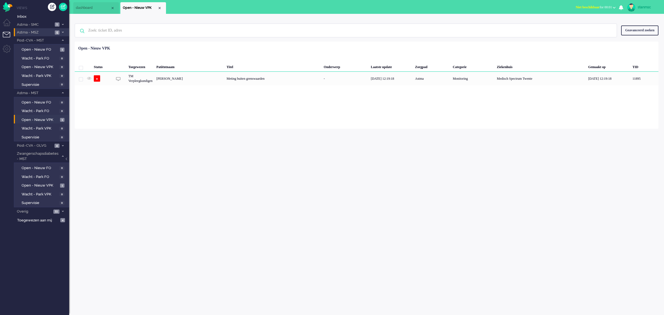
click at [41, 33] on span "Astma - MSZ" at bounding box center [34, 32] width 37 height 5
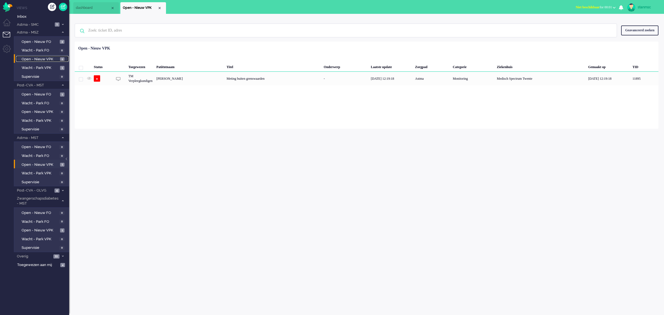
click at [42, 58] on span "Open - Nieuw VPK" at bounding box center [40, 59] width 37 height 5
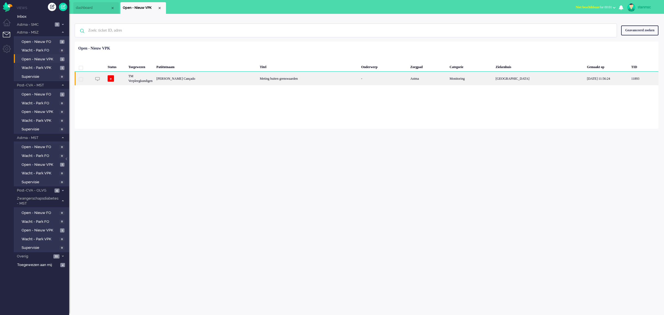
click at [206, 79] on div "Lia Barbosa Cançado" at bounding box center [205, 79] width 103 height 14
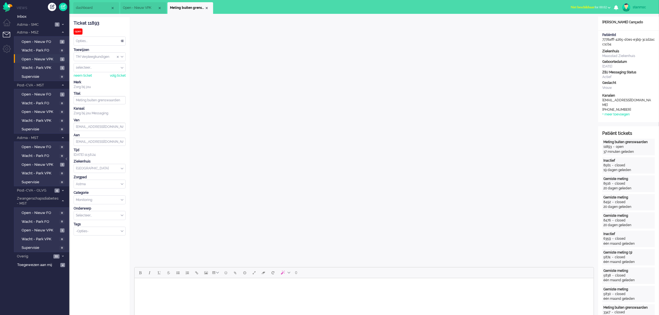
click at [204, 7] on span "Meting buiten grenswaarden" at bounding box center [187, 8] width 35 height 5
click at [207, 8] on div "Close tab" at bounding box center [206, 8] width 4 height 4
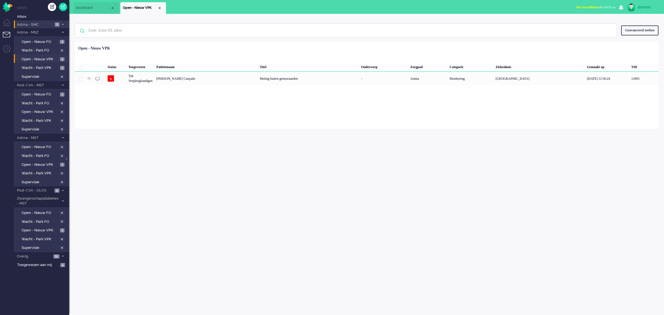
click at [35, 24] on span "Astma - SMC" at bounding box center [34, 24] width 37 height 5
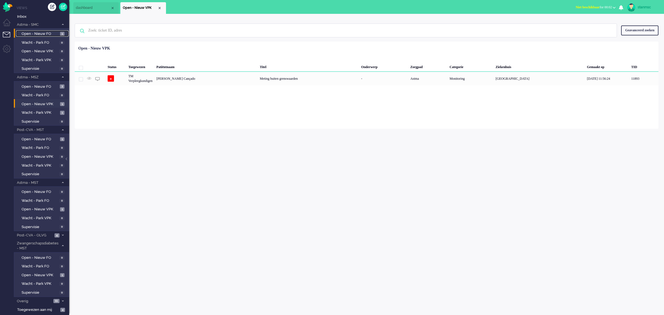
click at [36, 31] on span "Open - Nieuw FO" at bounding box center [40, 33] width 37 height 5
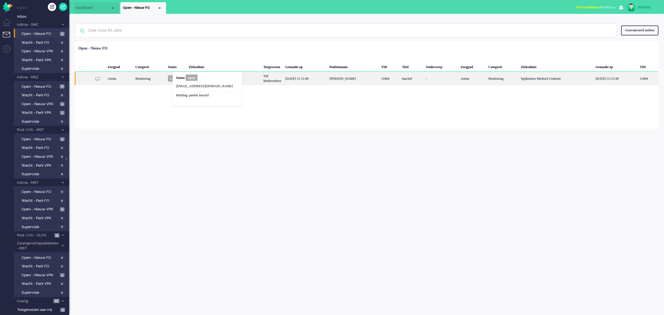
click at [180, 76] on b "Status" at bounding box center [180, 78] width 9 height 4
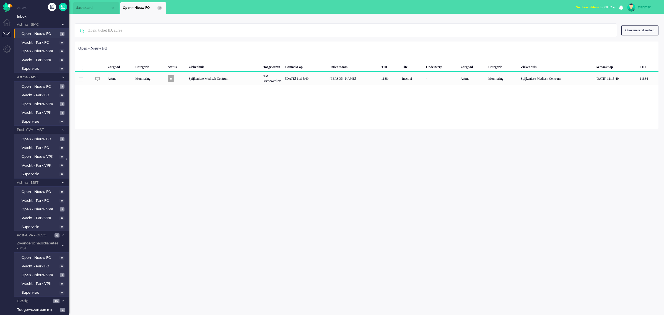
click at [160, 7] on div "Close tab" at bounding box center [159, 8] width 4 height 4
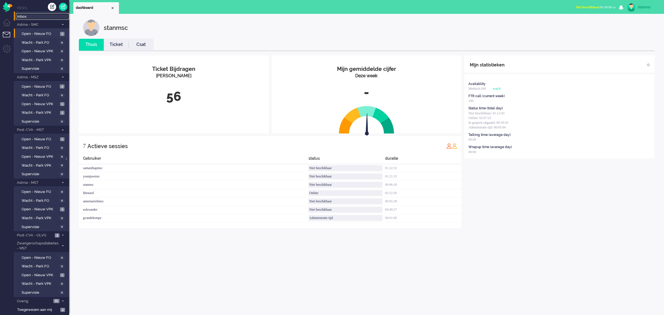
click at [26, 17] on span "Inbox" at bounding box center [43, 16] width 52 height 5
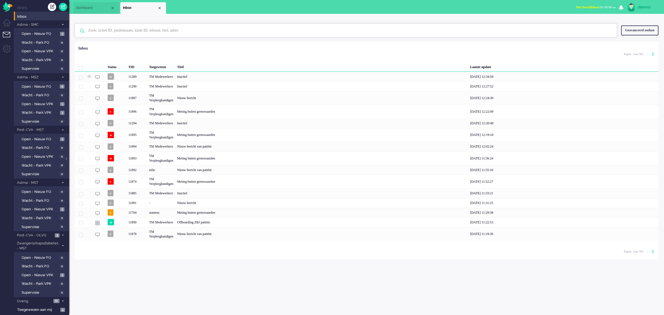
click at [113, 28] on input "text" at bounding box center [346, 30] width 525 height 13
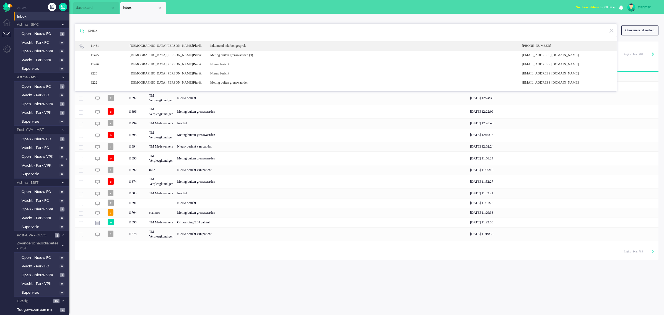
click at [112, 45] on div "11431" at bounding box center [107, 45] width 38 height 5
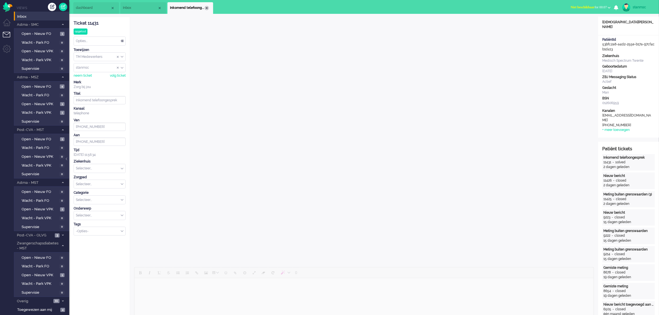
click at [206, 9] on div "Close tab" at bounding box center [206, 8] width 4 height 4
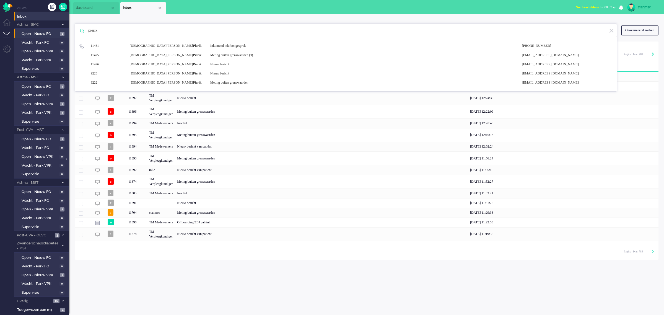
drag, startPoint x: 113, startPoint y: 30, endPoint x: 68, endPoint y: 34, distance: 45.2
click at [68, 34] on div "Thuis Dashboard Meldingen Volgen Kennisbank release_2.1.2 Views Inbox Astma - S…" at bounding box center [332, 157] width 664 height 315
type input "l"
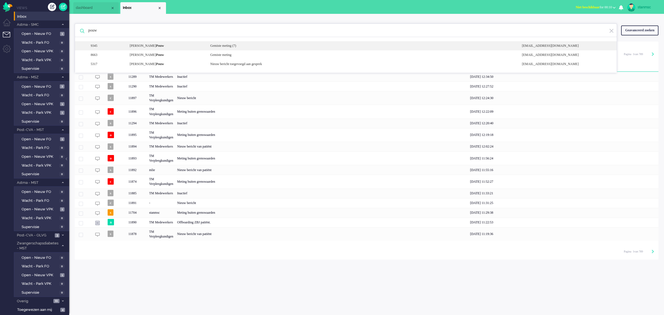
click at [170, 45] on div "Catharina Hendrika Maria Pouw" at bounding box center [166, 45] width 81 height 5
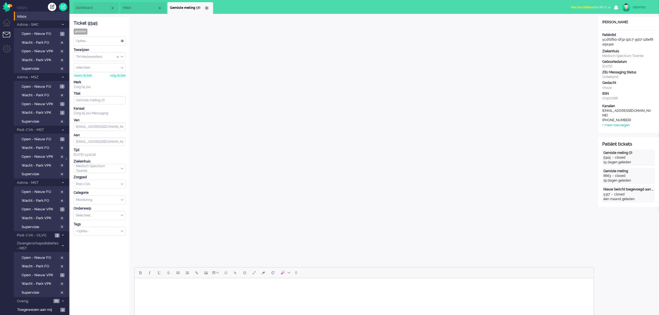
click at [207, 7] on div "Close tab" at bounding box center [206, 8] width 4 height 4
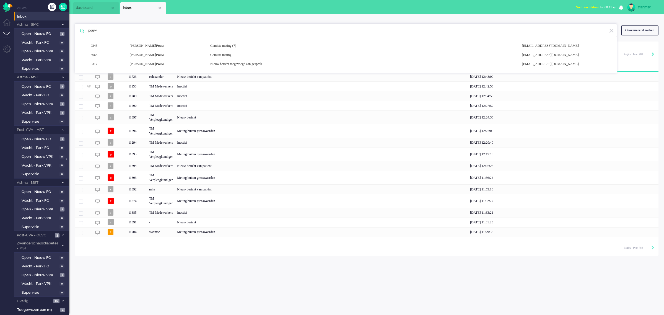
click at [143, 31] on input "pouw" at bounding box center [346, 30] width 525 height 13
type input "p"
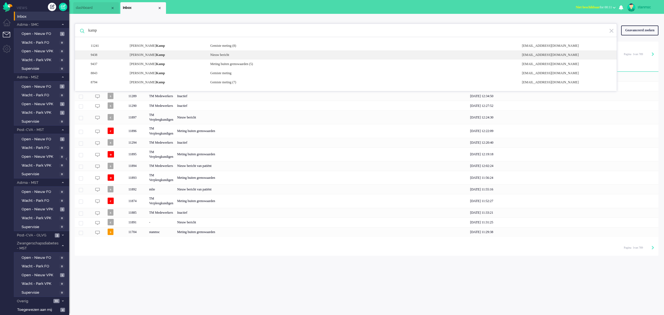
click at [153, 55] on div "Theodora Christina Brigitta Kamp" at bounding box center [166, 55] width 81 height 5
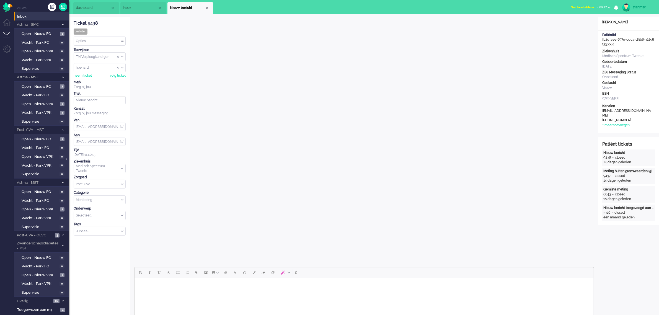
click at [208, 7] on div "Close tab" at bounding box center [206, 8] width 4 height 4
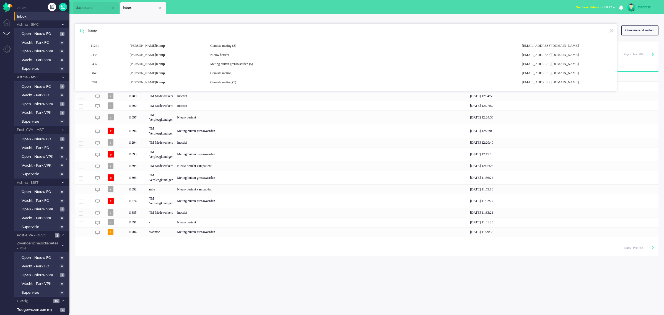
drag, startPoint x: 132, startPoint y: 30, endPoint x: 79, endPoint y: 31, distance: 53.1
click at [79, 31] on div "kamp 11241 Hendrikus Gerhardus Martinus Kamp Gemiste meting (8) noreply+47a2e68…" at bounding box center [346, 31] width 542 height 14
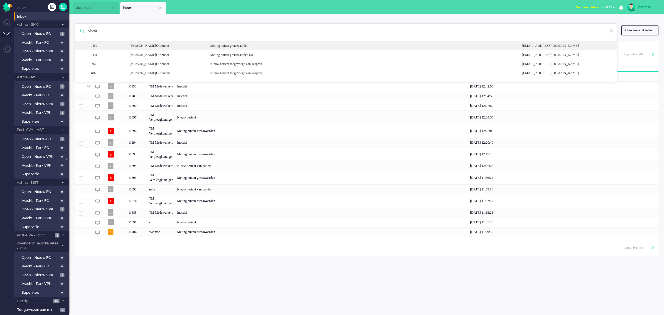
click at [181, 46] on div "Gerhardus Antonius Olden hof" at bounding box center [166, 45] width 81 height 5
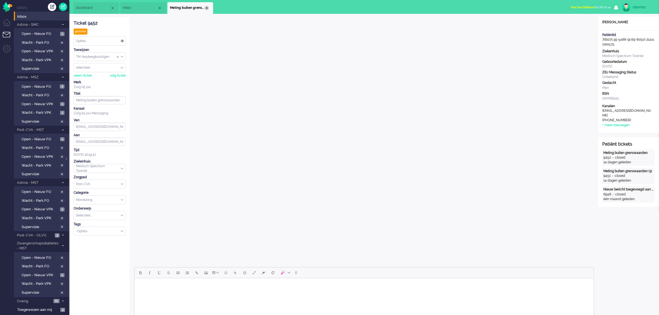
click at [206, 6] on div "Close tab" at bounding box center [206, 8] width 4 height 4
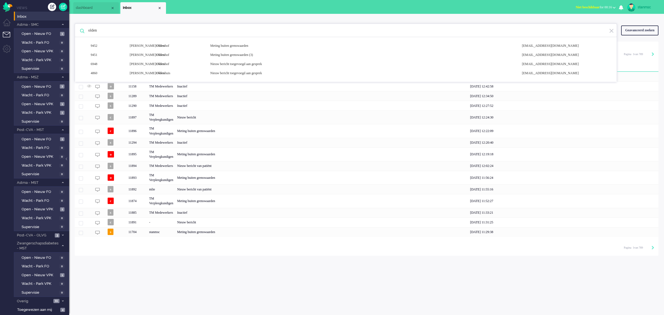
click at [152, 27] on input "olden" at bounding box center [346, 30] width 525 height 13
type input "o"
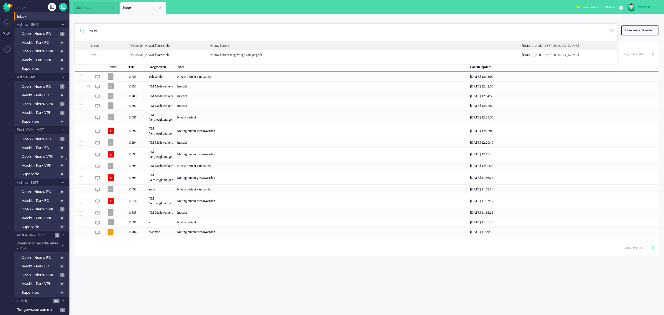
click at [164, 46] on b "Vosse" at bounding box center [160, 46] width 8 height 4
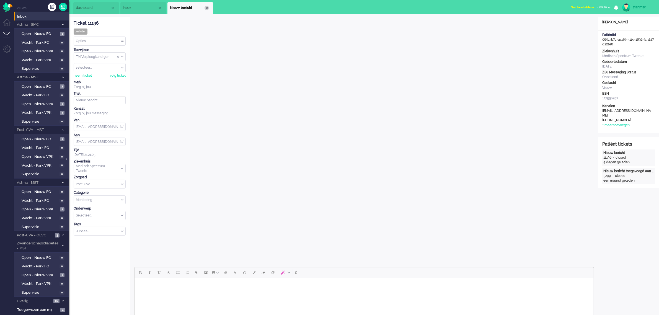
click at [208, 7] on div "Close tab" at bounding box center [206, 8] width 4 height 4
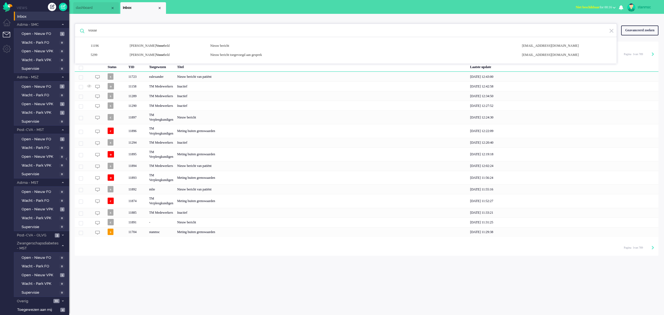
drag, startPoint x: 86, startPoint y: 33, endPoint x: 70, endPoint y: 33, distance: 16.3
click at [70, 33] on div "vosse 11196 Ester Anna Maria Vosse beld Nieuw bericht noreply+06913b7c-acd9-511…" at bounding box center [366, 135] width 595 height 242
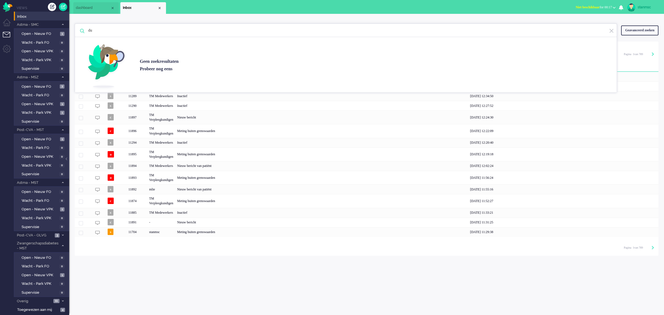
type input "d"
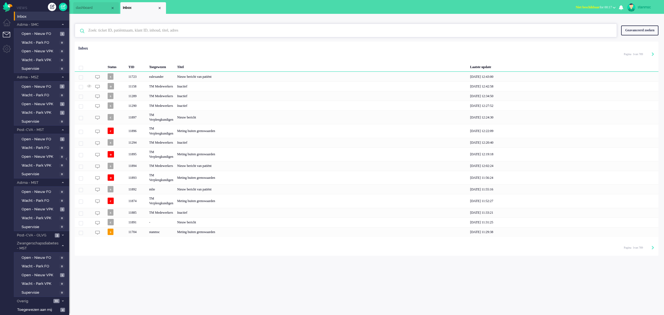
click at [108, 32] on input "text" at bounding box center [346, 30] width 525 height 13
paste input "06274071"
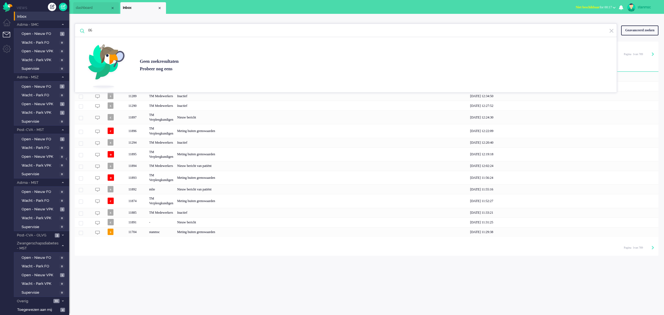
type input "0"
type input "f"
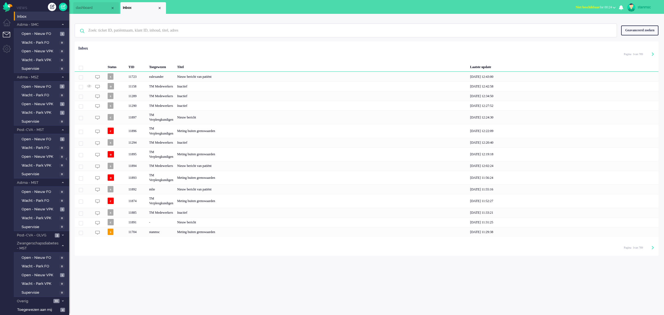
click at [531, 6] on div "stanmsc" at bounding box center [648, 7] width 21 height 6
click at [531, 36] on link "Instellingen" at bounding box center [642, 38] width 38 height 6
select select "nl"
select select "nl_NL"
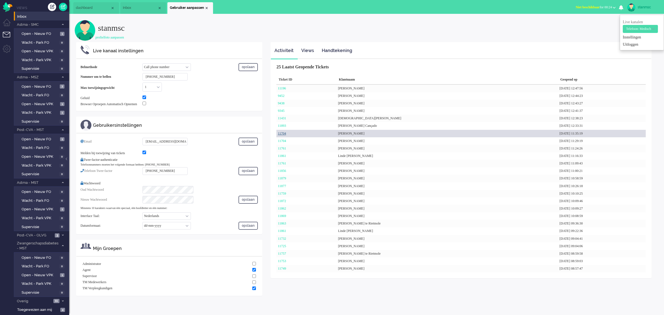
click at [285, 133] on link "11704" at bounding box center [282, 133] width 8 height 4
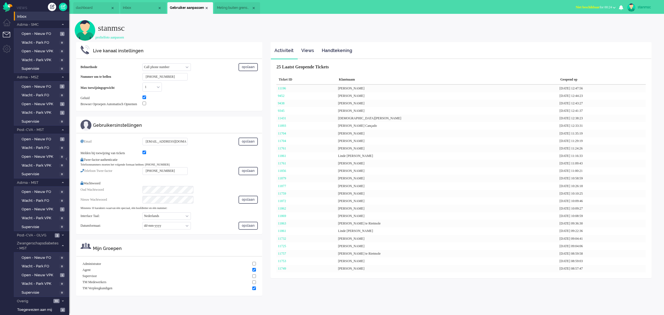
click at [237, 6] on span "Meting buiten grenswaarden" at bounding box center [234, 8] width 35 height 5
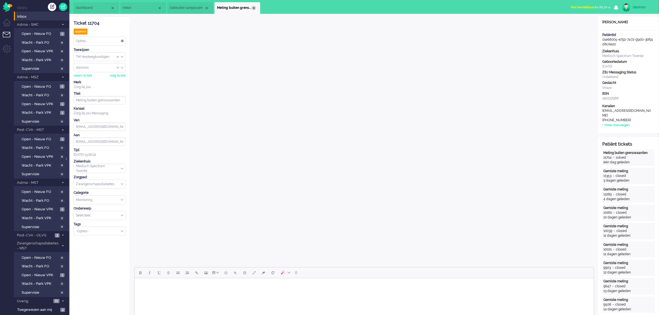
click at [254, 7] on div "Close tab" at bounding box center [253, 8] width 4 height 4
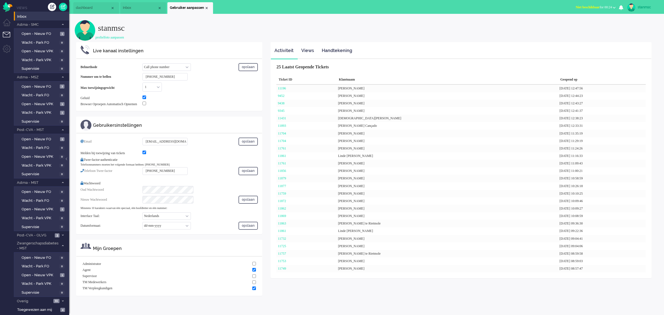
click at [208, 6] on div "Close tab" at bounding box center [206, 8] width 4 height 4
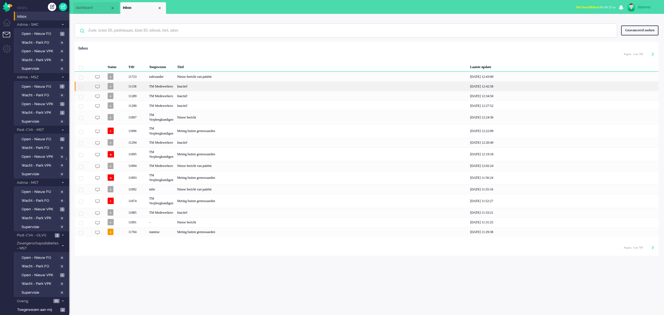
click at [140, 86] on div "11158" at bounding box center [136, 86] width 21 height 10
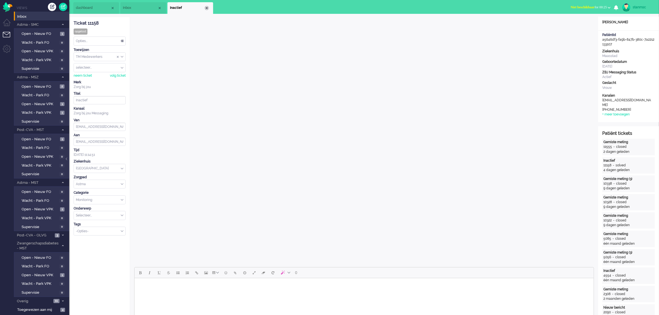
click at [207, 7] on div "Close tab" at bounding box center [206, 8] width 4 height 4
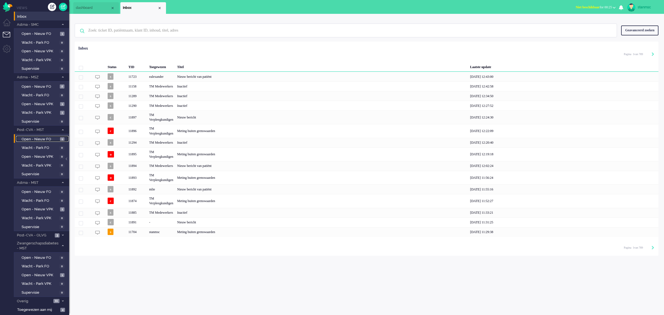
click at [39, 138] on span "Open - Nieuw FO" at bounding box center [40, 139] width 37 height 5
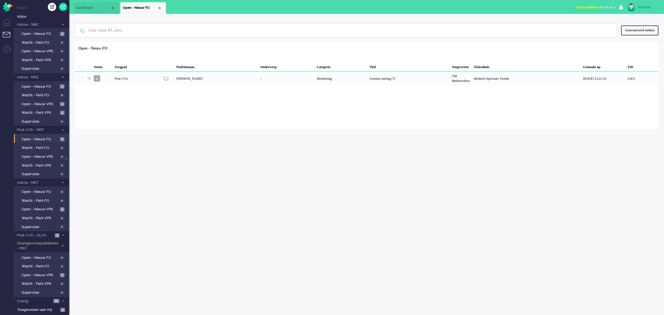
click at [531, 8] on span "Niet beschikbaar for 00:28" at bounding box center [594, 7] width 36 height 4
click at [531, 24] on label "Online" at bounding box center [593, 24] width 44 height 5
click at [87, 8] on span "dashboard" at bounding box center [93, 8] width 35 height 5
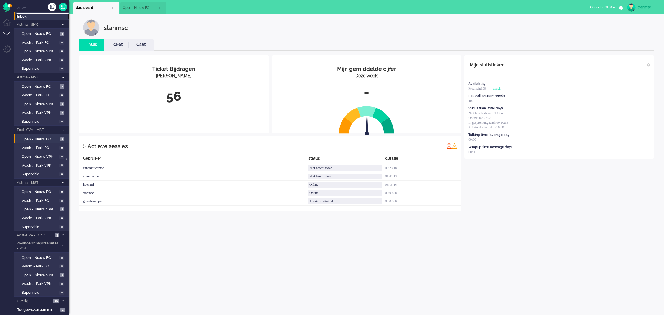
click at [26, 16] on span "Inbox" at bounding box center [43, 16] width 52 height 5
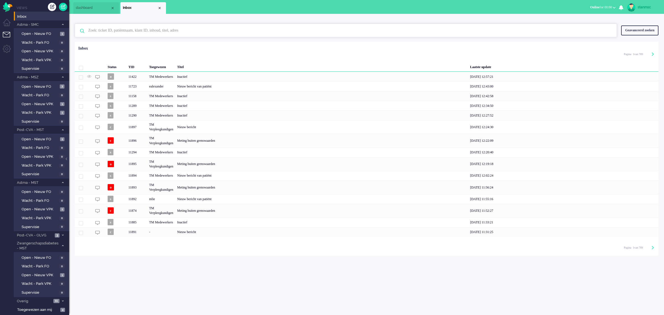
click at [116, 31] on input "text" at bounding box center [346, 30] width 525 height 13
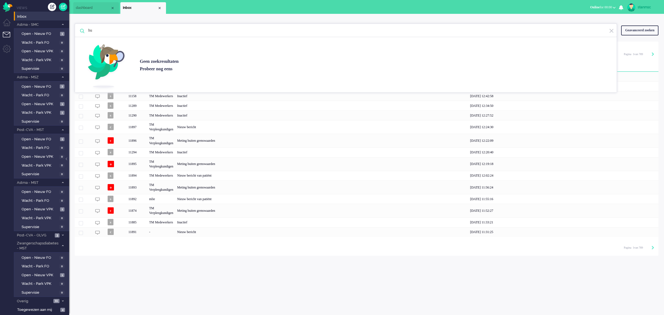
type input "h"
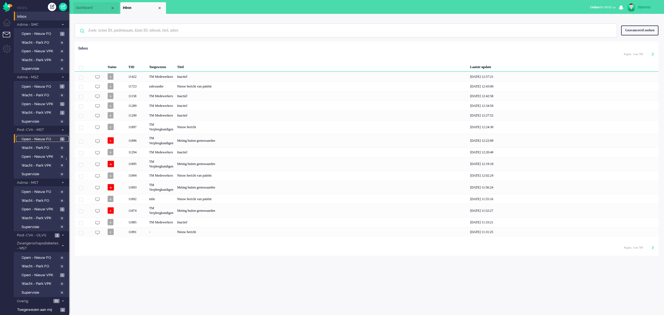
click at [48, 137] on span "Open - Nieuw FO" at bounding box center [40, 139] width 37 height 5
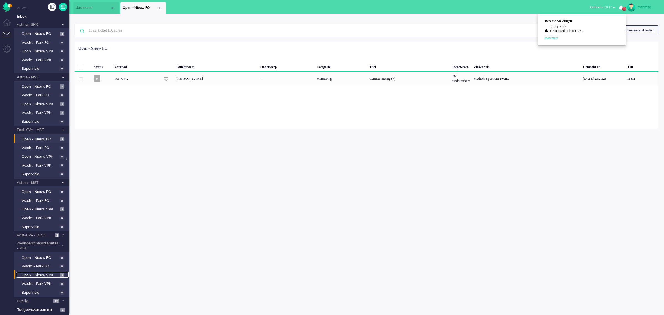
click at [41, 252] on span "Open - Nieuw VPK" at bounding box center [40, 274] width 37 height 5
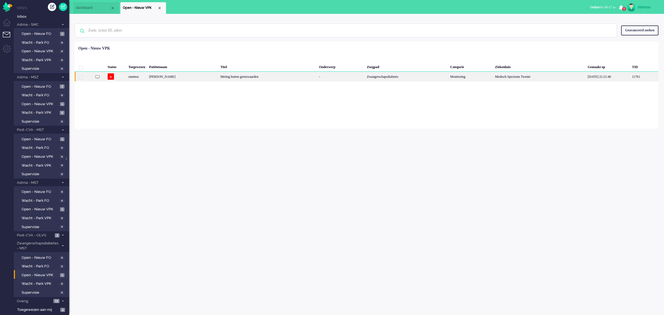
click at [147, 77] on div "stanmsc" at bounding box center [136, 77] width 21 height 10
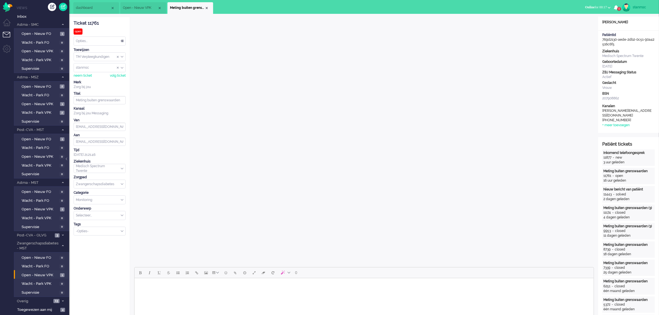
click at [531, 8] on icon "1" at bounding box center [616, 7] width 4 height 5
click at [531, 26] on link "17-09-2025 13:14:29" at bounding box center [583, 26] width 74 height 3
click at [531, 8] on span "1" at bounding box center [619, 9] width 4 height 4
click at [531, 37] on link "toon meer" at bounding box center [545, 38] width 13 height 4
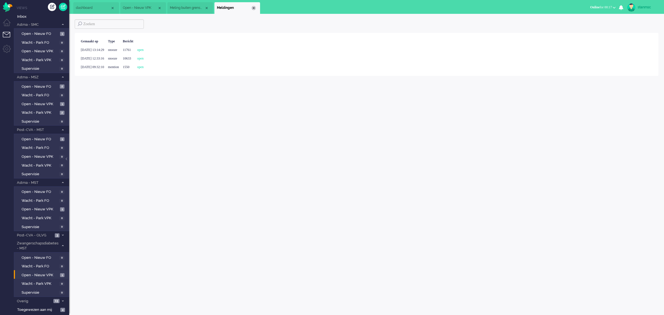
click at [255, 7] on div "Close tab" at bounding box center [253, 8] width 4 height 4
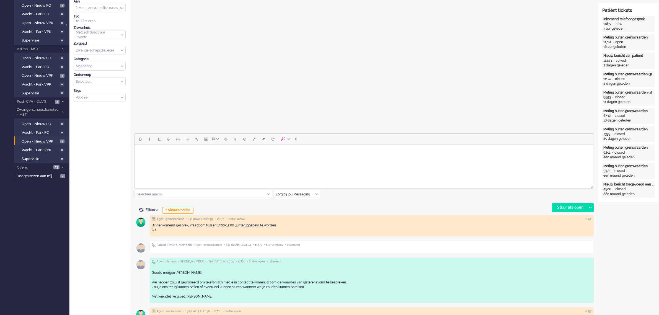
scroll to position [138, 0]
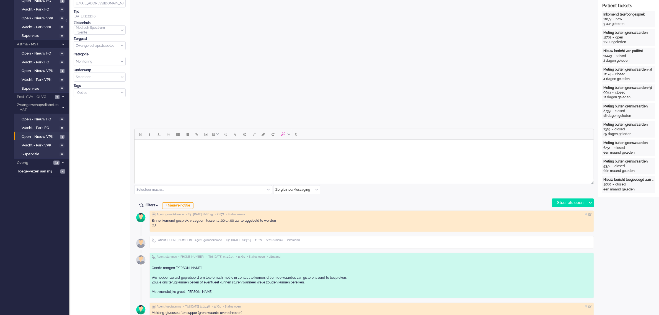
click at [316, 190] on div "Zorg bij jou Messaging" at bounding box center [296, 189] width 46 height 9
click at [295, 207] on span "uitgaand telefoon" at bounding box center [289, 206] width 27 height 5
click at [531, 201] on div "Stuur als open" at bounding box center [569, 203] width 35 height 8
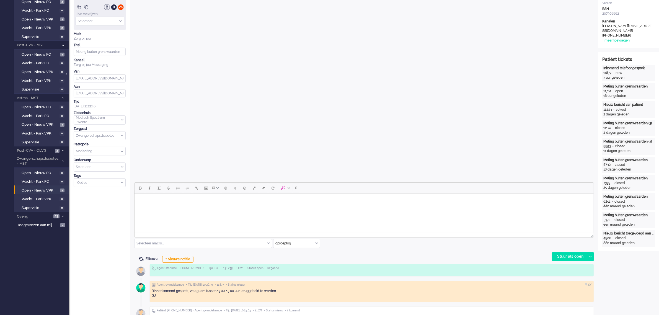
scroll to position [0, 0]
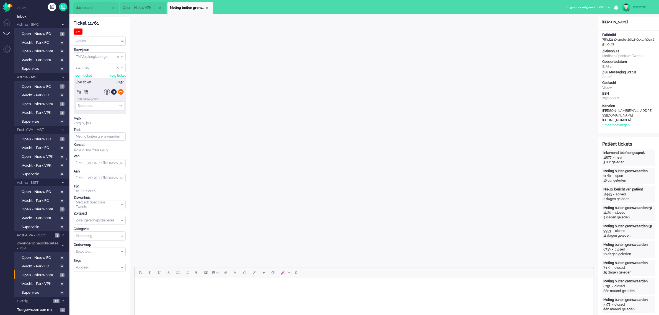
click at [120, 92] on div at bounding box center [121, 92] width 6 height 6
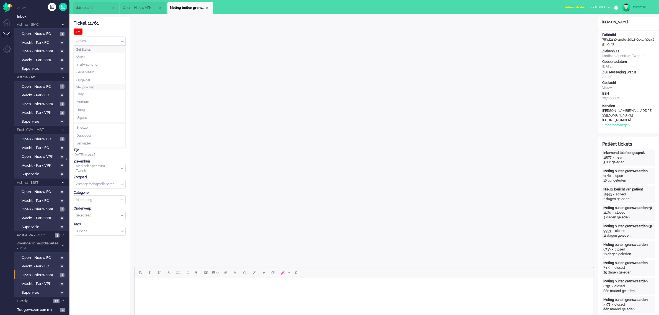
click at [92, 40] on div "Opties..." at bounding box center [99, 41] width 51 height 9
click at [92, 79] on li "Opgelost" at bounding box center [99, 80] width 51 height 8
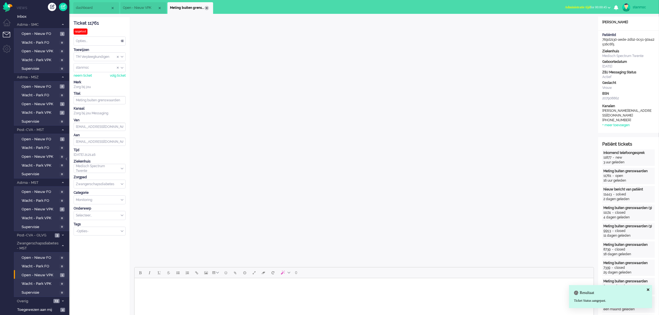
click at [207, 7] on div "Close tab" at bounding box center [206, 8] width 4 height 4
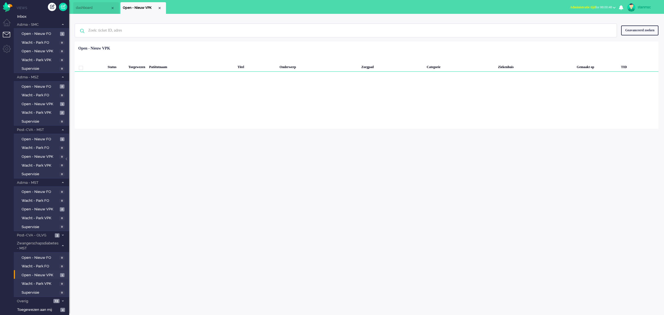
click at [531, 7] on span "Administratie tijd for 00:00:48" at bounding box center [591, 7] width 42 height 4
click at [531, 24] on label "Online" at bounding box center [593, 24] width 44 height 5
click at [45, 207] on span "Open - Nieuw VPK" at bounding box center [40, 209] width 37 height 5
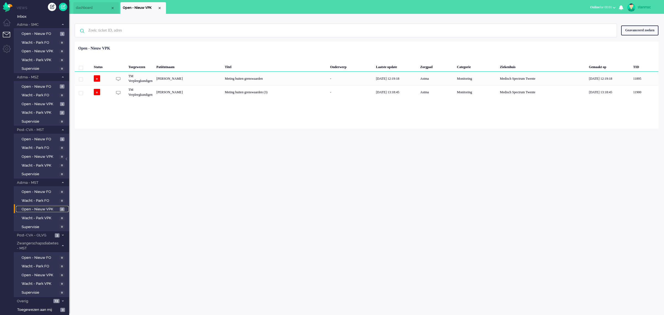
click at [93, 7] on span "dashboard" at bounding box center [93, 8] width 35 height 5
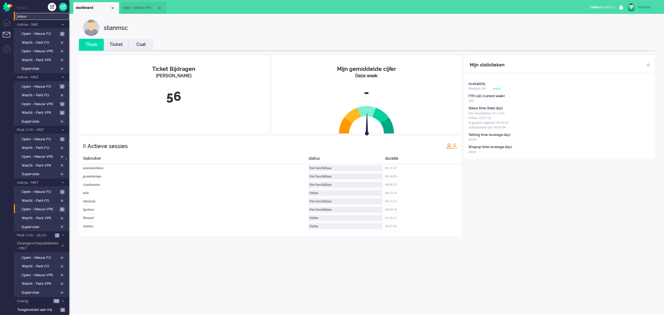
click at [31, 17] on span "Inbox" at bounding box center [43, 16] width 52 height 5
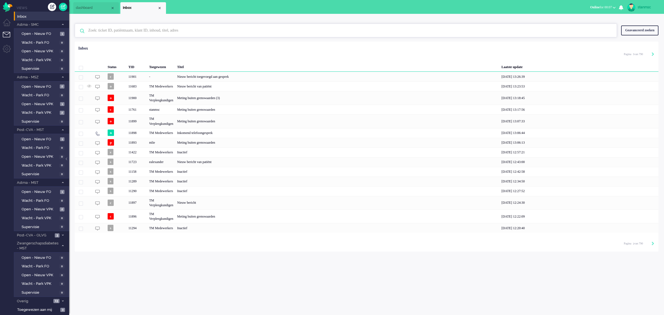
click at [102, 30] on input "text" at bounding box center [346, 30] width 525 height 13
paste input "00212448"
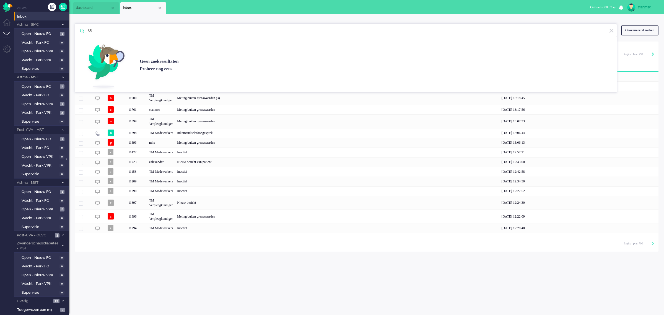
type input "0"
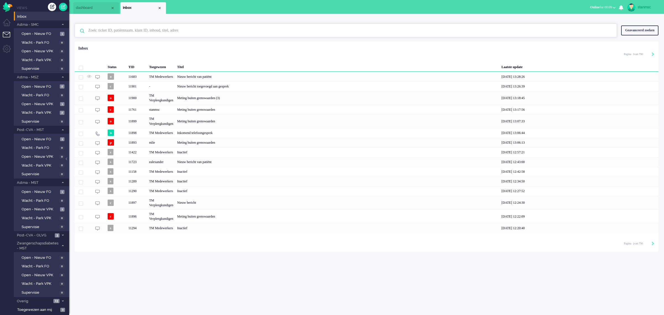
click at [125, 31] on input "text" at bounding box center [346, 30] width 525 height 13
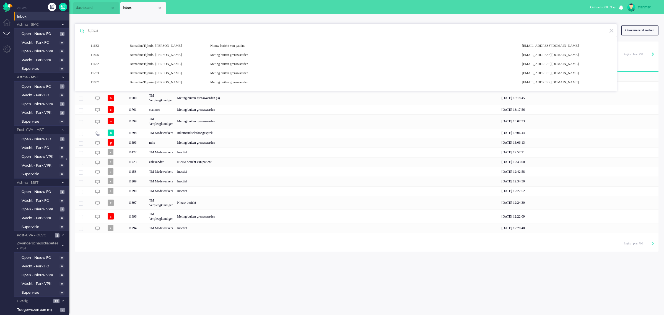
type input "tijhuis"
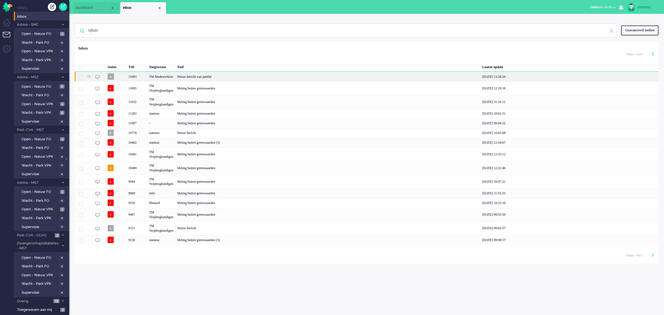
click at [199, 77] on div "Nieuw bericht van patiënt" at bounding box center [327, 77] width 305 height 10
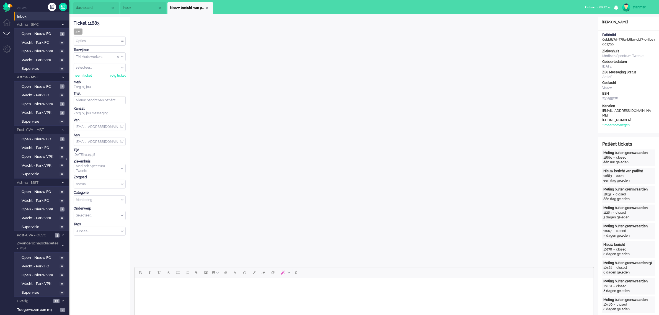
click at [90, 8] on span "dashboard" at bounding box center [93, 8] width 35 height 5
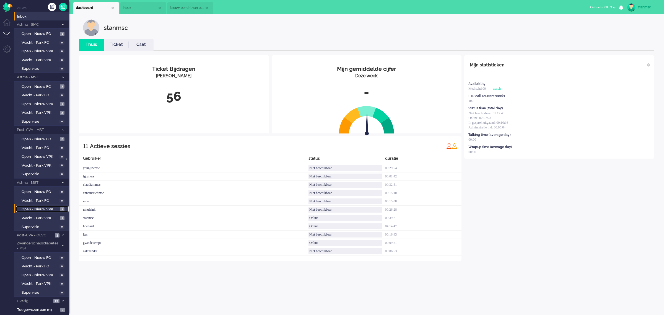
click at [43, 207] on span "Open - Nieuw VPK" at bounding box center [40, 209] width 37 height 5
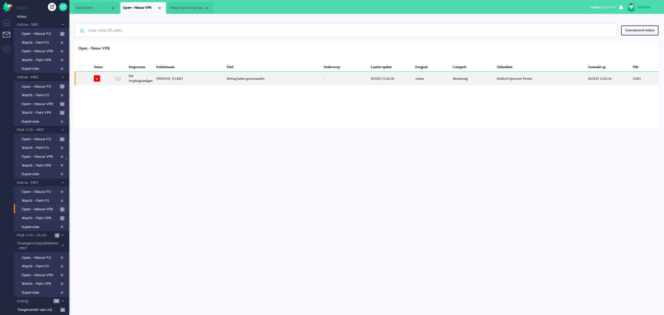
click at [225, 79] on div "Bernadine Tijhuis - Schouwink" at bounding box center [189, 79] width 70 height 14
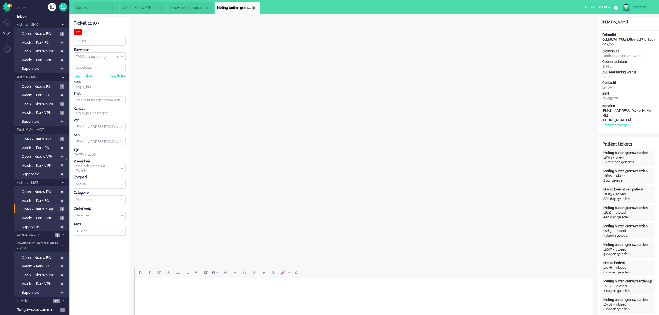
click at [252, 8] on div "Close tab" at bounding box center [253, 8] width 4 height 4
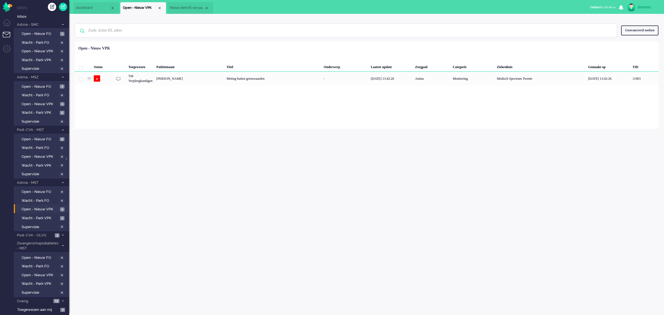
click at [193, 3] on li "Nieuw bericht van patiënt" at bounding box center [190, 8] width 46 height 12
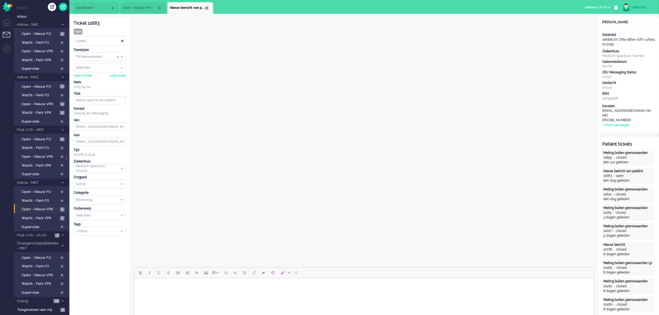
click at [207, 8] on div "Close tab" at bounding box center [206, 8] width 4 height 4
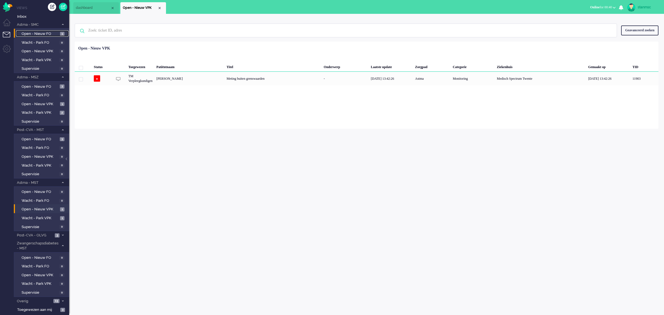
click at [41, 33] on span "Open - Nieuw FO" at bounding box center [40, 33] width 37 height 5
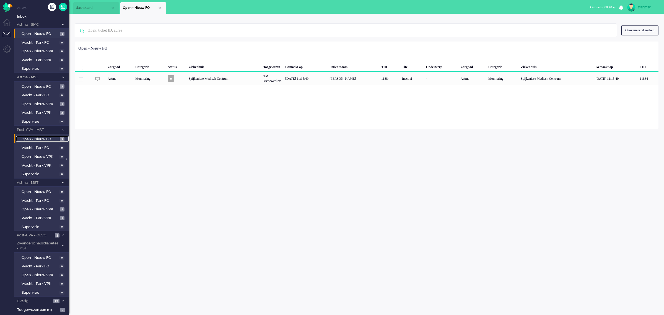
click at [43, 137] on span "Open - Nieuw FO" at bounding box center [40, 139] width 37 height 5
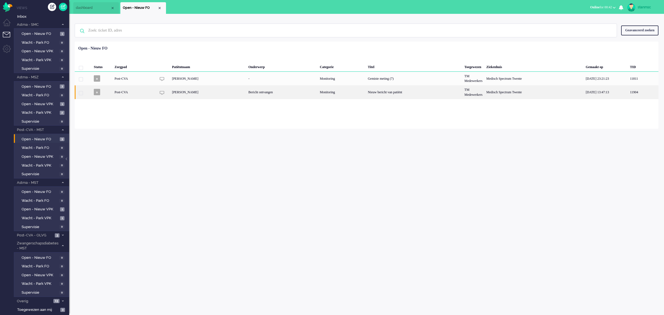
click at [208, 92] on div "Jacoba van den Bos" at bounding box center [208, 92] width 76 height 14
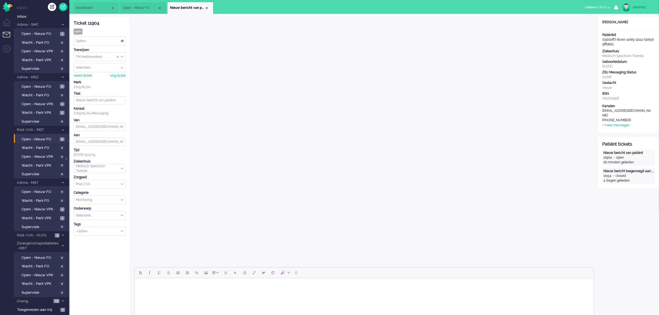
click at [82, 74] on div "neem ticket" at bounding box center [83, 75] width 18 height 5
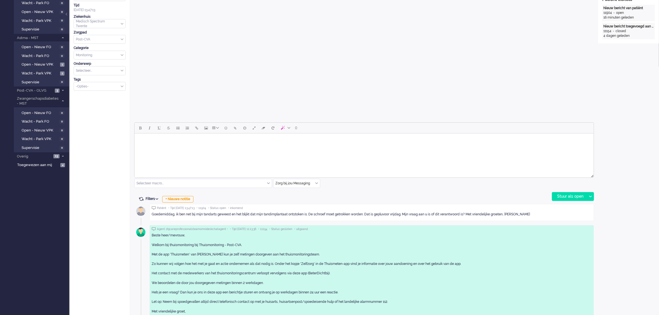
scroll to position [161, 0]
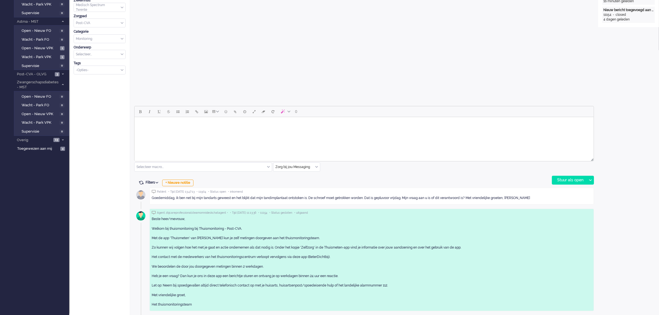
click at [148, 126] on body "Rich Text Area. Press ALT-0 for help." at bounding box center [363, 124] width 455 height 10
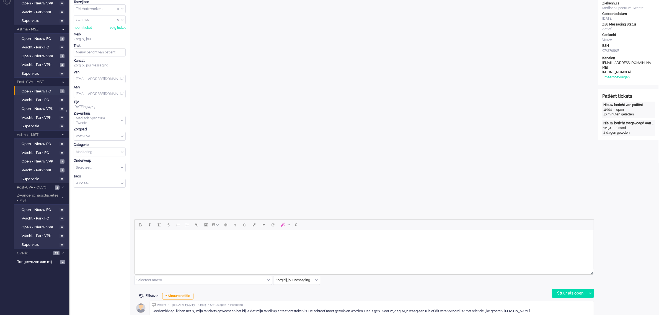
scroll to position [104, 0]
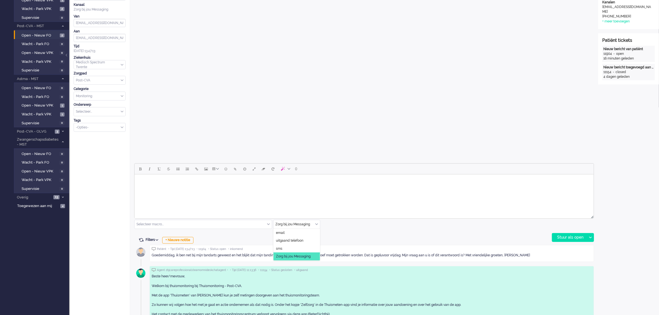
click at [317, 225] on div "Zorg bij jou Messaging" at bounding box center [296, 224] width 46 height 9
click at [300, 238] on span "uitgaand telefoon" at bounding box center [289, 240] width 27 height 5
click at [531, 235] on div "Stuur als open" at bounding box center [569, 237] width 35 height 8
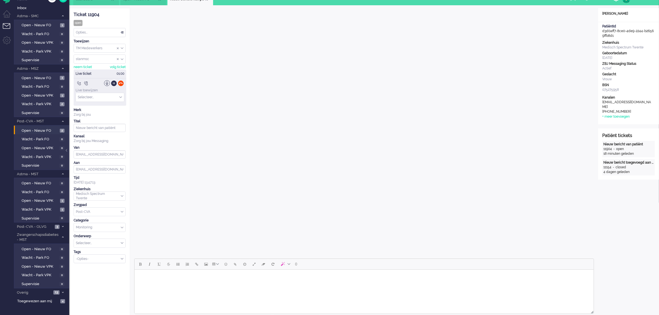
scroll to position [0, 0]
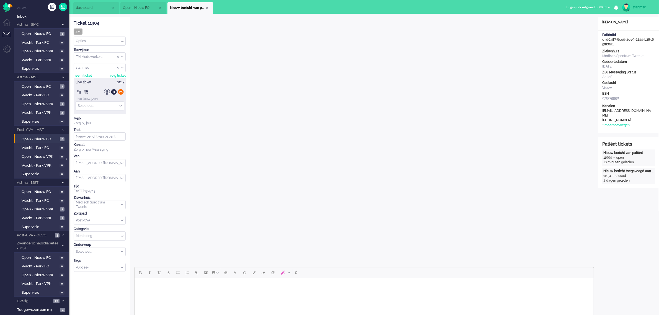
click at [122, 92] on div at bounding box center [121, 92] width 6 height 6
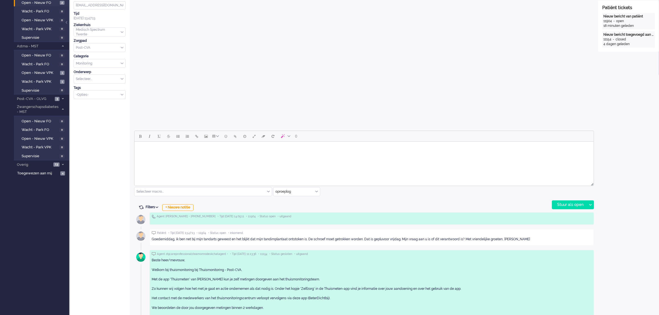
scroll to position [138, 0]
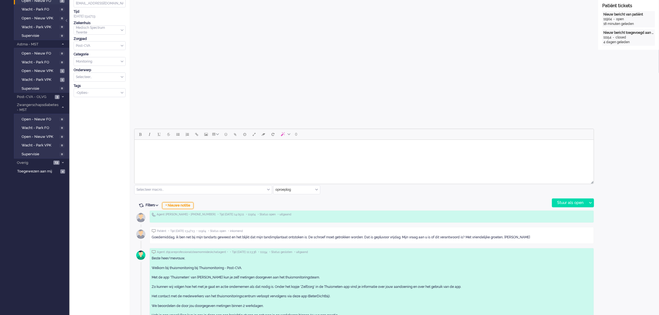
click at [178, 205] on div "+ Nieuwe notitie" at bounding box center [177, 205] width 31 height 7
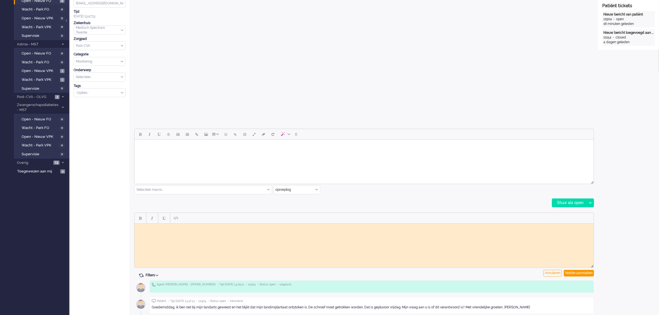
scroll to position [0, 0]
click at [168, 229] on body "Rich Text Area. Press ALT-0 for help." at bounding box center [363, 227] width 455 height 4
click at [531, 252] on div "Notitie aanmaken" at bounding box center [579, 273] width 30 height 7
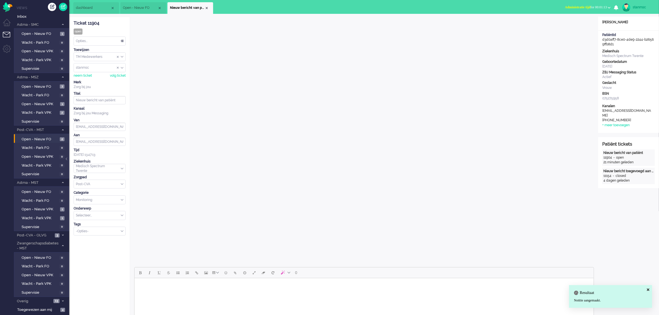
click at [90, 41] on div "Opties..." at bounding box center [99, 41] width 51 height 9
click at [89, 78] on span "Opgelost" at bounding box center [83, 80] width 14 height 5
click at [207, 6] on div "Close tab" at bounding box center [206, 8] width 4 height 4
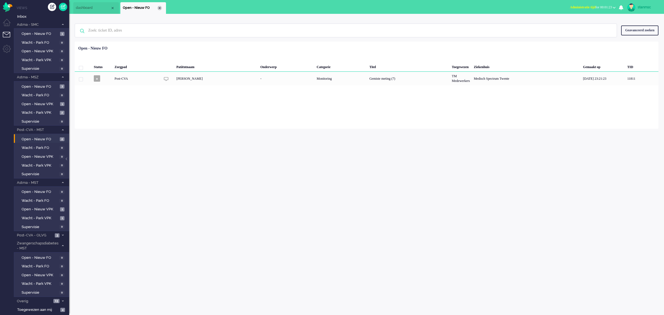
click at [160, 8] on div "Close tab" at bounding box center [159, 8] width 4 height 4
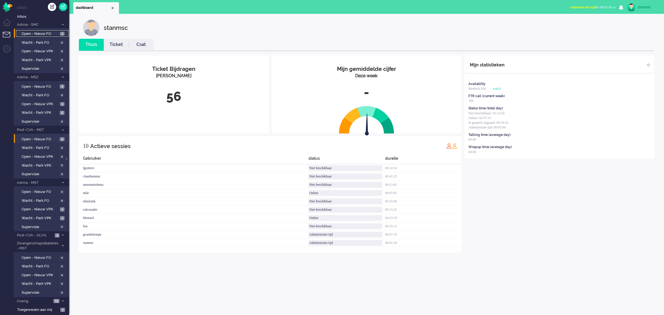
click at [42, 33] on span "Open - Nieuw FO" at bounding box center [40, 33] width 37 height 5
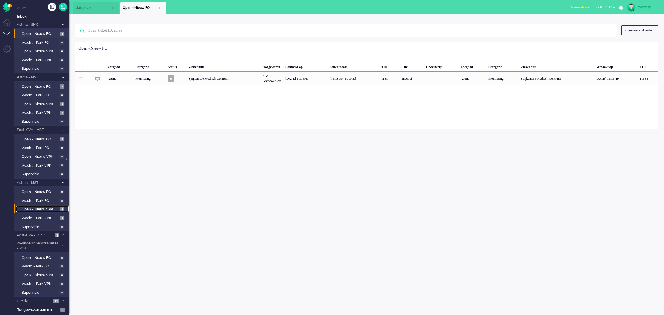
click at [44, 208] on span "Open - Nieuw VPK" at bounding box center [40, 209] width 37 height 5
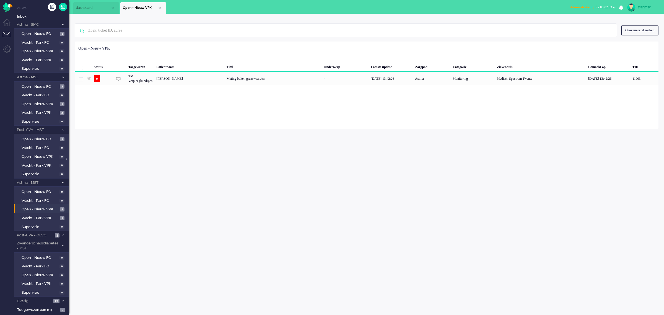
click at [531, 5] on span "Administratie tijd for 00:02:33" at bounding box center [591, 7] width 42 height 4
click at [531, 19] on label "Niet beschikbaar" at bounding box center [593, 18] width 44 height 5
click at [531, 6] on span "Niet beschikbaar for 00:17" at bounding box center [594, 7] width 36 height 4
click at [531, 25] on label "Online" at bounding box center [593, 24] width 44 height 5
click at [104, 30] on input "text" at bounding box center [346, 30] width 525 height 13
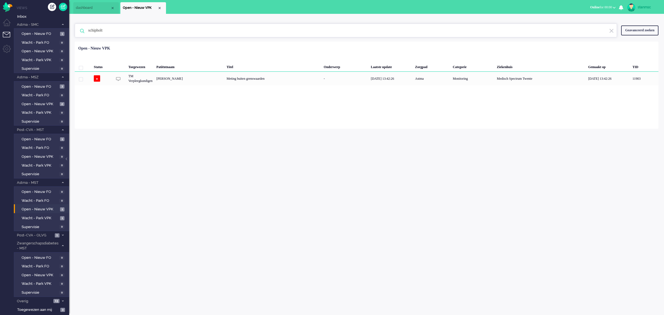
click at [87, 7] on span "dashboard" at bounding box center [93, 8] width 35 height 5
type input "schipholt"
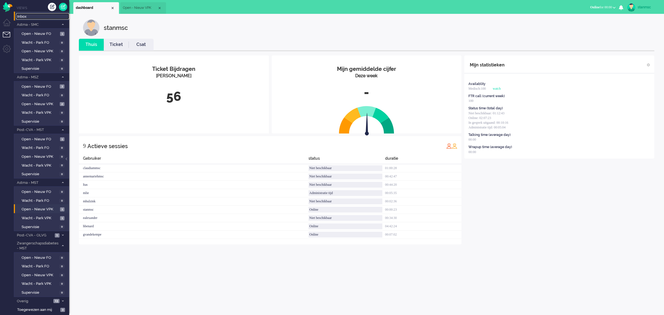
click at [25, 17] on span "Inbox" at bounding box center [43, 16] width 52 height 5
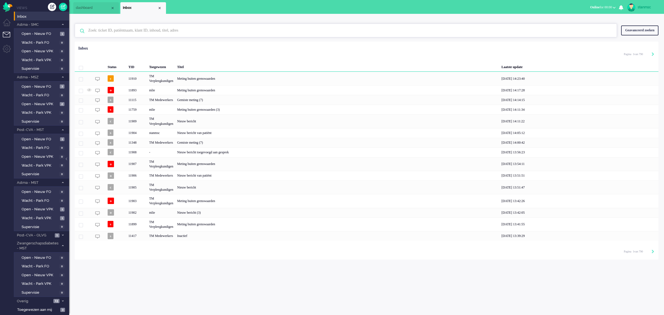
click at [119, 32] on input "text" at bounding box center [346, 30] width 525 height 13
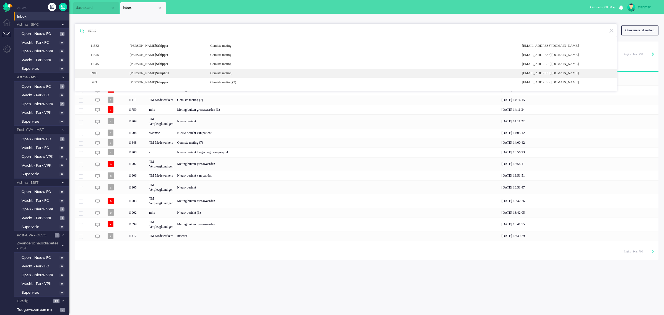
type input "schip"
click at [160, 72] on b "Schip" at bounding box center [160, 73] width 8 height 4
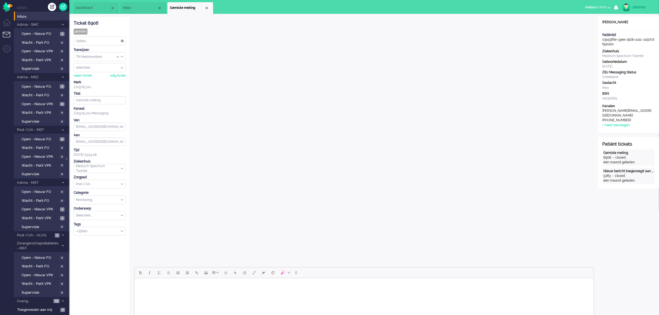
click at [140, 6] on span "Inbox" at bounding box center [140, 8] width 35 height 5
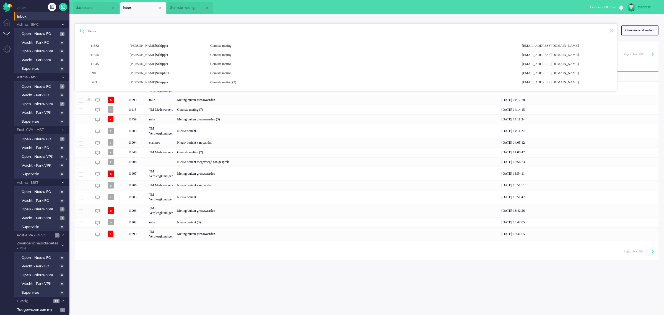
click at [179, 6] on span "Gemiste meting" at bounding box center [187, 8] width 35 height 5
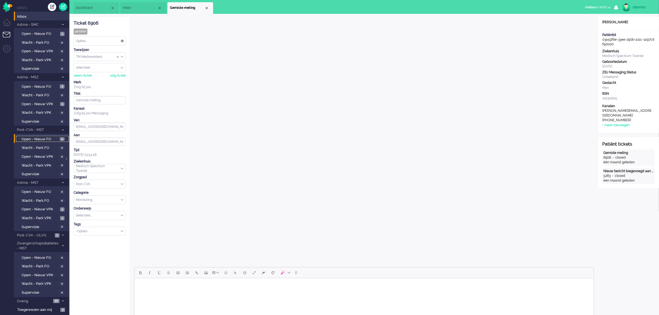
click at [42, 139] on span "Open - Nieuw FO" at bounding box center [40, 139] width 37 height 5
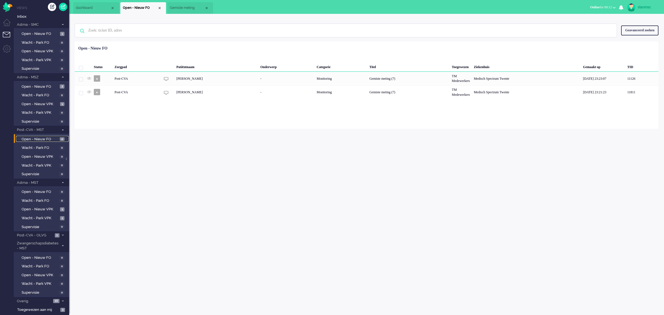
click at [187, 6] on span "Gemiste meting" at bounding box center [187, 8] width 35 height 5
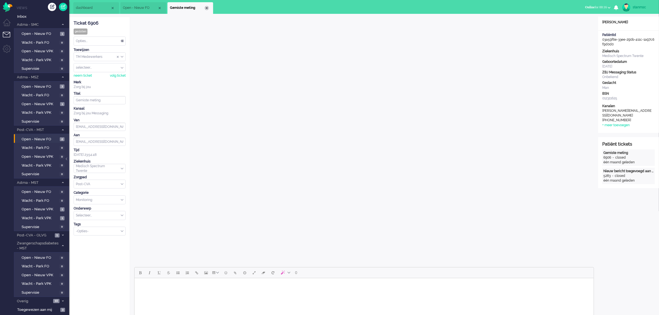
click at [208, 8] on div "Close tab" at bounding box center [206, 8] width 4 height 4
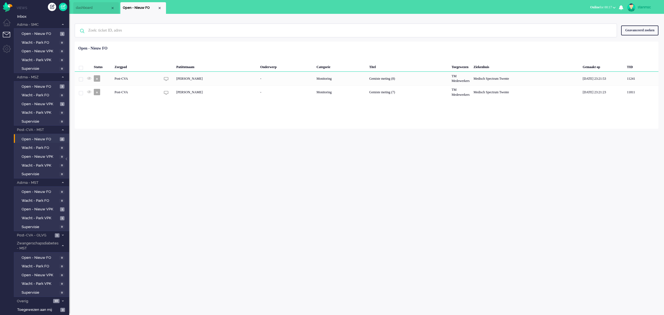
click at [159, 8] on div "Close tab" at bounding box center [159, 8] width 4 height 4
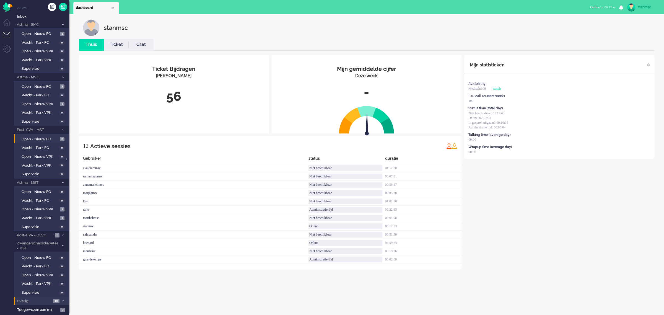
click at [39, 252] on span "Overig" at bounding box center [33, 301] width 35 height 5
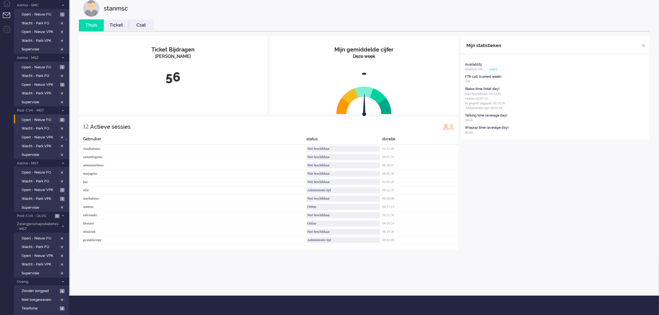
scroll to position [37, 0]
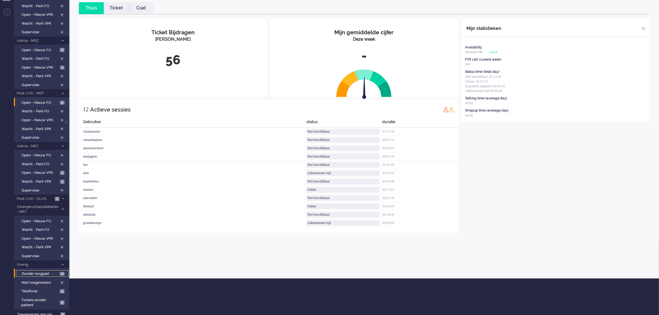
click at [46, 252] on span "Zonder zorgpad" at bounding box center [40, 273] width 37 height 5
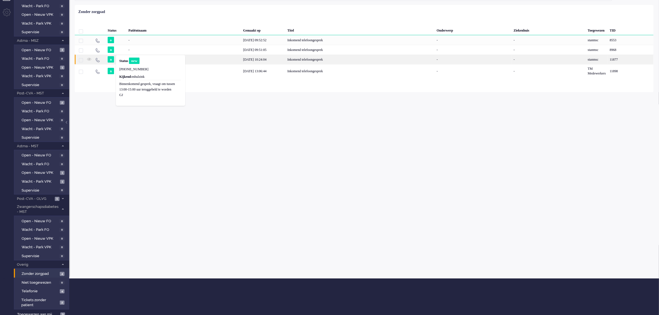
click at [199, 60] on div "[PERSON_NAME]" at bounding box center [183, 59] width 115 height 10
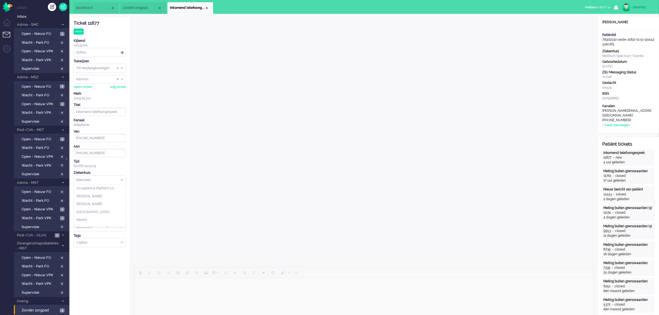
click at [122, 179] on div "Selecteer..." at bounding box center [99, 180] width 51 height 9
click at [102, 194] on span "Medisch Spectrum Twente" at bounding box center [96, 193] width 41 height 5
type input "[PHONE_NUMBER]"
click at [120, 196] on div "Selecteer..." at bounding box center [99, 195] width 51 height 9
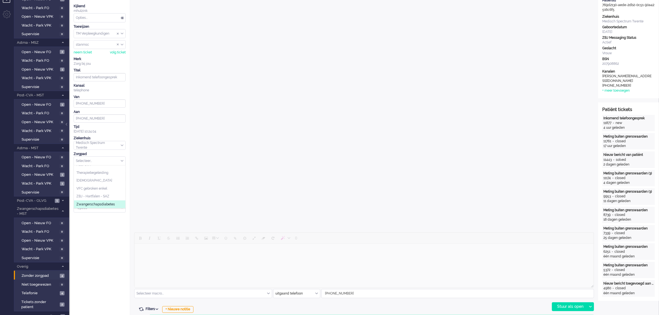
click at [99, 205] on span "Zwangerschapsdiabetes" at bounding box center [95, 204] width 38 height 5
click at [121, 176] on div "Selecteer..." at bounding box center [99, 176] width 51 height 9
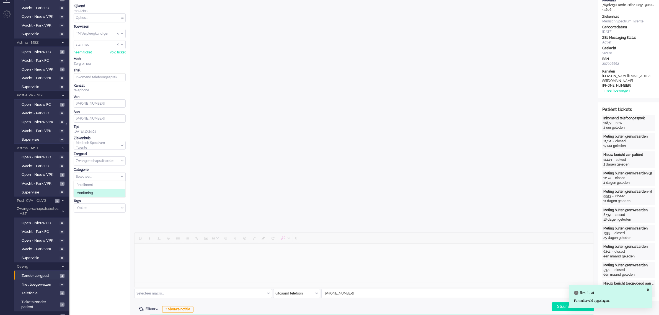
click at [91, 194] on span "Monitoring" at bounding box center [84, 193] width 16 height 5
click at [120, 193] on div "Selecteer..." at bounding box center [99, 192] width 51 height 9
click at [109, 201] on span "Aandacht - coach behoefte" at bounding box center [97, 200] width 43 height 5
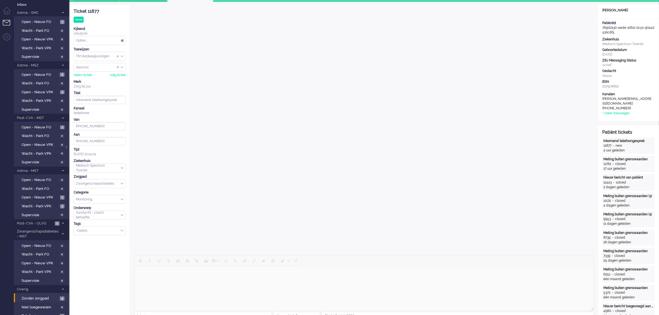
scroll to position [0, 0]
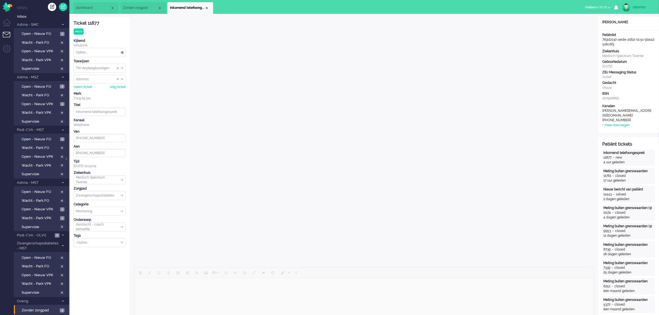
click at [100, 53] on div "Opties..." at bounding box center [99, 52] width 51 height 9
click at [90, 90] on span "Opgelost" at bounding box center [83, 91] width 14 height 5
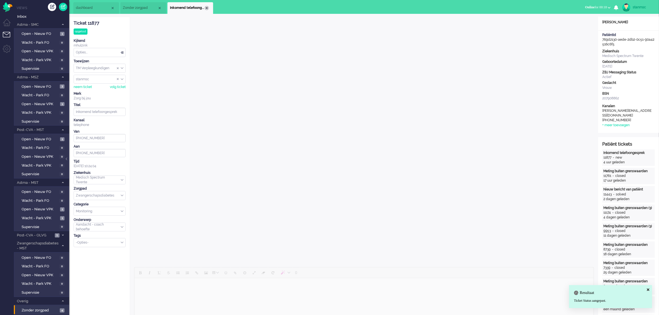
click at [207, 7] on div "Close tab" at bounding box center [206, 8] width 4 height 4
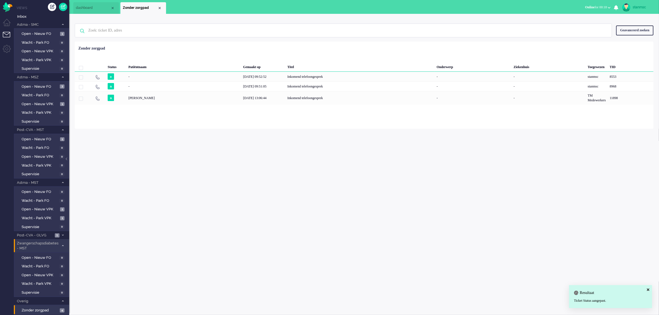
scroll to position [37, 0]
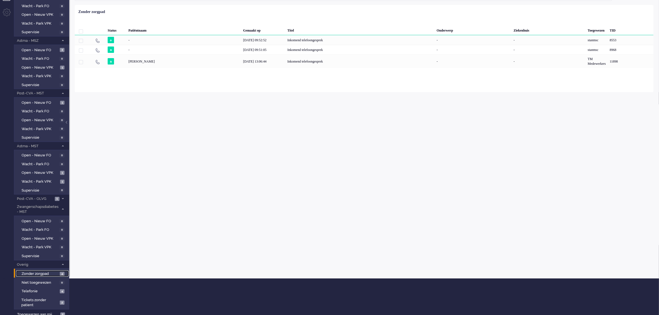
click at [44, 252] on span "Zonder zorgpad" at bounding box center [40, 273] width 37 height 5
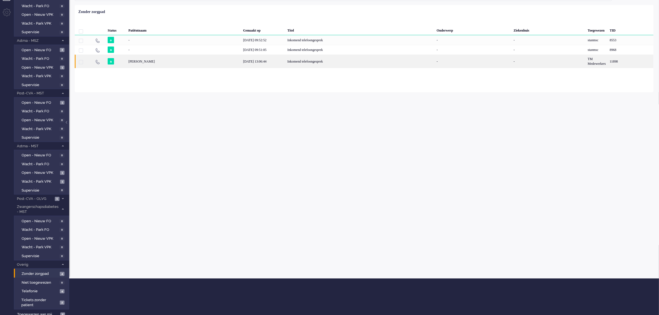
click at [177, 61] on div "P.A.M. Knippers" at bounding box center [183, 61] width 115 height 14
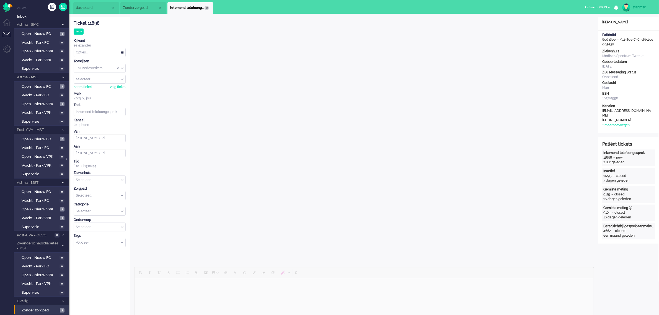
click at [206, 7] on div "Close tab" at bounding box center [206, 8] width 4 height 4
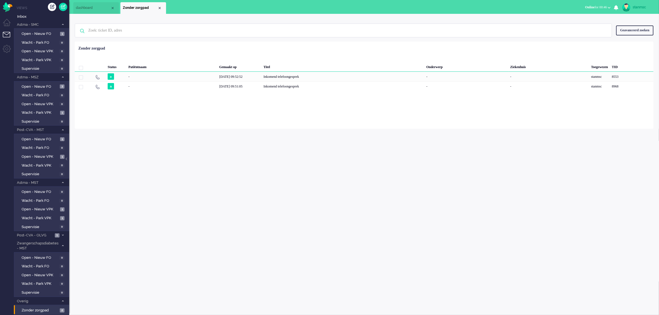
click at [531, 6] on span "Online for 00:46" at bounding box center [596, 7] width 22 height 4
click at [531, 19] on label "Niet beschikbaar" at bounding box center [587, 18] width 44 height 5
click at [39, 155] on span "Open - Nieuw VPK" at bounding box center [40, 156] width 37 height 5
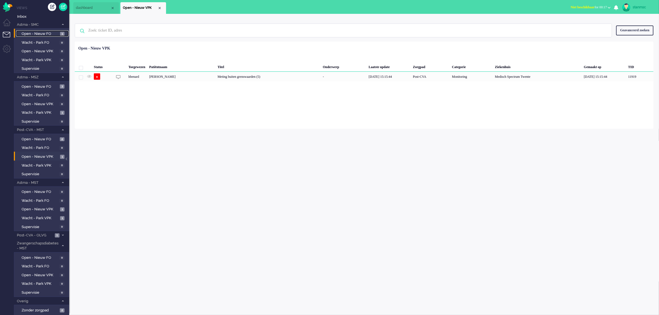
click at [45, 34] on span "Open - Nieuw FO" at bounding box center [40, 33] width 37 height 5
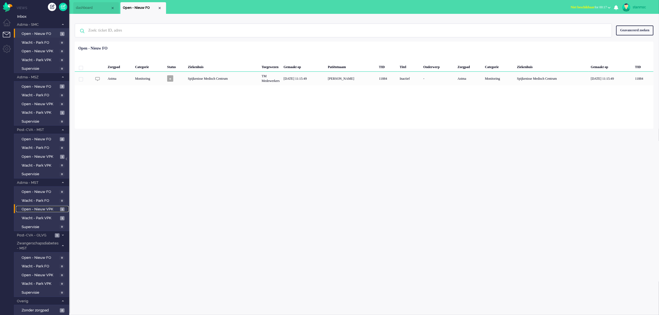
click at [43, 207] on span "Open - Nieuw VPK" at bounding box center [40, 209] width 37 height 5
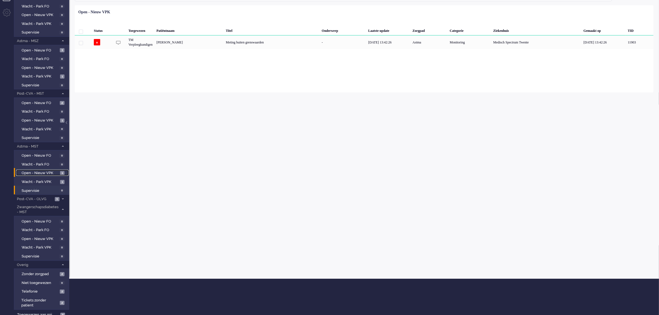
scroll to position [37, 0]
click at [47, 197] on span "Post-CVA - OLVG" at bounding box center [34, 198] width 37 height 5
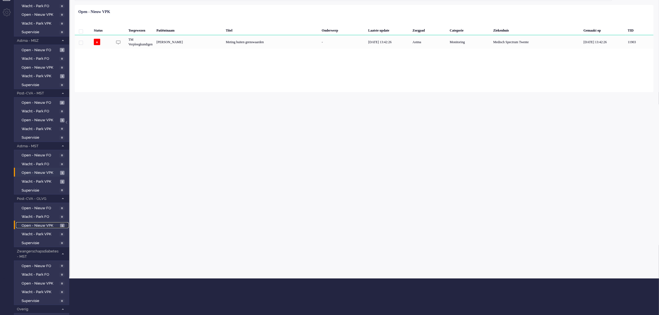
click at [46, 223] on span "Open - Nieuw VPK" at bounding box center [40, 225] width 37 height 5
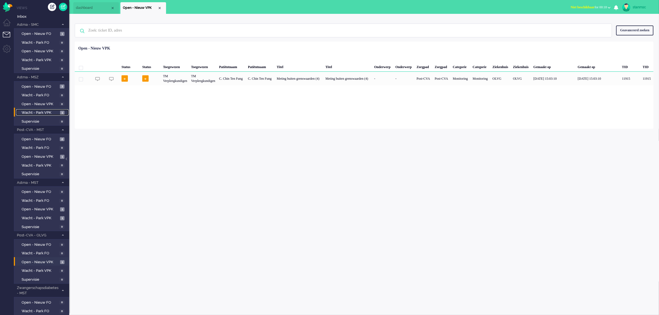
click at [43, 111] on span "Wacht - Park VPK" at bounding box center [40, 112] width 37 height 5
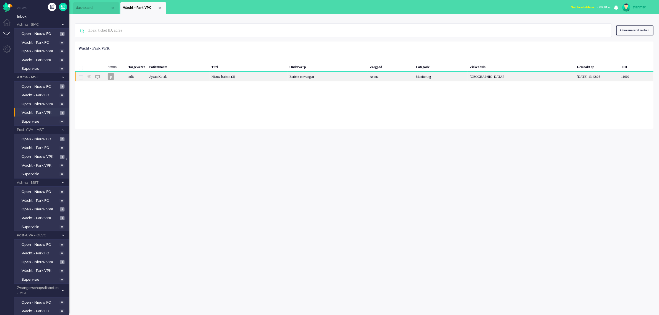
click at [122, 77] on div "p" at bounding box center [116, 77] width 21 height 10
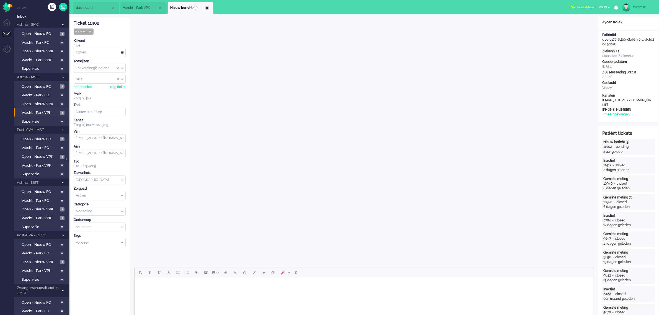
click at [206, 7] on div "Close tab" at bounding box center [207, 8] width 4 height 4
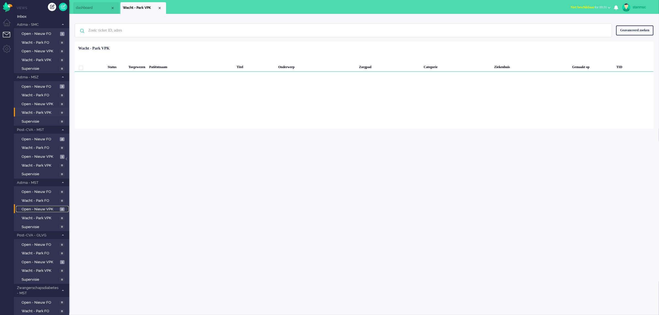
click at [48, 208] on span "Open - Nieuw VPK" at bounding box center [40, 209] width 37 height 5
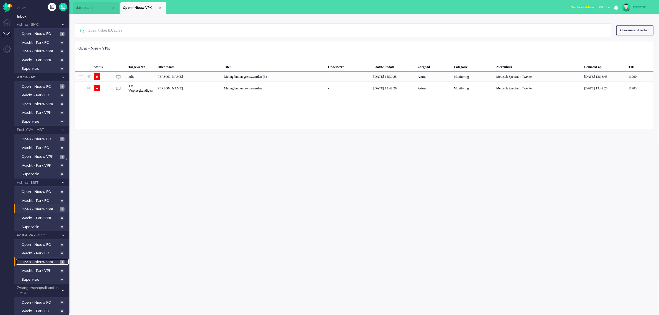
click at [40, 252] on span "Open - Nieuw VPK" at bounding box center [40, 261] width 37 height 5
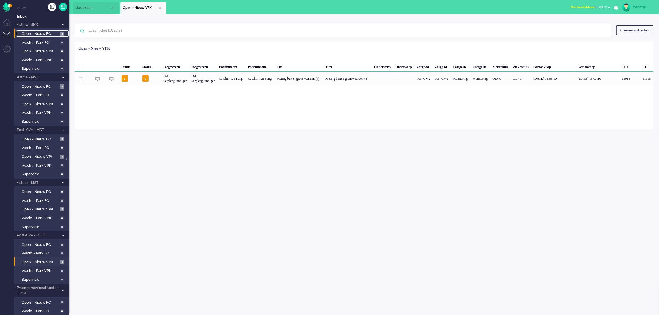
click at [45, 33] on span "Open - Nieuw FO" at bounding box center [40, 33] width 37 height 5
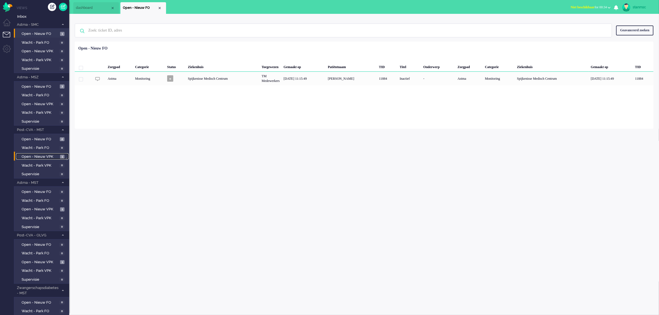
click at [41, 155] on span "Open - Nieuw VPK" at bounding box center [40, 156] width 37 height 5
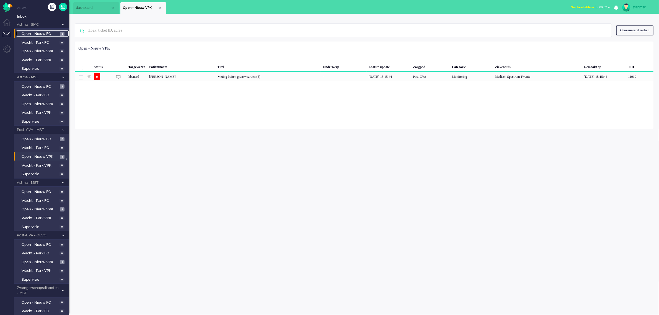
click at [42, 32] on span "Open - Nieuw FO" at bounding box center [40, 33] width 37 height 5
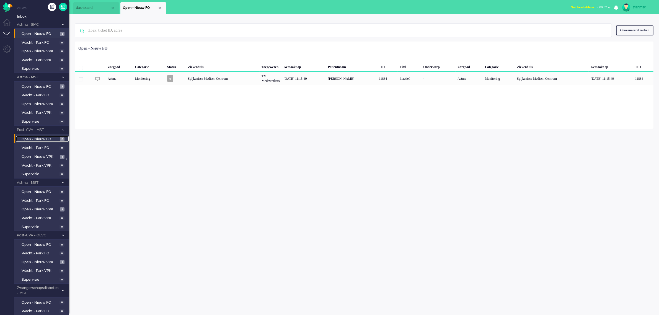
click at [41, 137] on span "Open - Nieuw FO" at bounding box center [40, 139] width 37 height 5
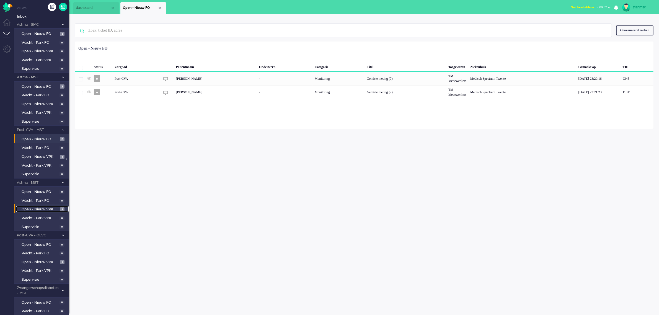
click at [47, 207] on span "Open - Nieuw VPK" at bounding box center [40, 209] width 37 height 5
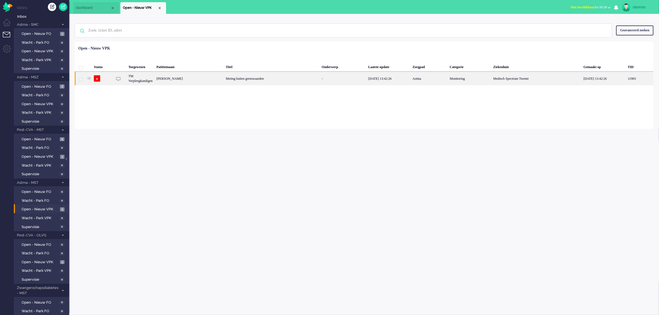
click at [216, 78] on div "Bernadine Tijhuis - Schouwink" at bounding box center [188, 79] width 69 height 14
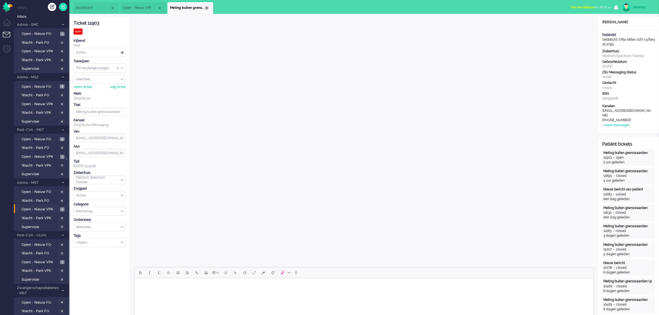
click at [206, 7] on div "Close tab" at bounding box center [206, 8] width 4 height 4
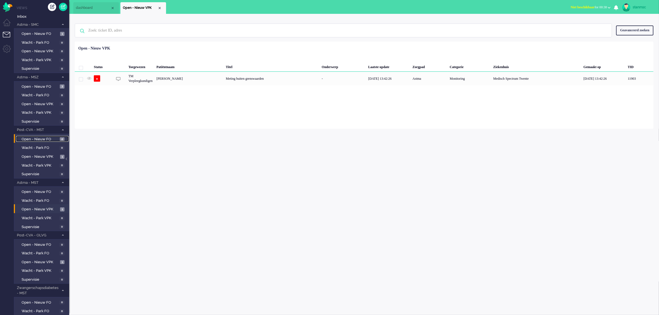
click at [41, 139] on span "Open - Nieuw FO" at bounding box center [40, 139] width 37 height 5
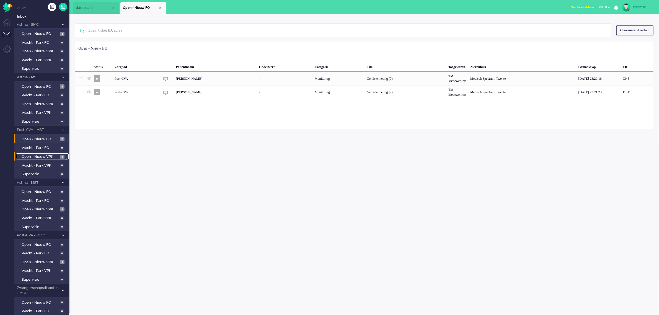
click at [41, 156] on span "Open - Nieuw VPK" at bounding box center [40, 156] width 37 height 5
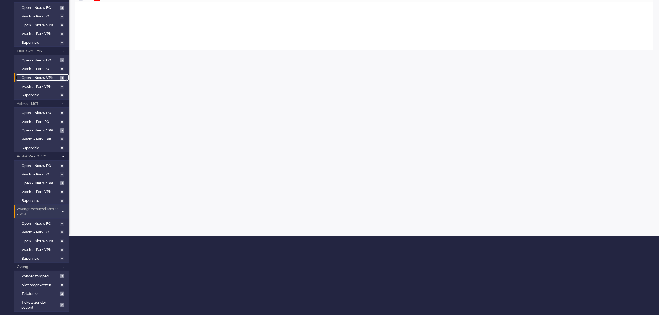
scroll to position [81, 0]
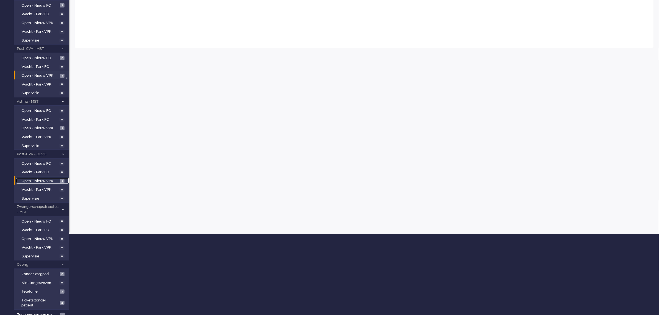
click at [48, 180] on span "Open - Nieuw VPK" at bounding box center [40, 180] width 37 height 5
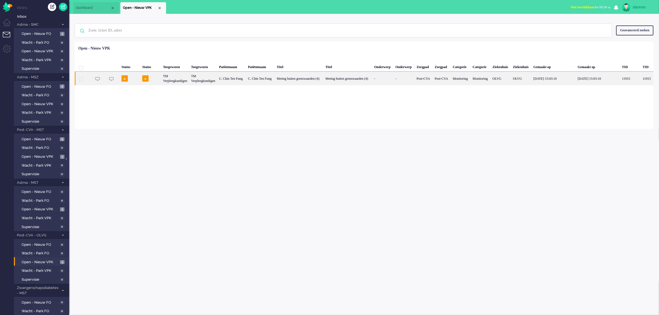
click at [275, 81] on div "C. Chin Ten Fung" at bounding box center [260, 79] width 29 height 14
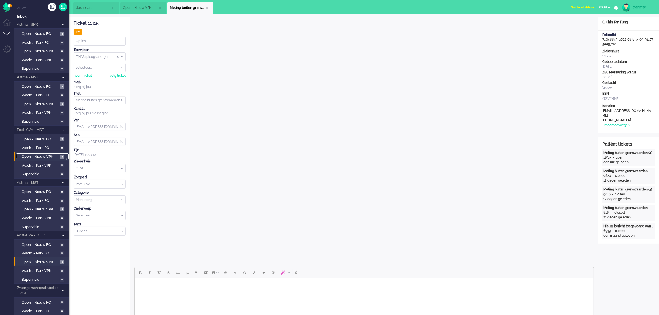
click at [46, 155] on span "Open - Nieuw VPK" at bounding box center [40, 156] width 37 height 5
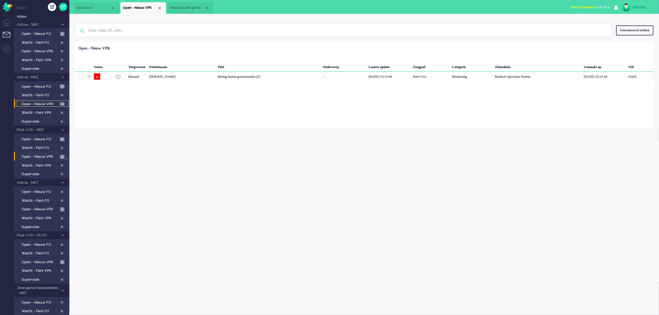
click at [40, 105] on span "Open - Nieuw VPK" at bounding box center [40, 104] width 37 height 5
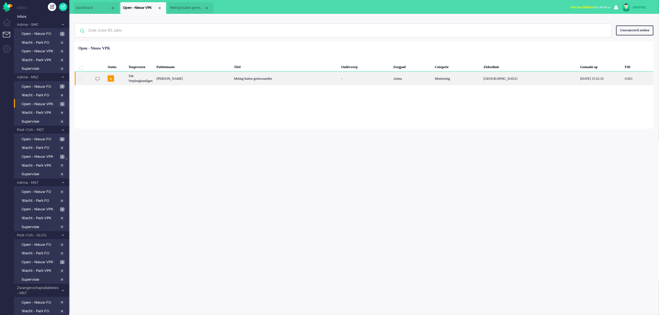
click at [125, 79] on div "o" at bounding box center [116, 79] width 21 height 14
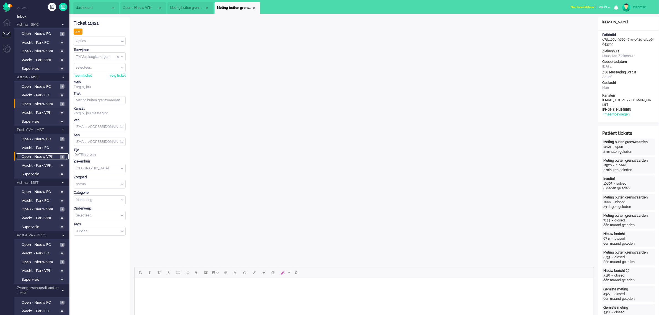
click at [38, 154] on span "Open - Nieuw VPK" at bounding box center [40, 156] width 37 height 5
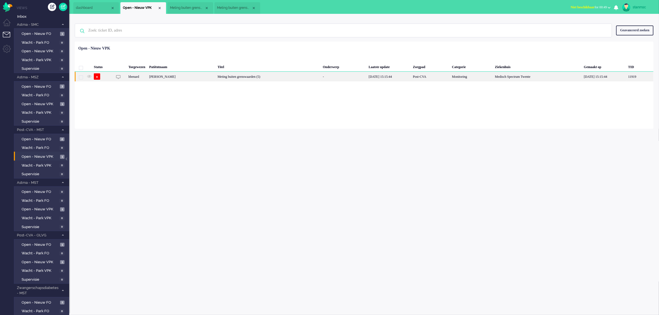
click at [201, 77] on div "Freddy van Gils" at bounding box center [181, 77] width 68 height 10
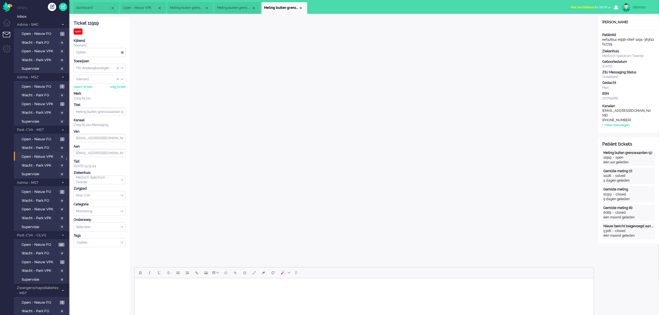
click at [239, 7] on span "Meting buiten grenswaarden" at bounding box center [234, 8] width 35 height 5
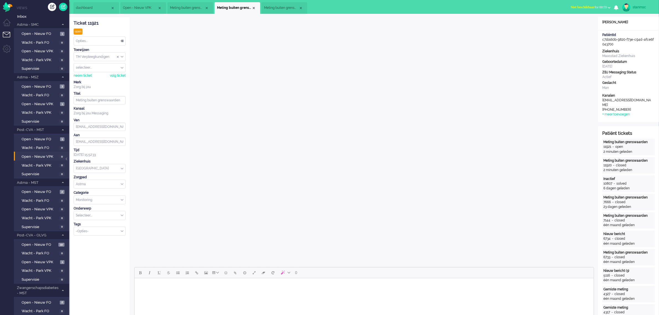
click at [271, 7] on span "Meting buiten grenswaarden (5)" at bounding box center [281, 8] width 35 height 5
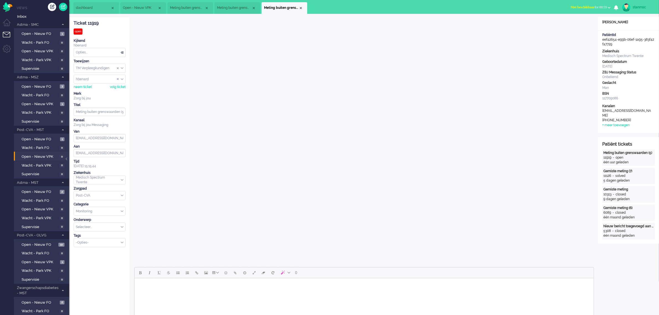
click at [240, 9] on span "Meting buiten grenswaarden" at bounding box center [234, 8] width 35 height 5
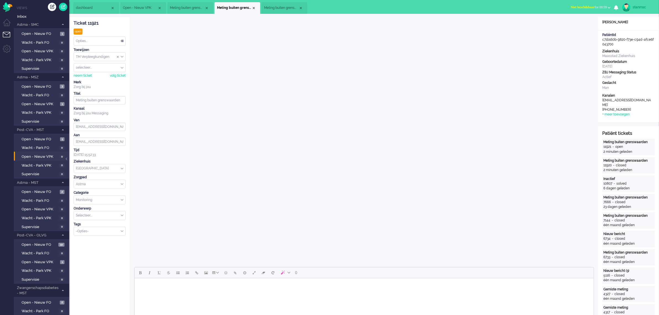
click at [187, 10] on span "Meting buiten grenswaarden (4)" at bounding box center [187, 8] width 35 height 5
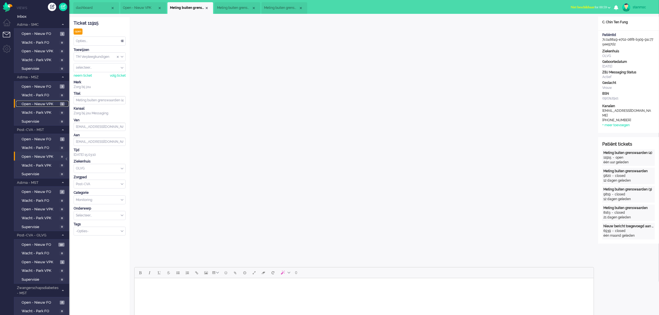
click at [38, 102] on span "Open - Nieuw VPK" at bounding box center [40, 104] width 37 height 5
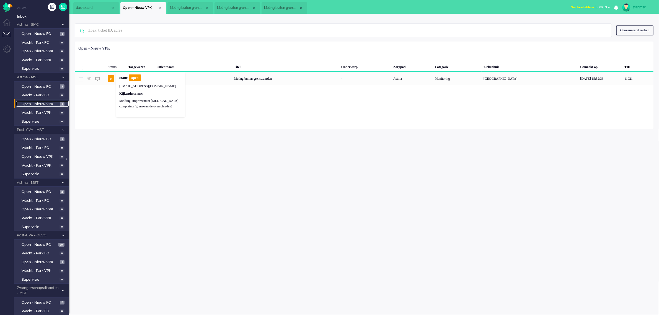
click at [193, 8] on span "Meting buiten grenswaarden (4)" at bounding box center [187, 8] width 35 height 5
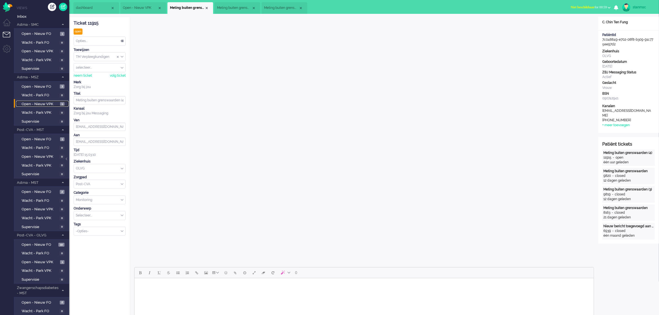
click at [143, 8] on span "Open - Nieuw VPK" at bounding box center [140, 8] width 35 height 5
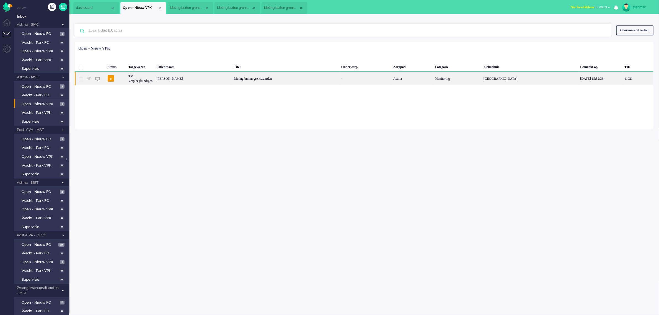
click at [213, 79] on div "Wilhelmus Arnoldus Blerck" at bounding box center [192, 79] width 77 height 14
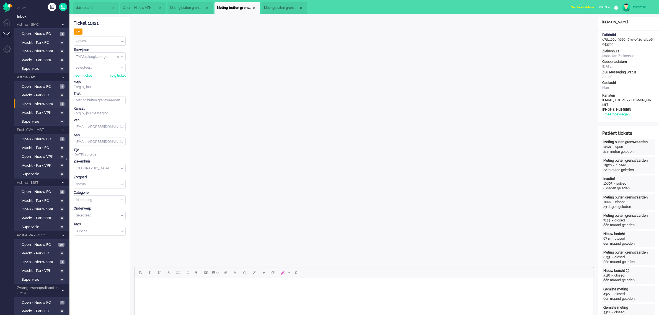
click at [280, 6] on span "Meting buiten grenswaarden (5)" at bounding box center [281, 8] width 35 height 5
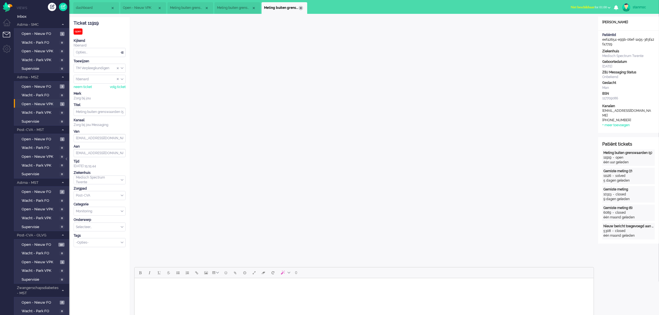
click at [301, 8] on div "Close tab" at bounding box center [301, 8] width 4 height 4
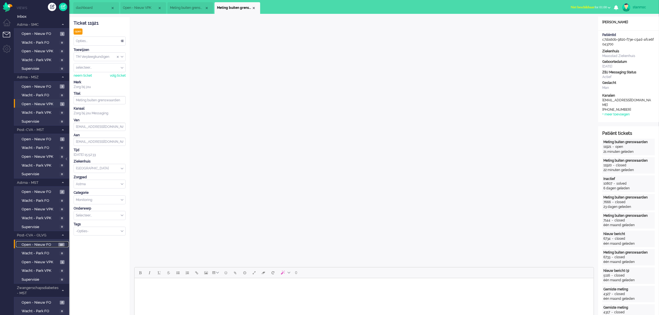
click at [40, 242] on span "Open - Nieuw FO" at bounding box center [39, 244] width 35 height 5
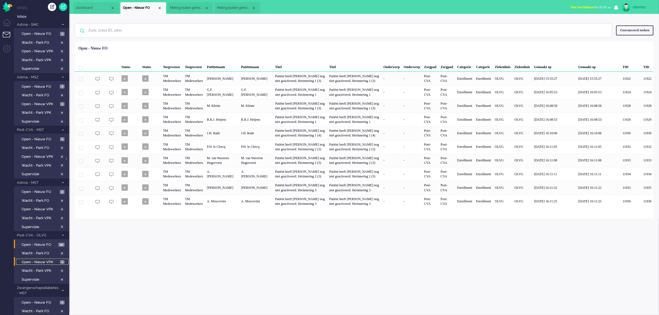
click at [40, 252] on span "Open - Nieuw VPK" at bounding box center [40, 261] width 37 height 5
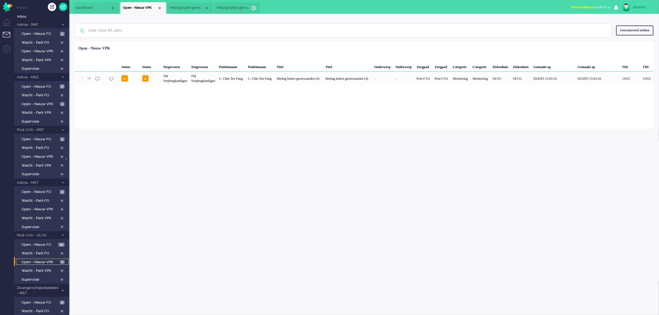
click at [252, 7] on div "Close tab" at bounding box center [253, 8] width 4 height 4
click at [205, 9] on div "Close tab" at bounding box center [206, 8] width 4 height 4
click at [48, 103] on span "Open - Nieuw VPK" at bounding box center [40, 104] width 37 height 5
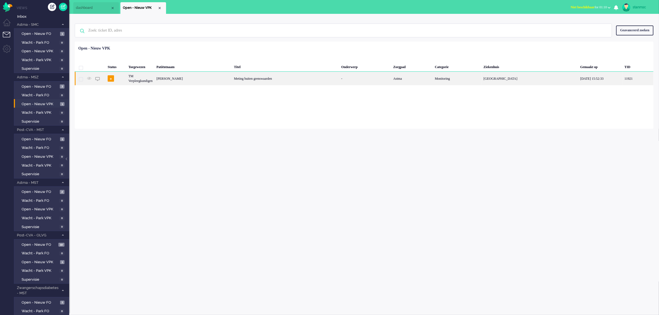
click at [223, 79] on div "Wilhelmus Arnoldus Blerck" at bounding box center [192, 79] width 77 height 14
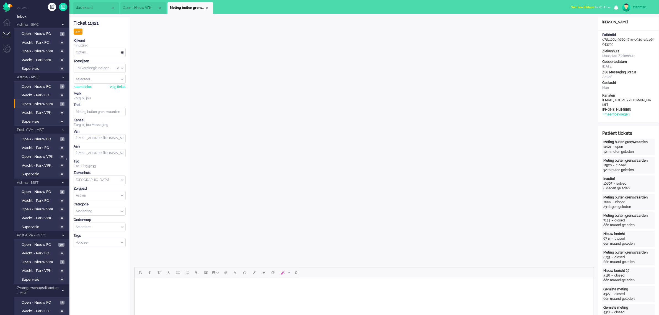
click at [531, 7] on span "Niet beschikbaar" at bounding box center [582, 7] width 24 height 4
click at [531, 23] on label "Online" at bounding box center [587, 24] width 44 height 5
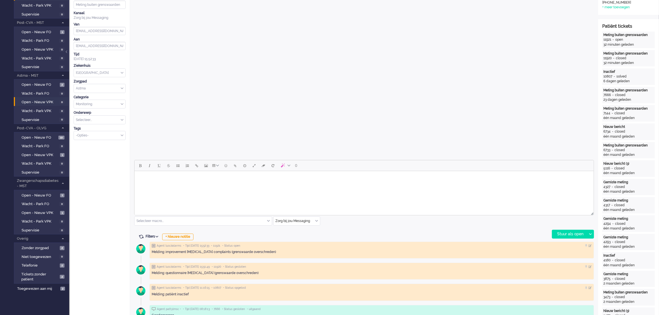
scroll to position [138, 0]
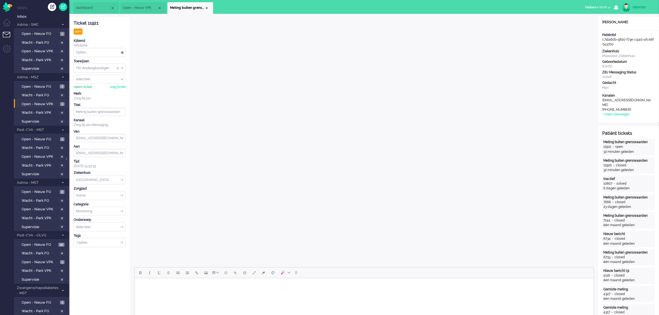
click at [88, 88] on div "neem ticket" at bounding box center [83, 87] width 18 height 5
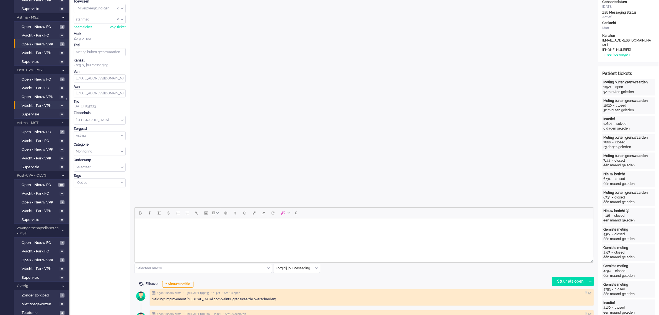
scroll to position [69, 0]
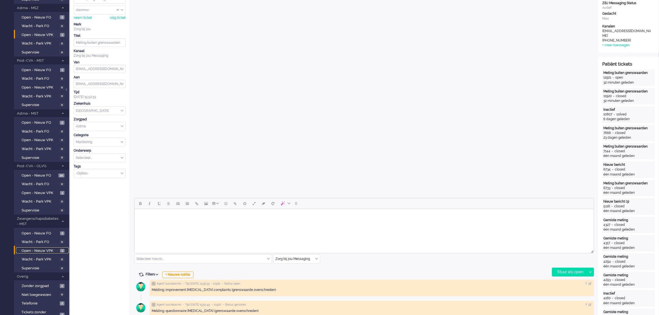
click at [39, 248] on span "Open - Nieuw VPK" at bounding box center [40, 250] width 37 height 5
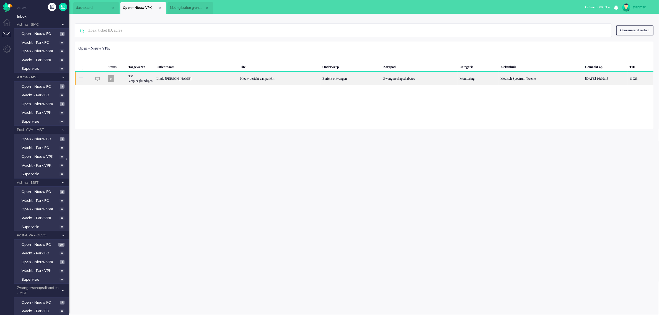
click at [212, 77] on div "Linde [PERSON_NAME]" at bounding box center [196, 79] width 84 height 14
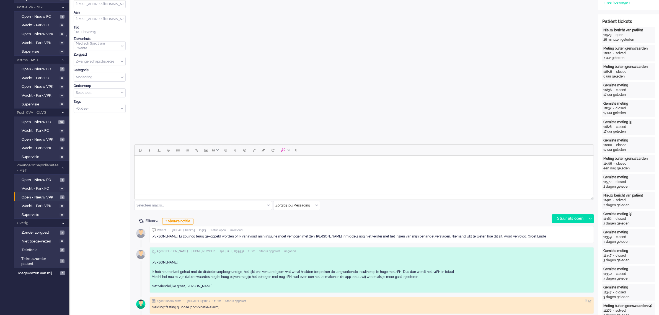
scroll to position [138, 0]
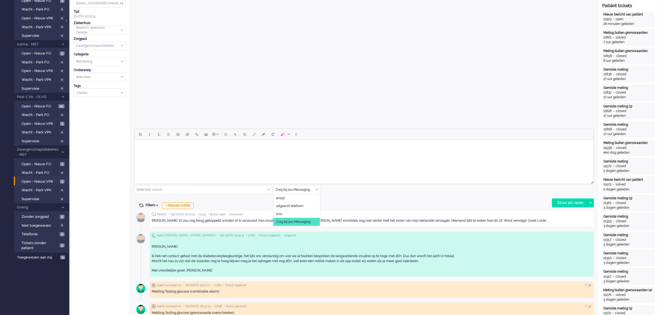
click at [317, 189] on div "Zorg bij jou Messaging" at bounding box center [296, 189] width 46 height 9
click at [317, 189] on span at bounding box center [316, 190] width 3 height 4
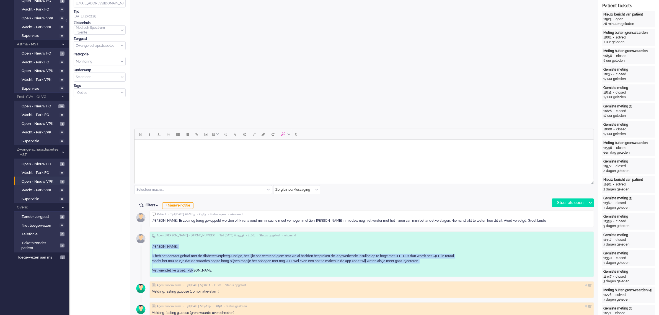
drag, startPoint x: 152, startPoint y: 245, endPoint x: 202, endPoint y: 272, distance: 56.5
click at [202, 272] on div "Hoi Linde, Ik heb net contact gehad met de diabetesverpleegkundige, het lijkt o…" at bounding box center [372, 256] width 440 height 33
copy div "Hoi Linde, Ik heb net contact gehad met de diabetesverpleegkundige, het lijkt o…"
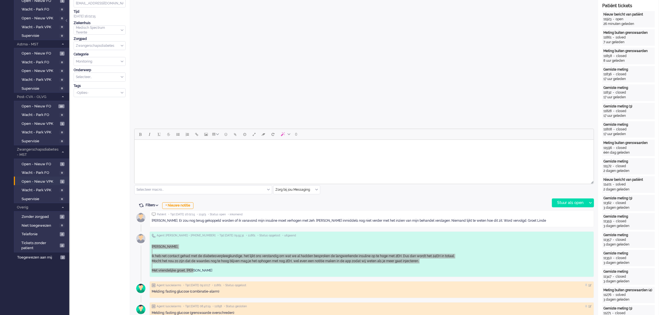
click at [176, 153] on html at bounding box center [363, 147] width 459 height 14
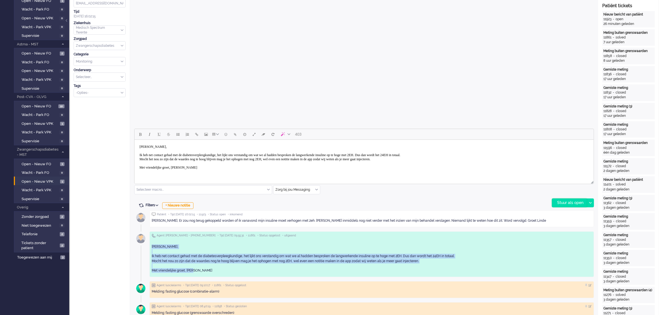
click at [569, 201] on div "Stuur als open" at bounding box center [569, 203] width 35 height 8
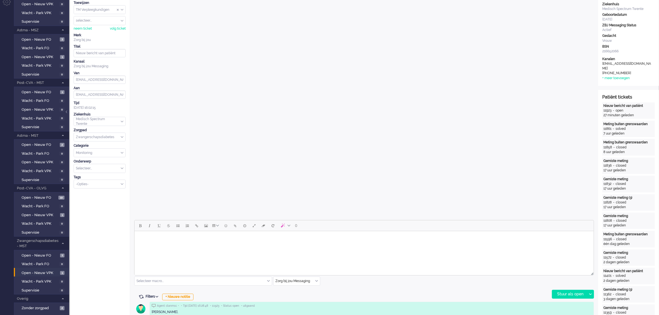
scroll to position [0, 0]
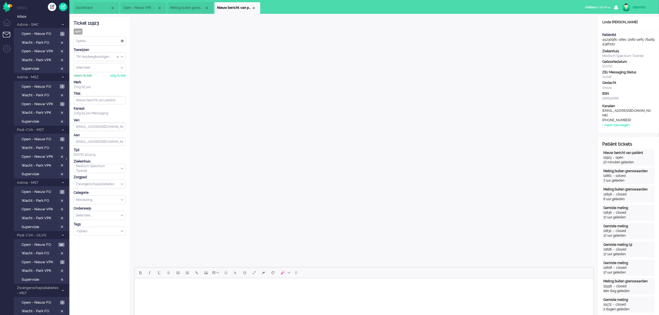
click at [84, 76] on div "neem ticket" at bounding box center [83, 75] width 18 height 5
click at [115, 40] on div "Opties..." at bounding box center [99, 41] width 51 height 9
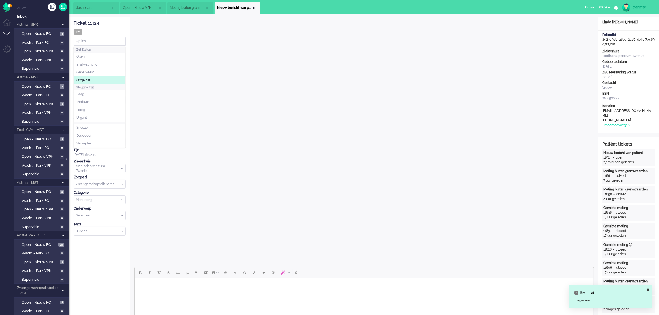
click at [99, 79] on li "Opgelost" at bounding box center [99, 80] width 51 height 8
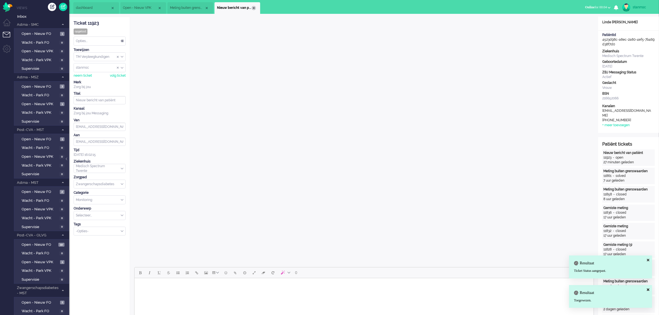
click at [255, 7] on div "Close tab" at bounding box center [253, 8] width 4 height 4
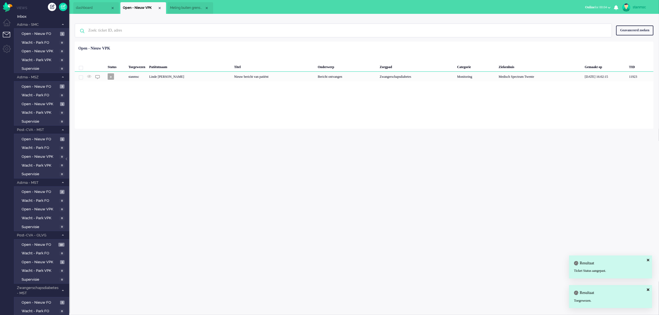
click at [184, 6] on span "Meting buiten grenswaarden" at bounding box center [187, 8] width 35 height 5
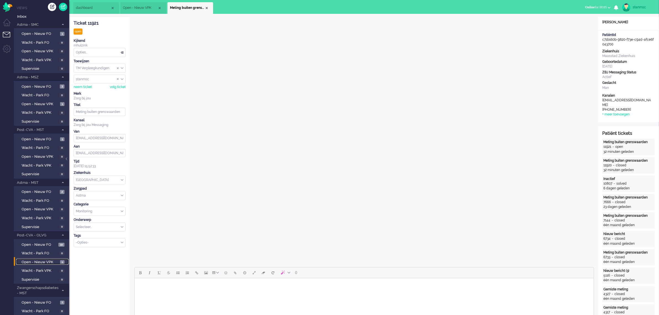
click at [38, 259] on span "Open - Nieuw VPK" at bounding box center [40, 261] width 37 height 5
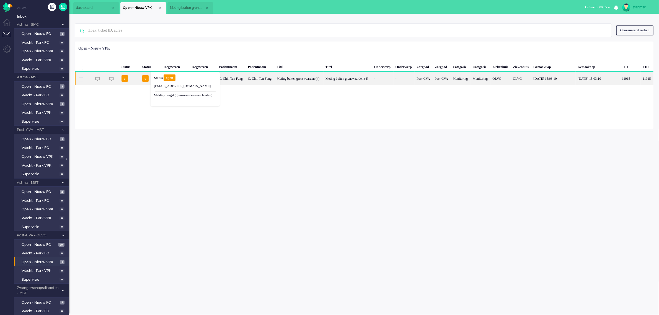
click at [154, 82] on div "Status open" at bounding box center [185, 78] width 63 height 7
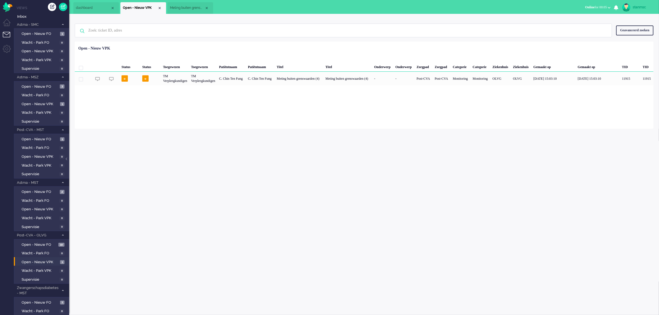
click at [184, 8] on span "Meting buiten grenswaarden" at bounding box center [187, 8] width 35 height 5
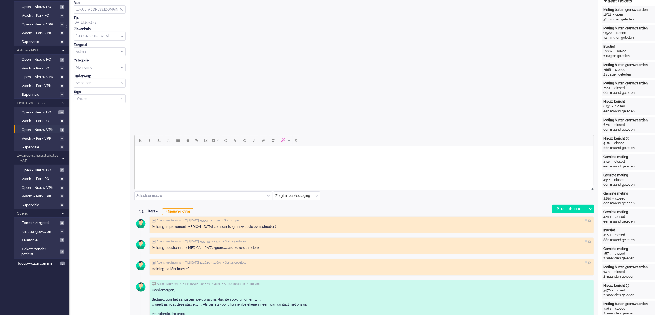
scroll to position [138, 0]
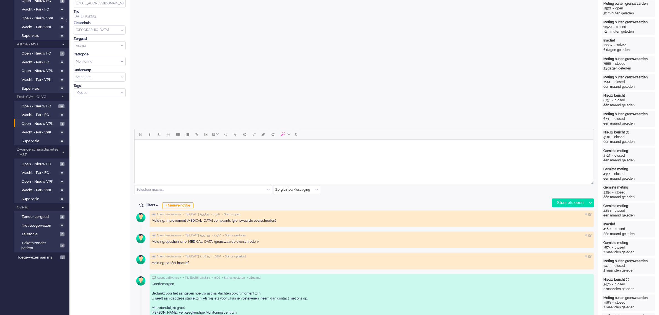
click at [317, 189] on div "Zorg bij jou Messaging" at bounding box center [296, 189] width 46 height 9
click at [297, 205] on span "uitgaand telefoon" at bounding box center [289, 206] width 27 height 5
click at [573, 201] on div "Stuur als open" at bounding box center [569, 203] width 35 height 8
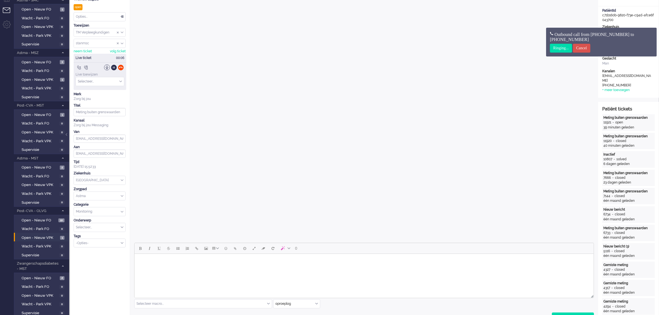
scroll to position [0, 0]
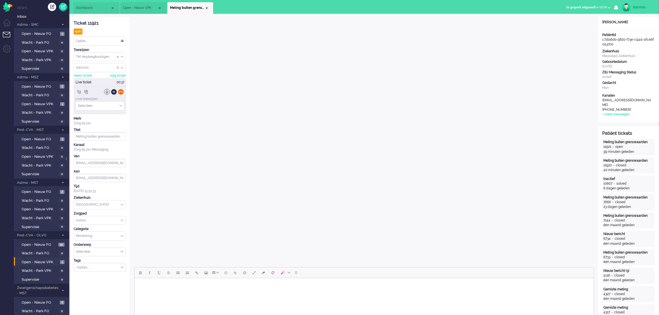
click at [121, 91] on div at bounding box center [121, 92] width 6 height 6
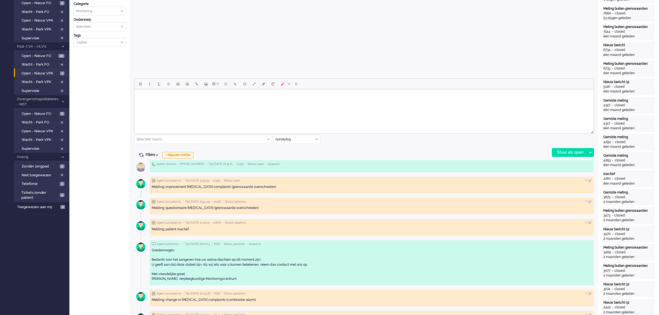
scroll to position [138, 0]
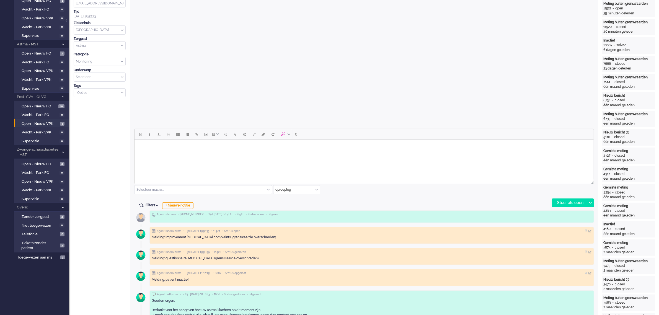
click at [168, 154] on html at bounding box center [363, 147] width 459 height 14
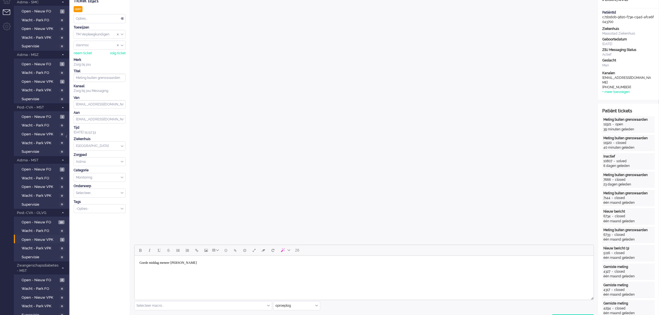
scroll to position [35, 0]
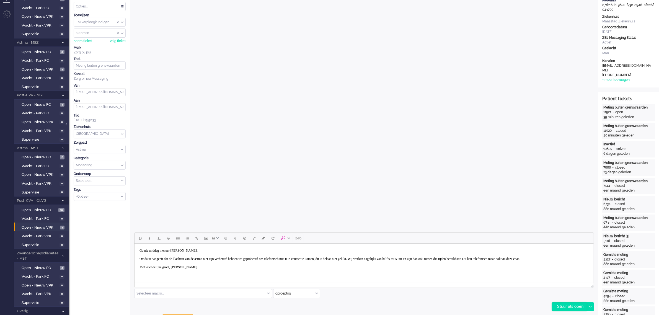
click at [564, 305] on div "Stuur als open" at bounding box center [569, 306] width 35 height 8
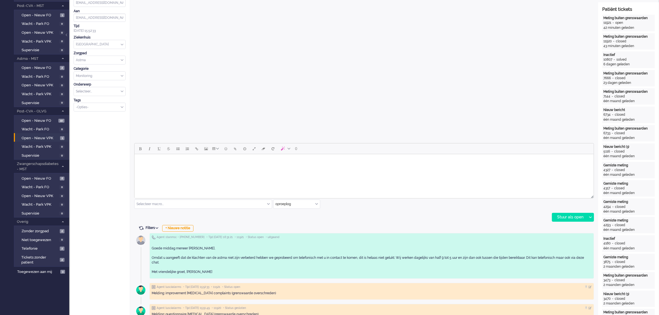
scroll to position [138, 0]
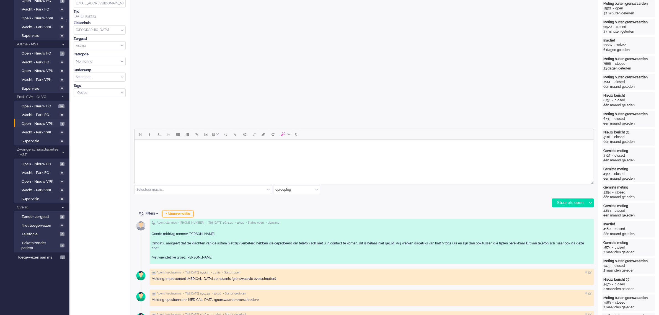
click at [175, 212] on div "+ Nieuwe notitie" at bounding box center [177, 214] width 31 height 7
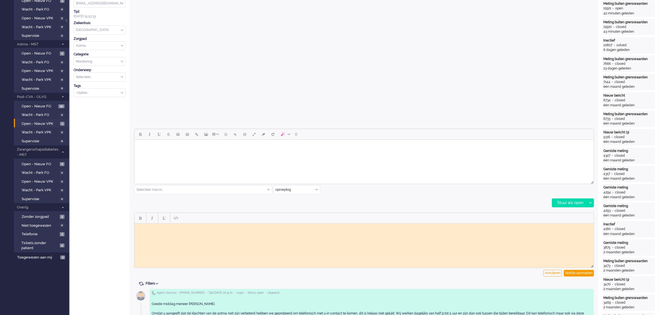
scroll to position [0, 0]
click at [156, 231] on html at bounding box center [363, 227] width 459 height 9
click at [577, 271] on div "Notitie aanmaken" at bounding box center [579, 273] width 30 height 7
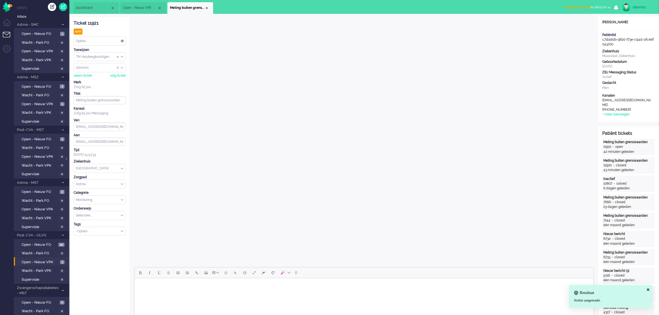
click at [599, 6] on span "Administratie tijd for 00:02:41" at bounding box center [586, 7] width 42 height 4
click at [582, 24] on label "Online" at bounding box center [587, 24] width 44 height 5
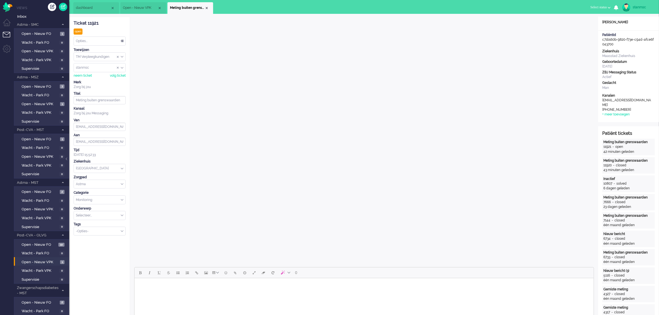
click at [95, 8] on span "dashboard" at bounding box center [93, 8] width 35 height 5
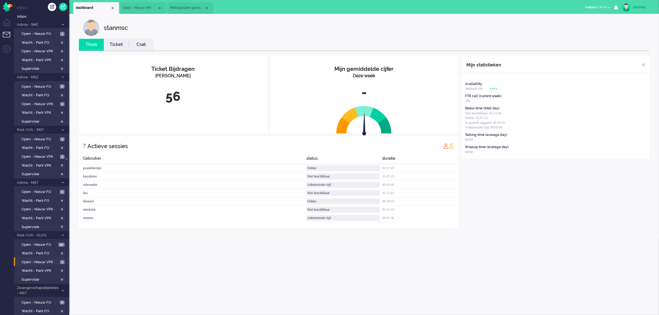
click at [117, 43] on link "Ticket" at bounding box center [116, 44] width 25 height 6
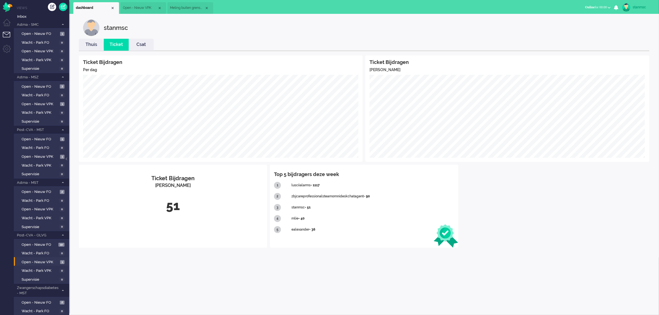
click at [95, 46] on link "Thuis" at bounding box center [91, 44] width 25 height 6
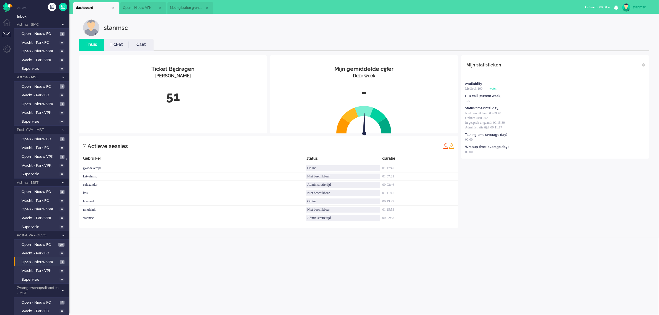
click at [632, 6] on link "stanmsc" at bounding box center [637, 7] width 32 height 8
click at [627, 37] on link "Instellingen" at bounding box center [636, 38] width 38 height 6
select select "nl"
select select "nl_NL"
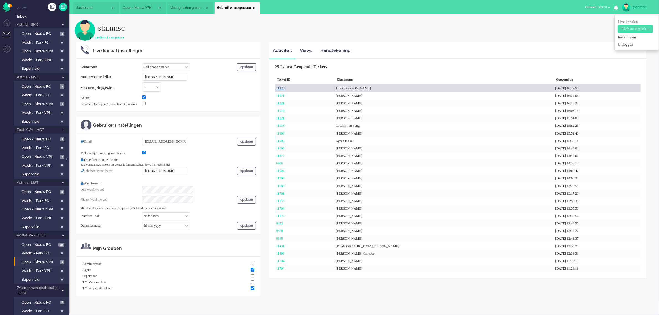
click at [279, 86] on link "11923" at bounding box center [280, 88] width 8 height 4
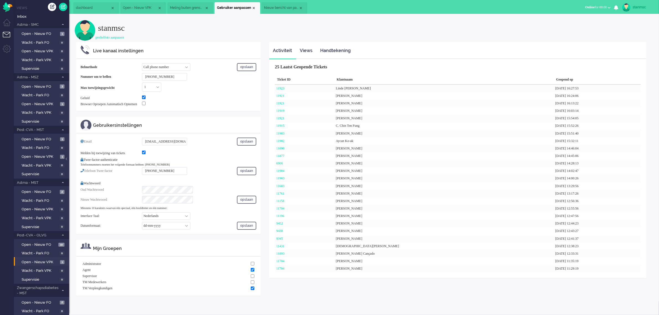
click at [284, 4] on li "Nieuw bericht van patiënt" at bounding box center [284, 8] width 46 height 12
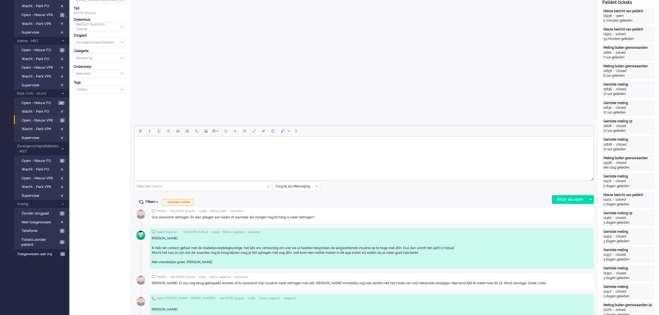
scroll to position [138, 0]
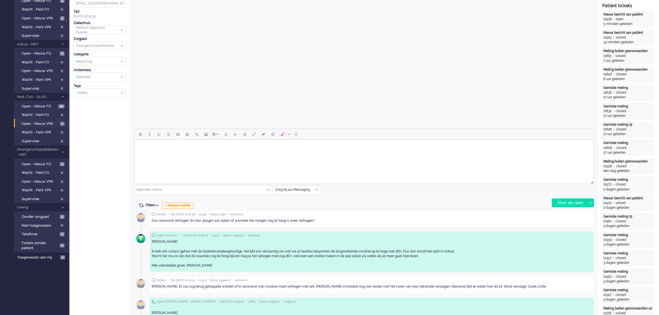
click at [186, 154] on html at bounding box center [363, 147] width 459 height 14
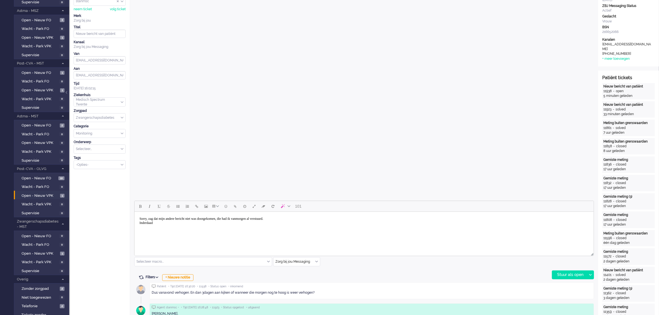
scroll to position [69, 0]
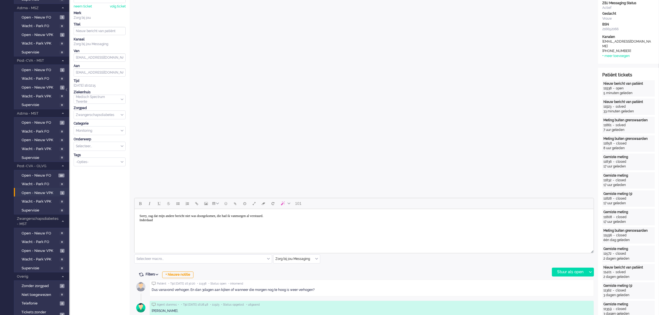
click at [160, 220] on body "Sorry, zag dat mijn andere bericht niet was doorgekomen, die had ik vanmorgen a…" at bounding box center [363, 218] width 455 height 14
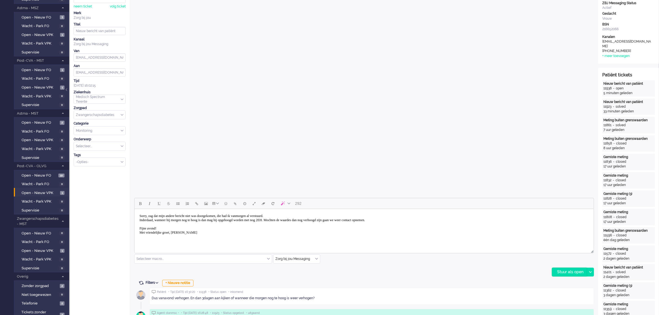
click at [570, 272] on div "Stuur als open" at bounding box center [569, 272] width 35 height 8
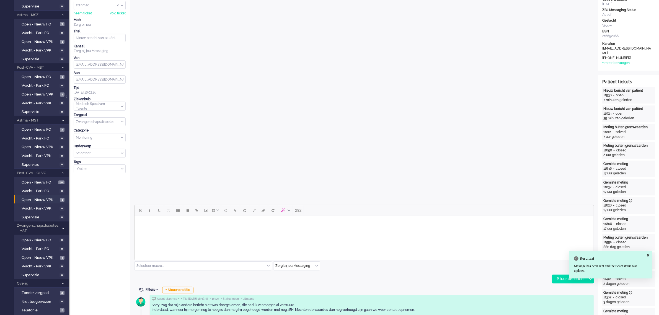
scroll to position [0, 0]
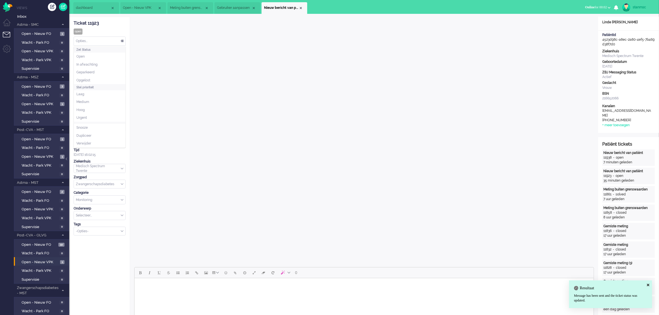
click at [93, 40] on div "Opties..." at bounding box center [99, 41] width 51 height 9
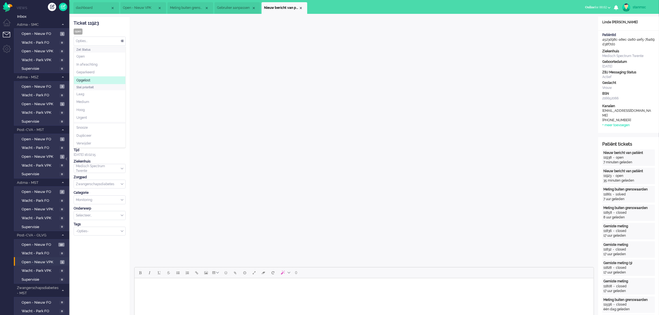
click at [89, 81] on span "Opgelost" at bounding box center [83, 80] width 14 height 5
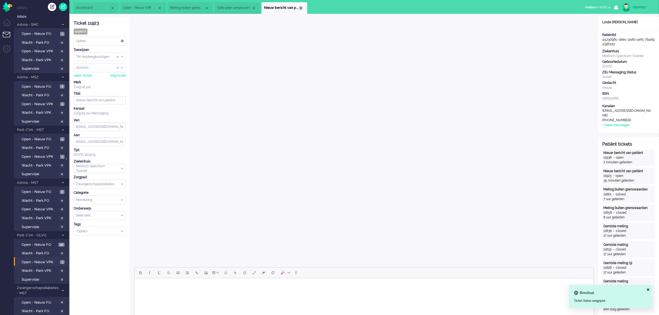
click at [302, 8] on div "Close tab" at bounding box center [301, 8] width 4 height 4
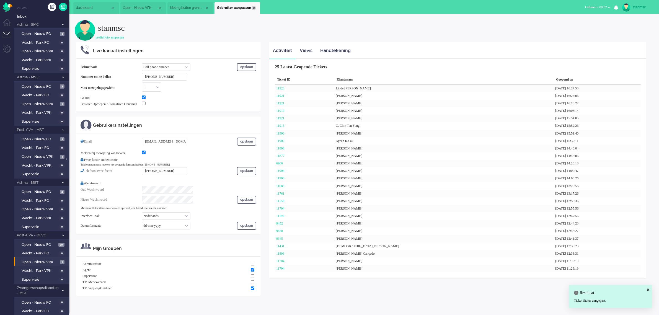
click at [253, 7] on div "Close tab" at bounding box center [253, 8] width 4 height 4
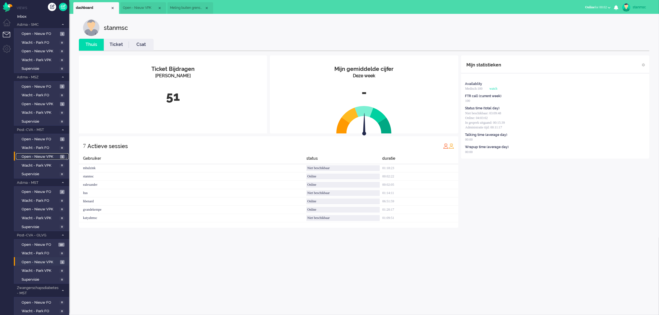
click at [43, 156] on span "Open - Nieuw VPK" at bounding box center [40, 156] width 37 height 5
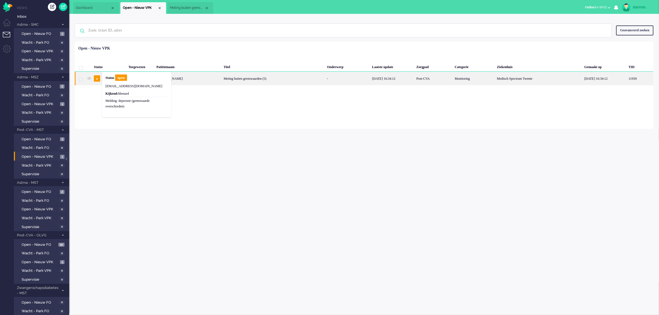
click at [206, 79] on div "Hülya Hazir" at bounding box center [187, 79] width 67 height 14
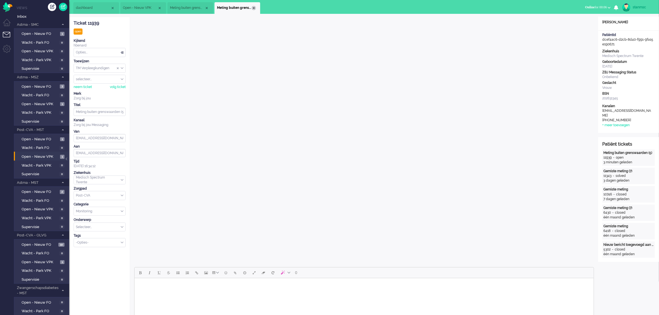
click at [252, 7] on div "Close tab" at bounding box center [253, 8] width 4 height 4
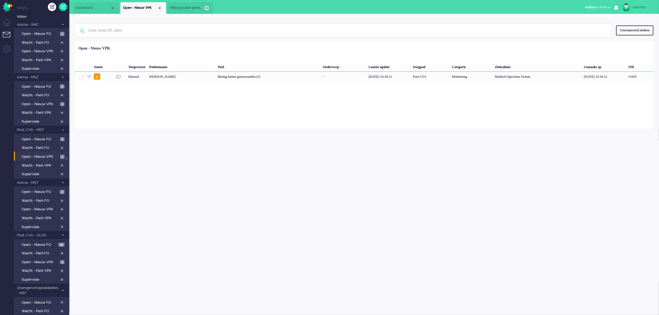
click at [207, 7] on div "Close tab" at bounding box center [206, 8] width 4 height 4
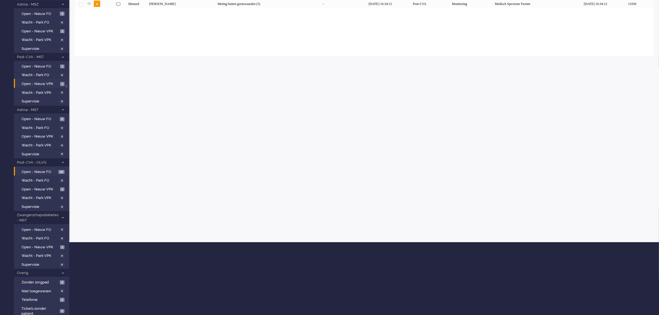
scroll to position [81, 0]
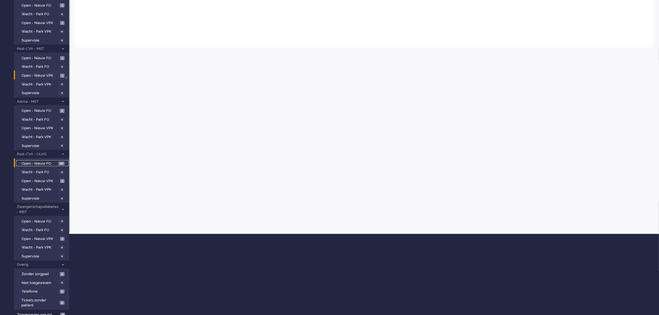
click at [42, 161] on span "Open - Nieuw FO" at bounding box center [39, 163] width 35 height 5
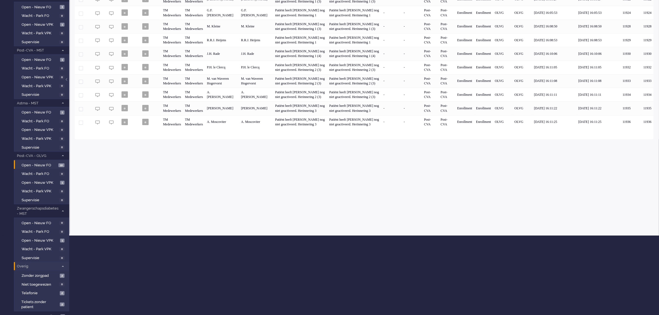
scroll to position [81, 0]
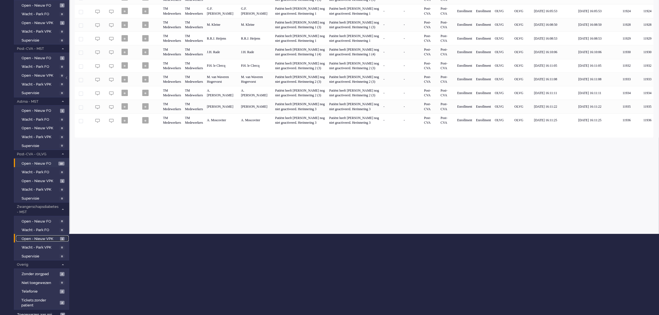
click at [39, 237] on span "Open - Nieuw VPK" at bounding box center [40, 238] width 37 height 5
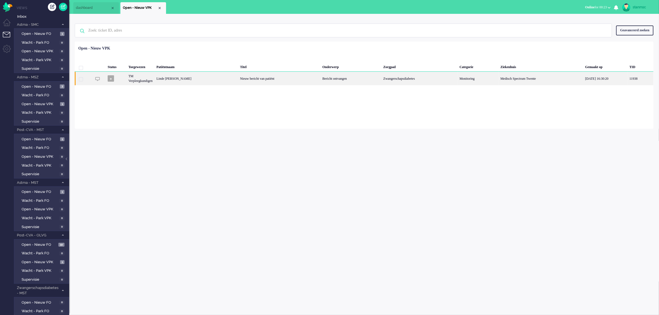
click at [205, 77] on div "Linde [PERSON_NAME]" at bounding box center [196, 79] width 84 height 14
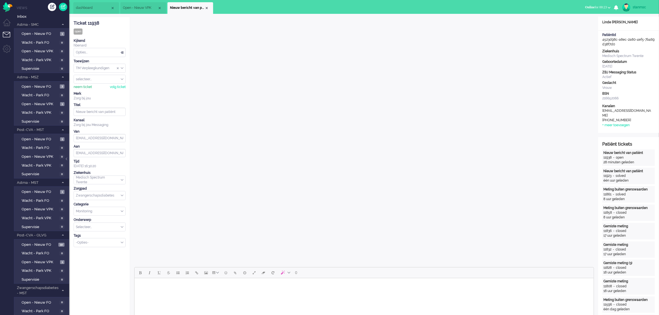
click at [82, 87] on div "neem ticket" at bounding box center [83, 87] width 18 height 5
click at [90, 53] on div "Opties..." at bounding box center [99, 52] width 51 height 9
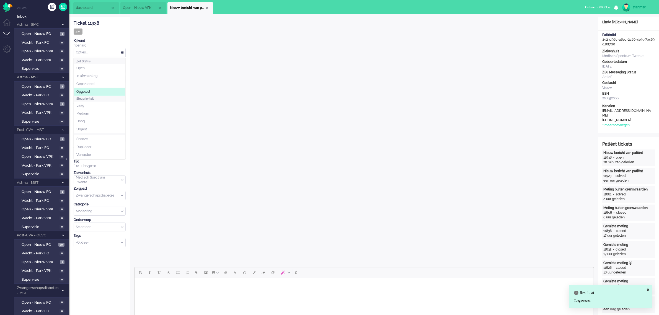
click at [89, 90] on span "Opgelost" at bounding box center [83, 91] width 14 height 5
click at [206, 8] on div "Close tab" at bounding box center [206, 8] width 4 height 4
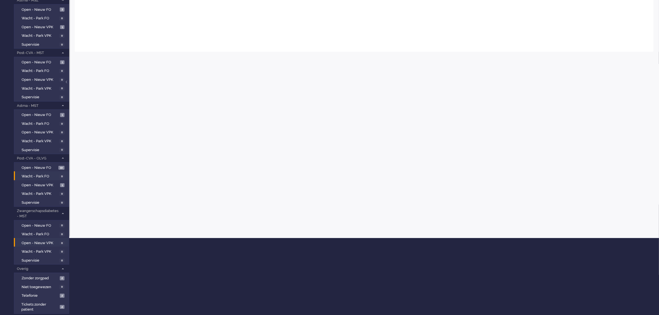
scroll to position [81, 0]
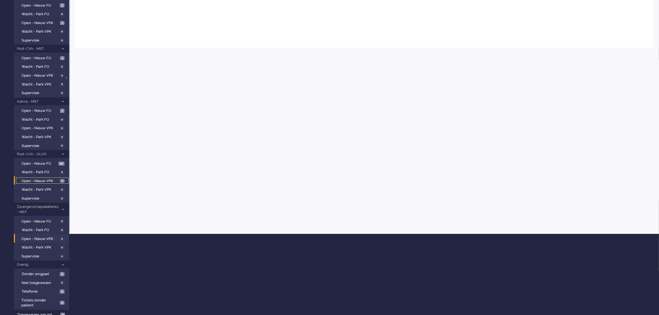
click at [40, 180] on span "Open - Nieuw VPK" at bounding box center [40, 180] width 37 height 5
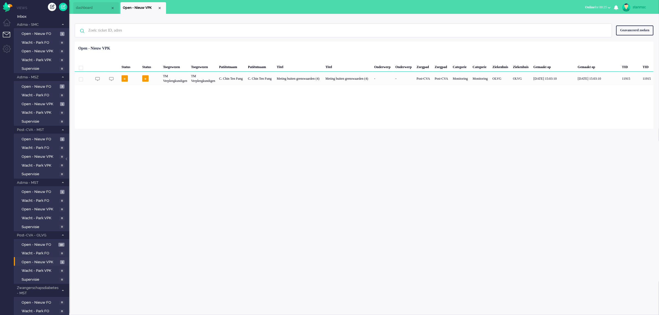
click at [606, 8] on span "Online for 00:25" at bounding box center [596, 7] width 22 height 4
click at [590, 18] on label "Niet beschikbaar" at bounding box center [587, 18] width 44 height 5
click at [636, 8] on div "stanmsc" at bounding box center [642, 7] width 21 height 6
click at [626, 44] on link "Uitloggen" at bounding box center [636, 45] width 38 height 6
